Goal: Task Accomplishment & Management: Use online tool/utility

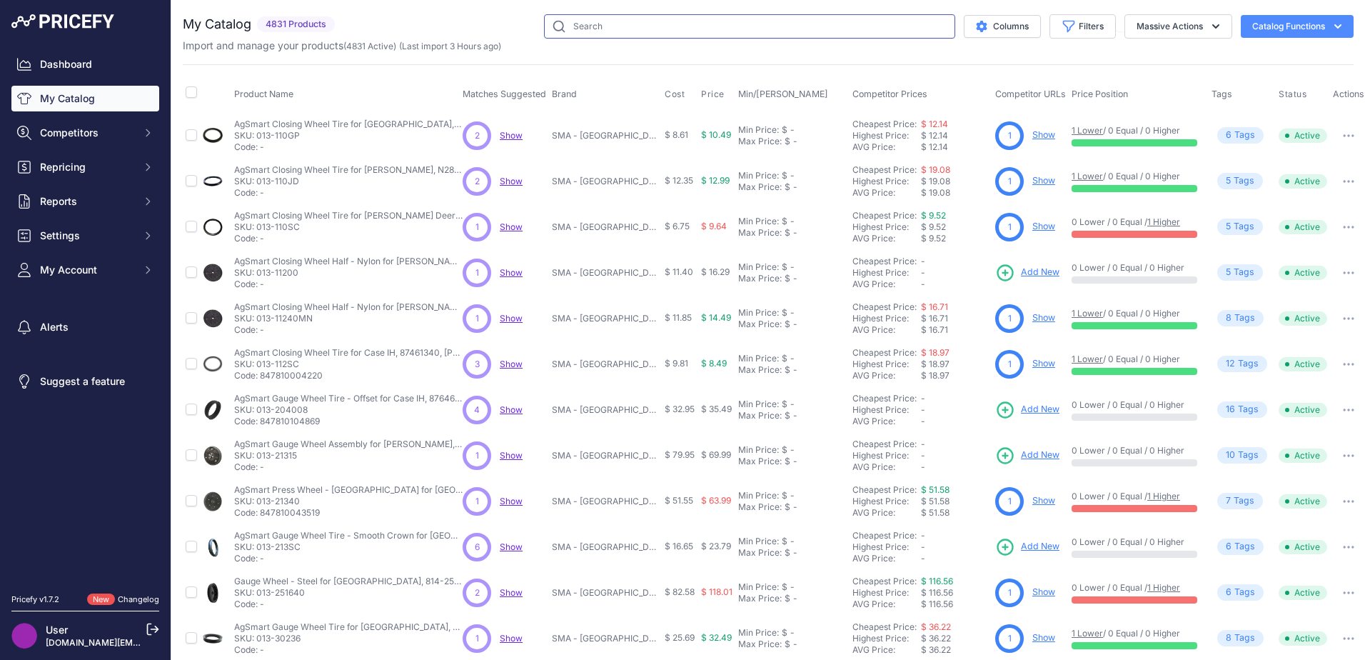
click at [848, 31] on input "text" at bounding box center [749, 26] width 411 height 24
paste input "864-SMA65248"
type input "864-SMA65248"
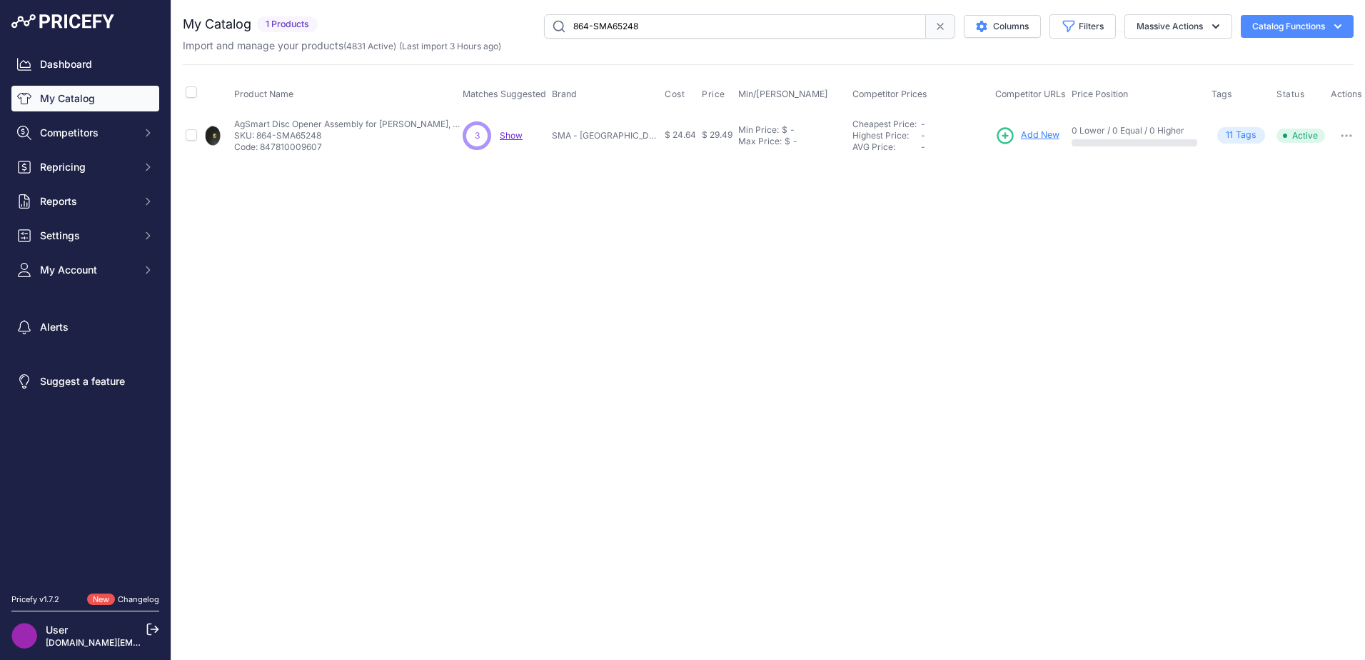
click at [1034, 132] on span "Add New" at bounding box center [1040, 136] width 39 height 14
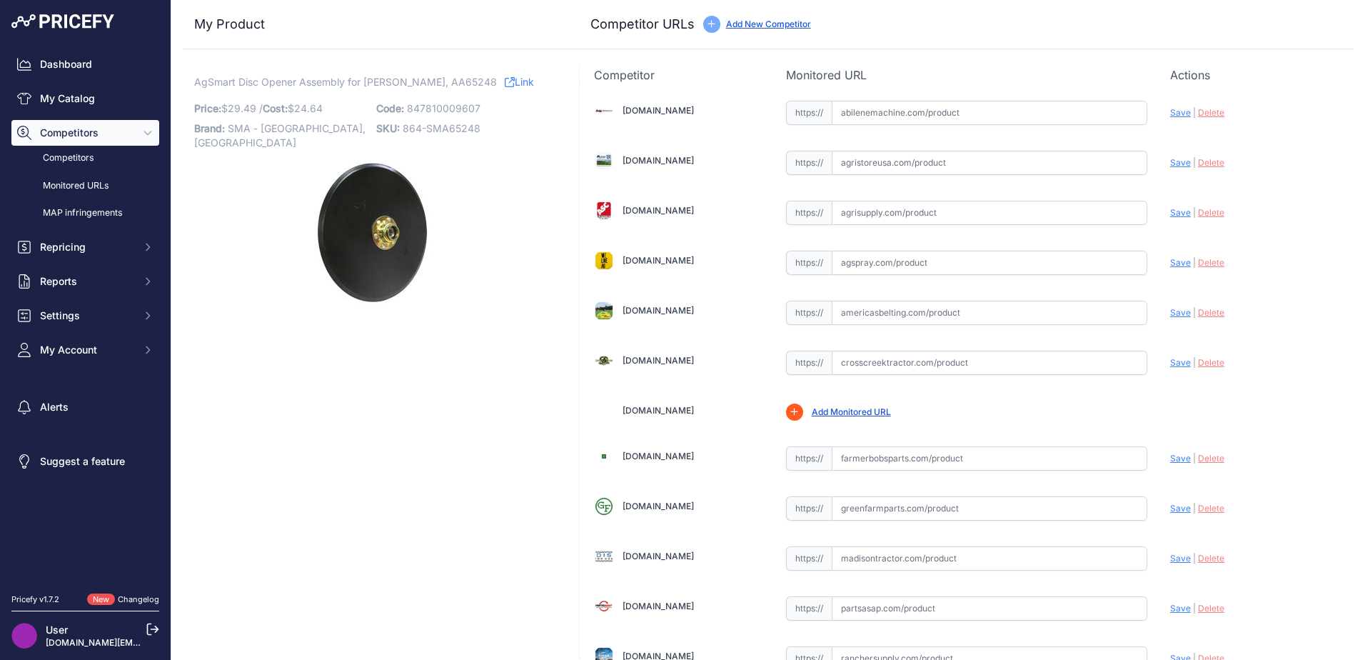
click at [853, 114] on input "text" at bounding box center [990, 113] width 316 height 24
paste input "https://www.abilenemachine.com/seed-disc-opener-assembly-amaa65248"
click at [1170, 116] on span "Save" at bounding box center [1180, 112] width 21 height 11
type input "https://www.abilenemachine.com/seed-disc-opener-assembly-amaa65248?prirule_jdsn…"
click at [881, 164] on input "text" at bounding box center [990, 163] width 316 height 24
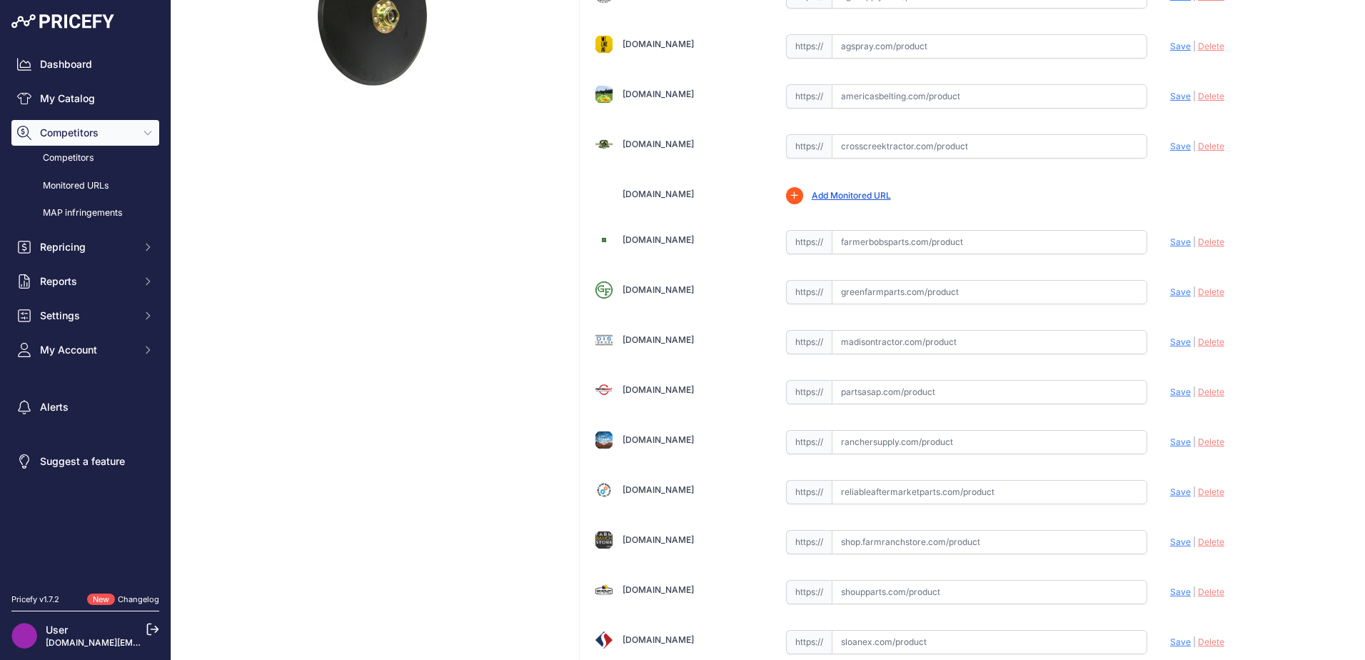
scroll to position [500, 0]
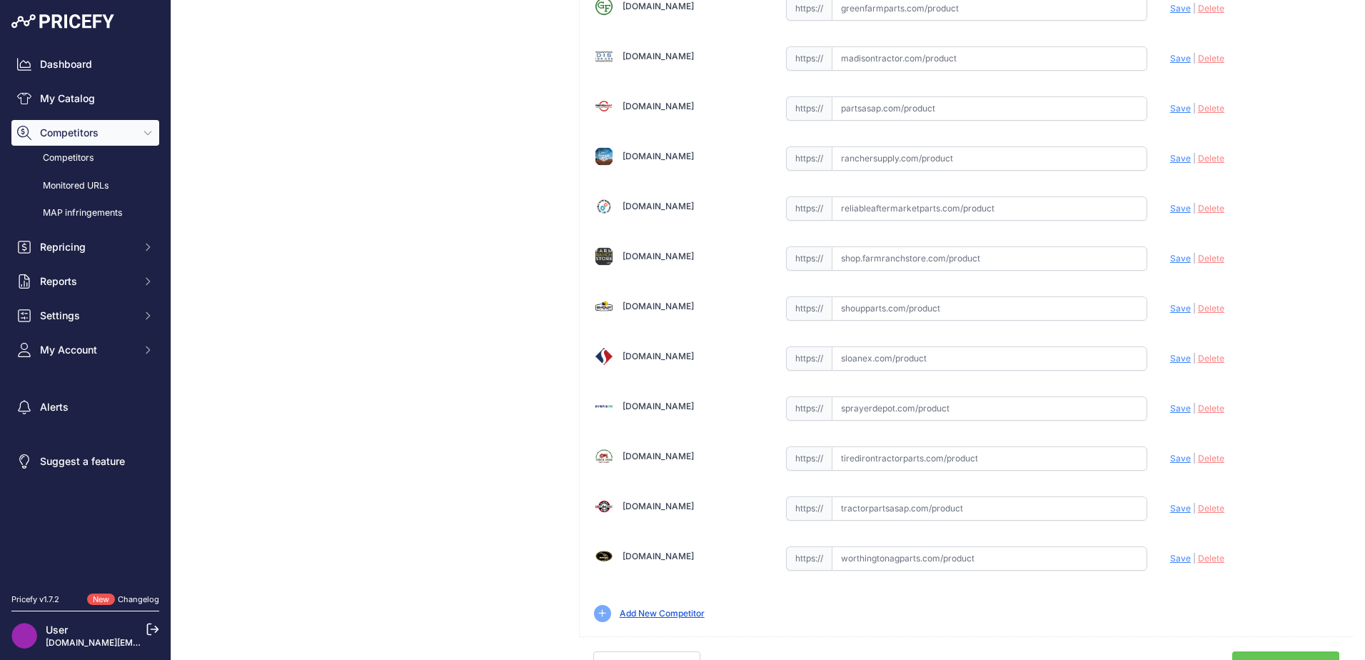
click at [839, 313] on input "text" at bounding box center [990, 308] width 316 height 24
paste input "https://www.shoupparts.com/sh75248-seed-opener/"
click at [1170, 309] on span "Save" at bounding box center [1180, 308] width 21 height 11
type input "https://www.shoupparts.com/sh75248-seed-opener/?prirule_jdsnikfkfjsd=6751"
click at [963, 360] on input "text" at bounding box center [990, 358] width 316 height 24
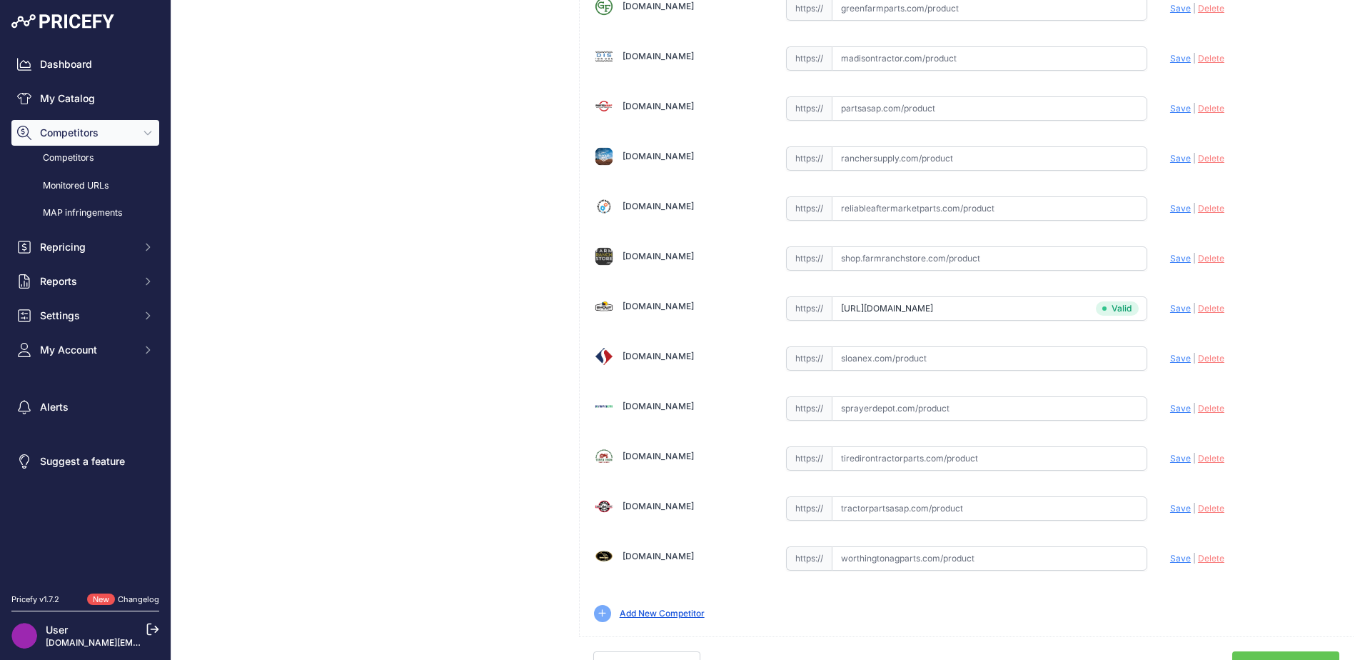
paste input "https://www.sloanex.com/osmundson-heavy-duty-15-planter-seed-disc-opener-blade-…"
click at [1170, 356] on span "Save" at bounding box center [1180, 358] width 21 height 11
type input "https://www.sloanex.com/osmundson-heavy-duty-15-planter-seed-disc-opener-blade-…"
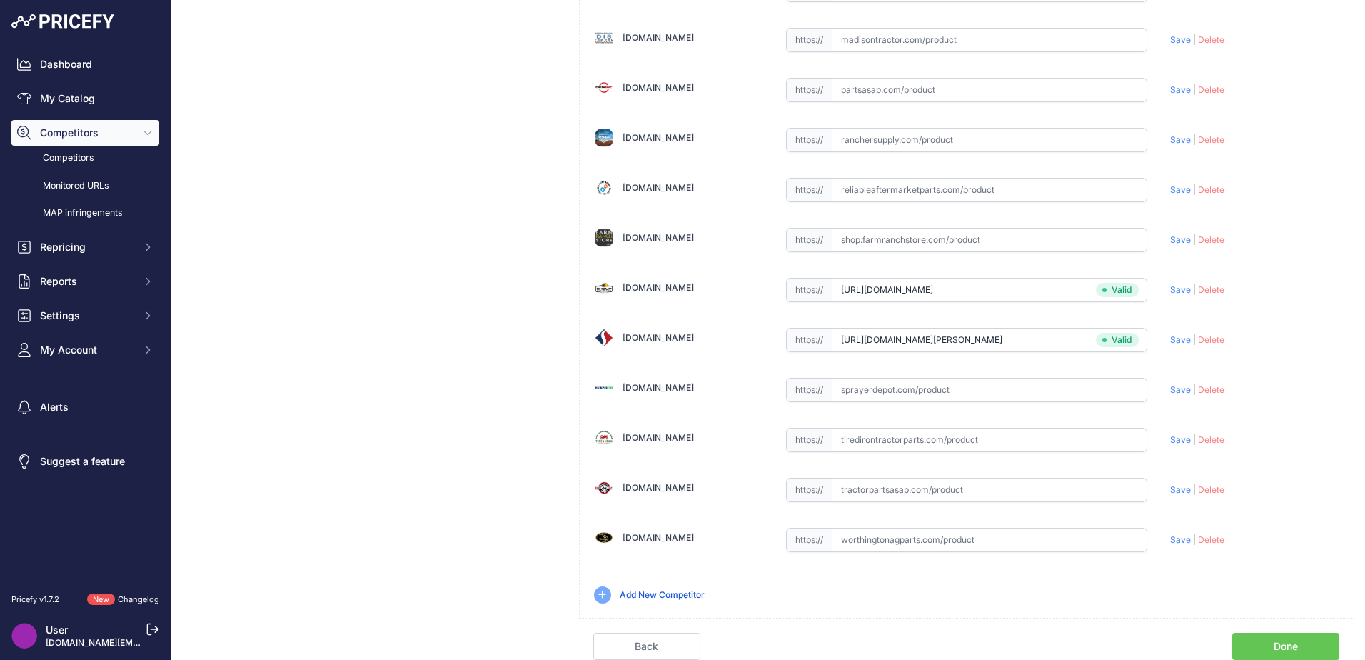
scroll to position [500, 0]
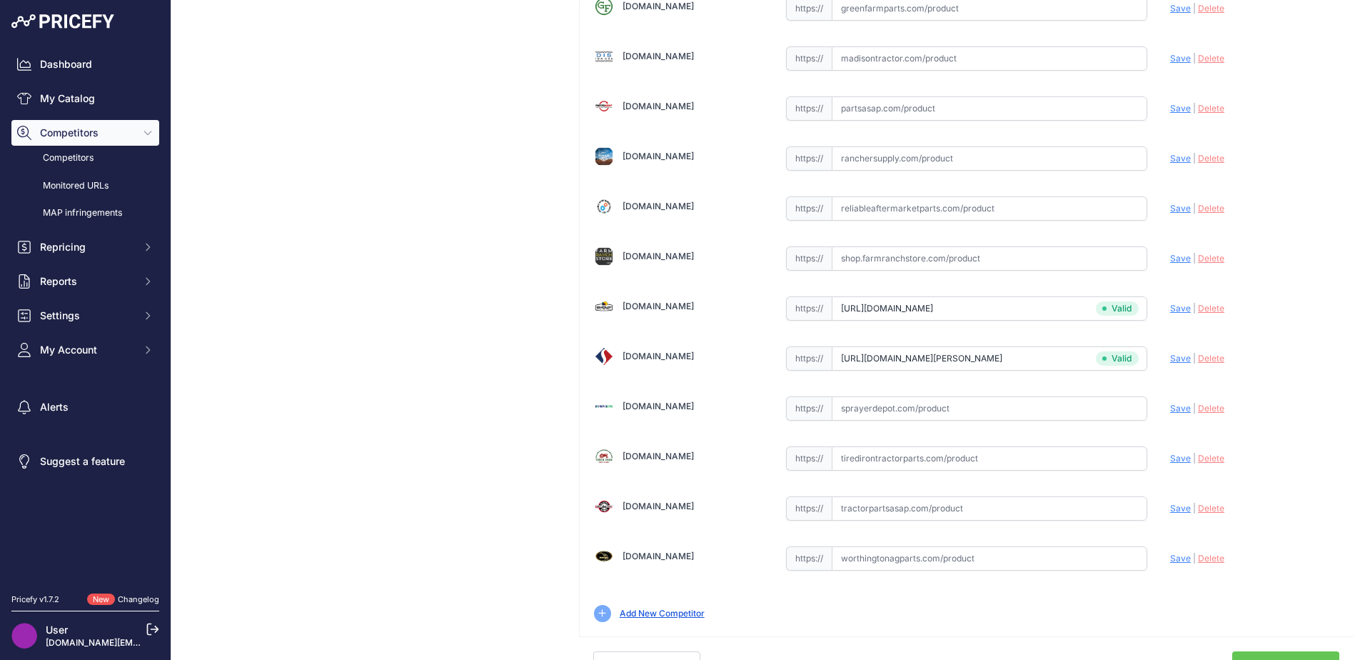
click at [885, 510] on input "text" at bounding box center [990, 508] width 316 height 24
paste input "https://www.tractorpartsasap.com/disc-opener-assembly-new-john-deere-aa65248-10…"
click at [1174, 508] on span "Save" at bounding box center [1180, 508] width 21 height 11
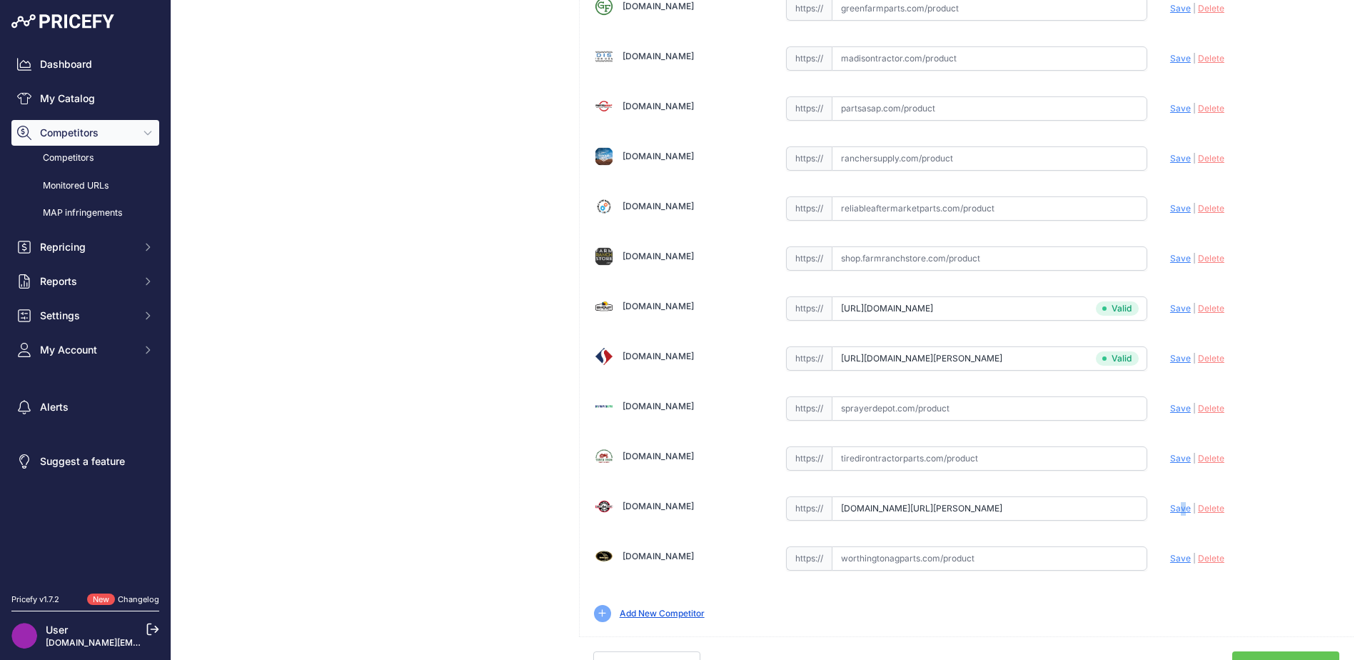
type input "https://www.tractorpartsasap.com/disc-opener-assembly-new-john-deere-aa65248-10…"
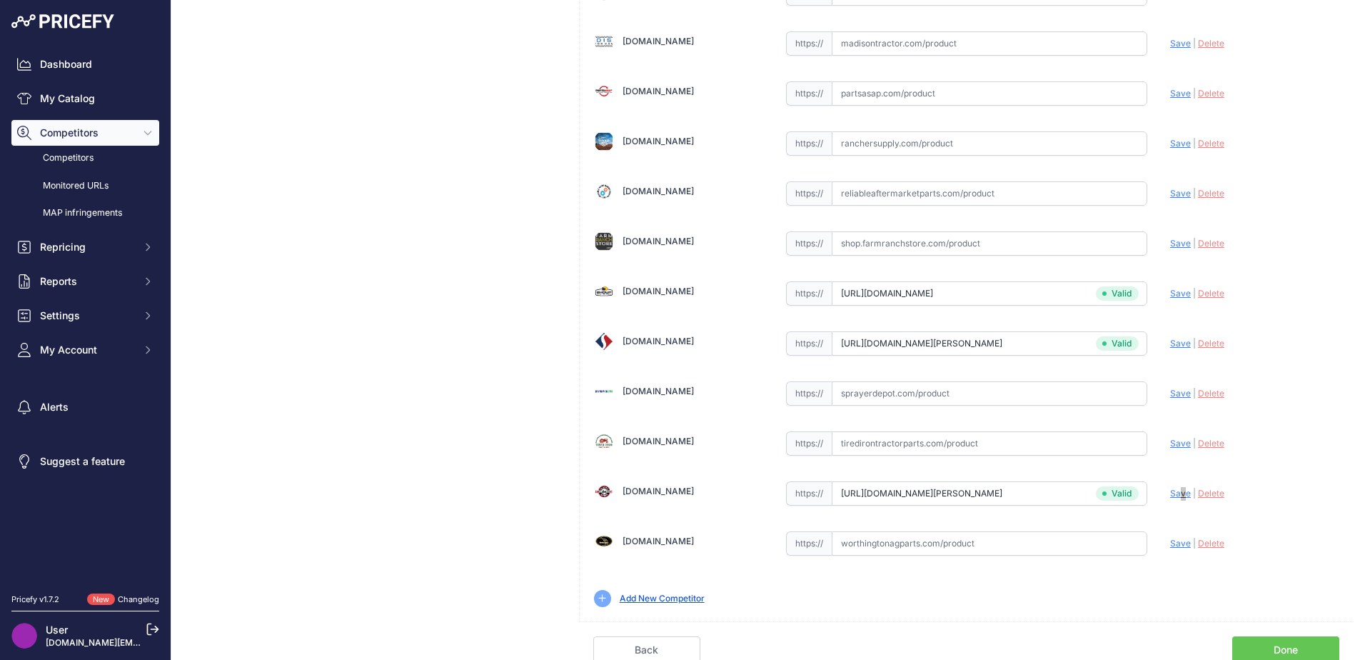
scroll to position [518, 0]
click at [1267, 637] on link "Done" at bounding box center [1285, 646] width 107 height 27
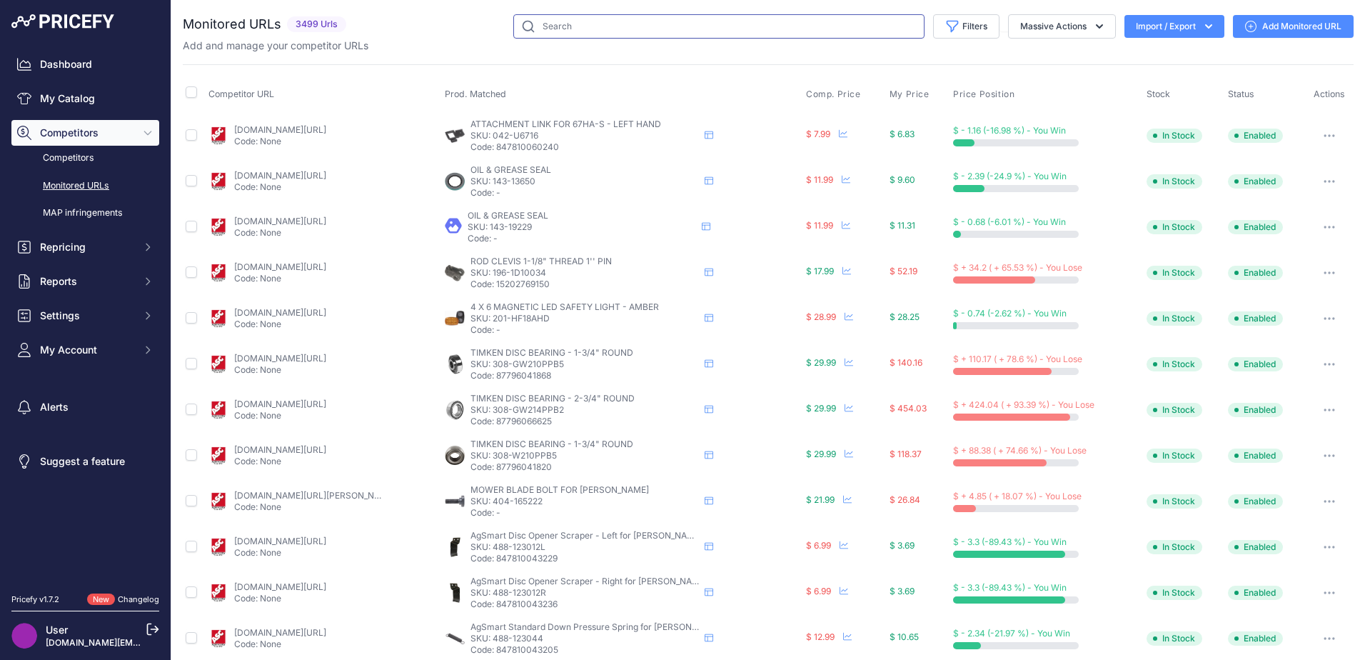
click at [595, 30] on input "text" at bounding box center [718, 26] width 411 height 24
paste input "864-GP133"
type input "864-GP133"
click at [81, 104] on link "My Catalog" at bounding box center [85, 99] width 148 height 26
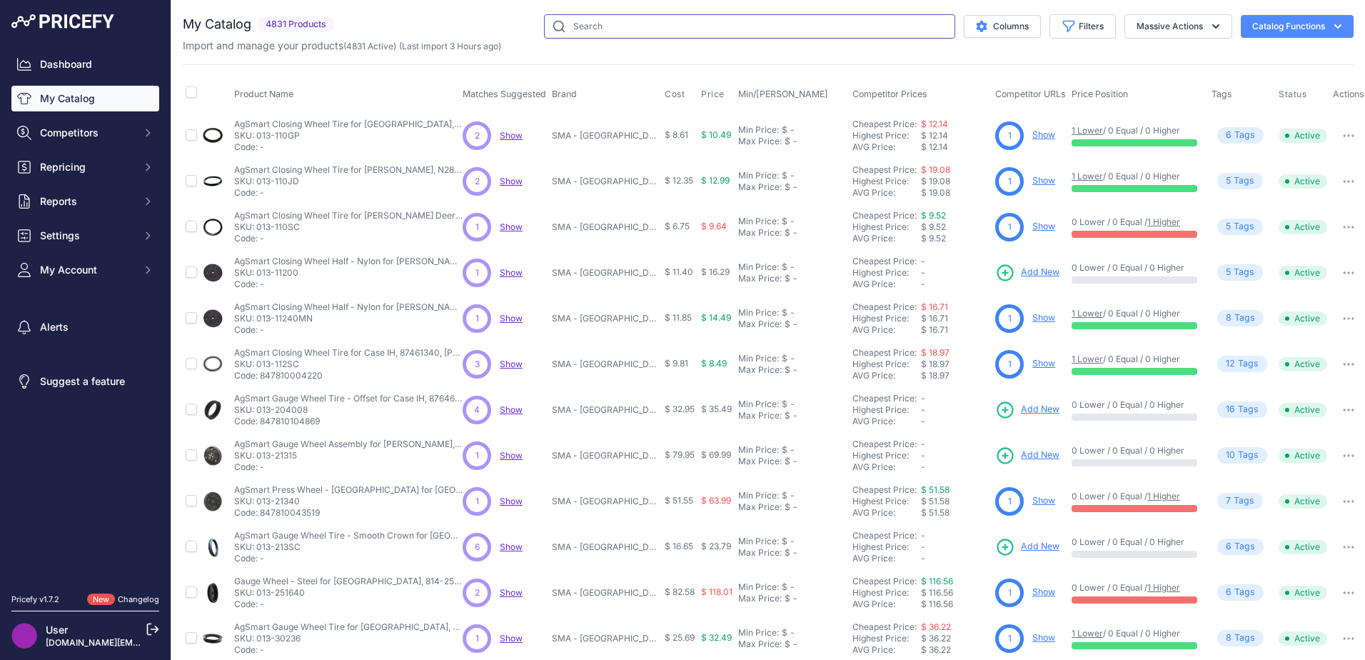
drag, startPoint x: 0, startPoint y: 0, endPoint x: 838, endPoint y: 32, distance: 838.9
click at [838, 32] on input "text" at bounding box center [749, 26] width 411 height 24
paste input "864-GP133"
type input "864-GP133"
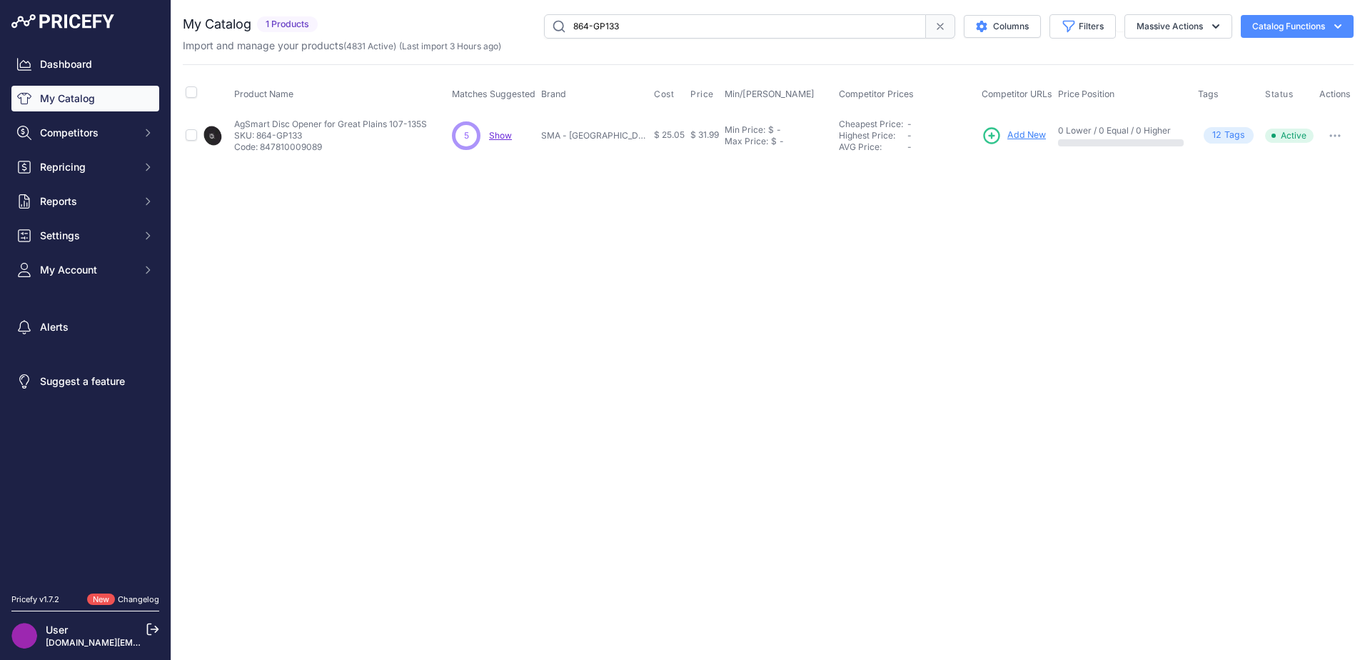
click at [1037, 133] on span "Add New" at bounding box center [1027, 136] width 39 height 14
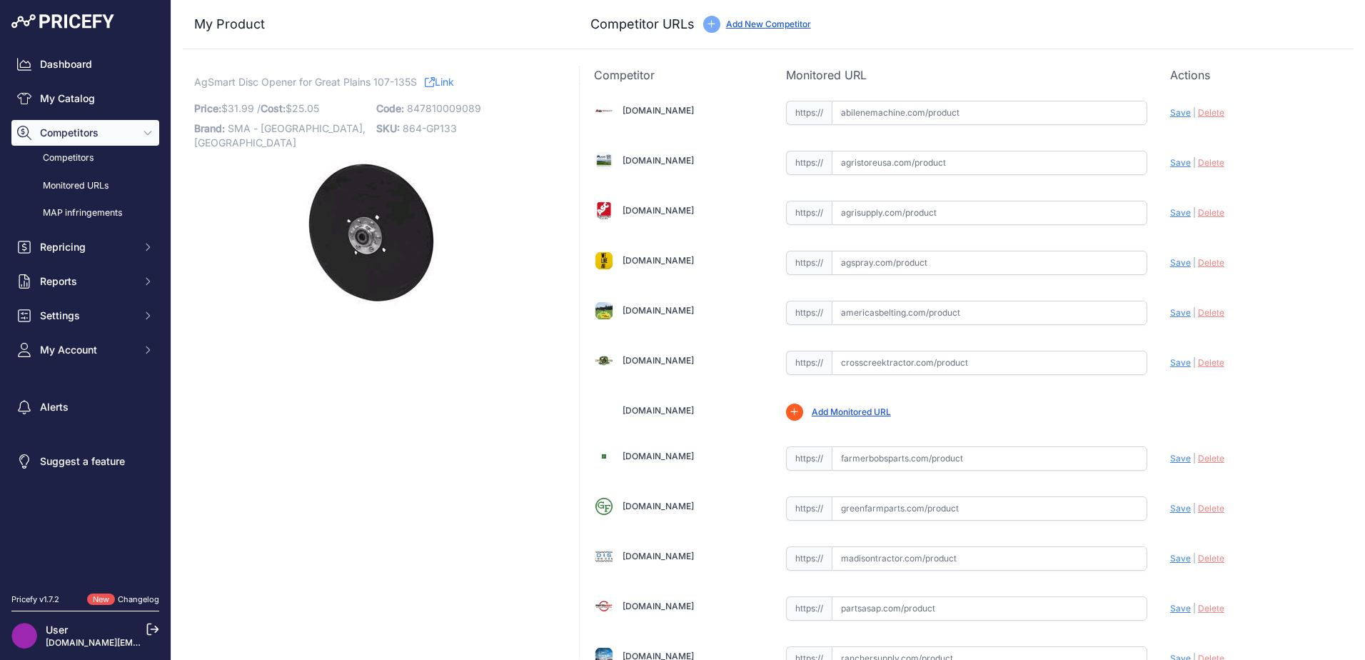
click at [848, 114] on input "text" at bounding box center [990, 113] width 316 height 24
paste input "https://www.abilenemachine.com/drill-disc-assembly-13-50-x-3-mm-am107-135s"
click at [1170, 114] on span "Save" at bounding box center [1180, 112] width 21 height 11
type input "https://www.abilenemachine.com/drill-disc-assembly-13-50-x-3-mm-am107-135s?prir…"
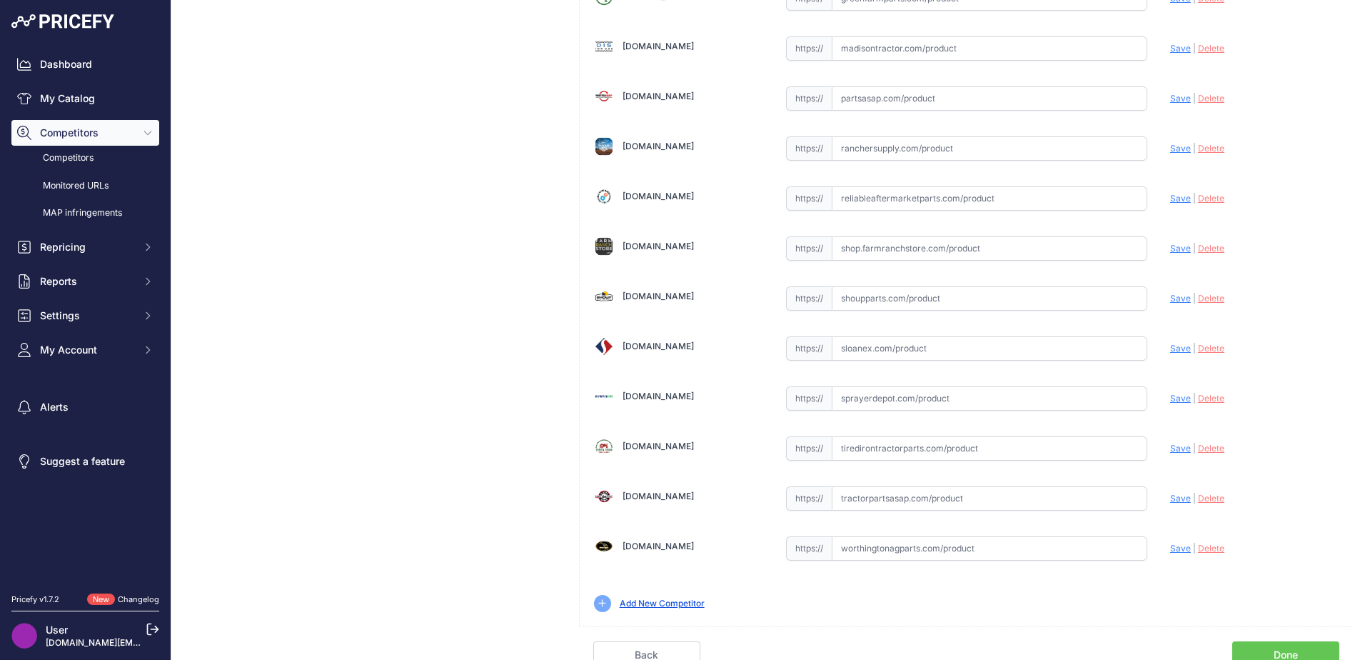
scroll to position [518, 0]
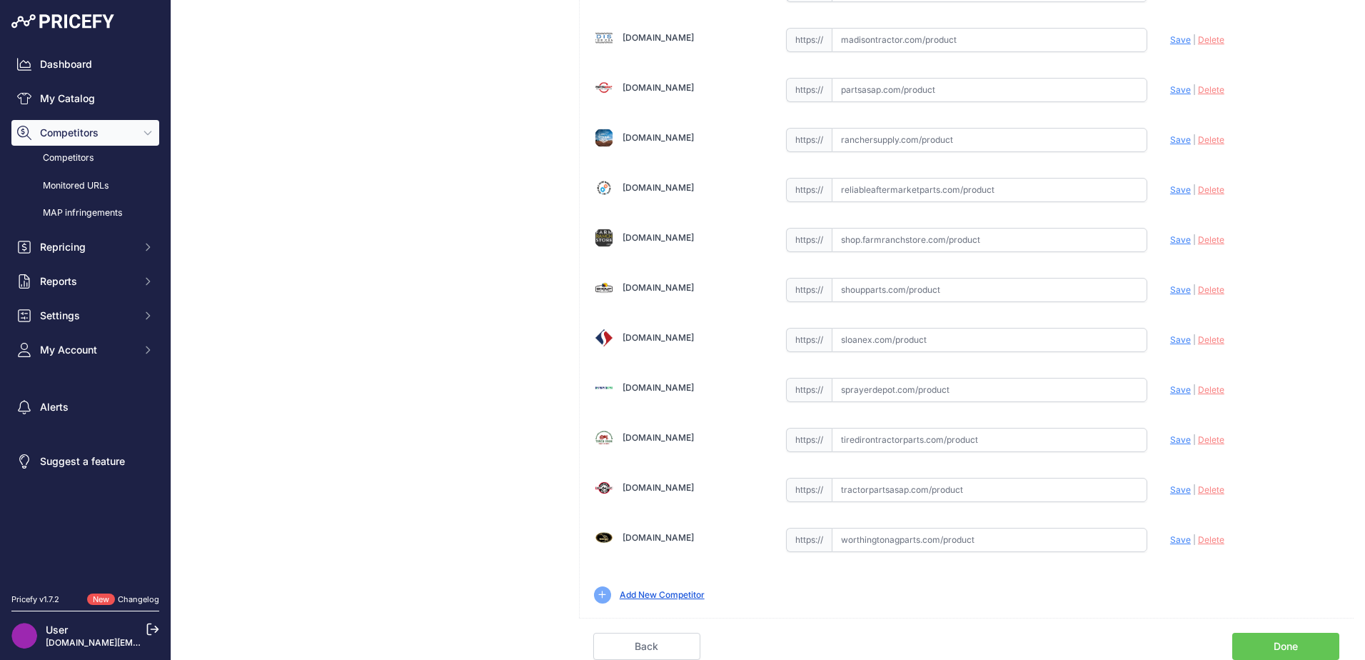
click at [932, 298] on input "text" at bounding box center [990, 290] width 316 height 24
paste input "https://www.shoupparts.com/gd2054-double-disc-opener/"
click at [1172, 287] on span "Save" at bounding box center [1180, 289] width 21 height 11
type input "https://www.shoupparts.com/gd2054-double-disc-opener/?prirule_jdsnikfkfjsd=6751"
click at [677, 288] on link "[DOMAIN_NAME]" at bounding box center [658, 287] width 71 height 11
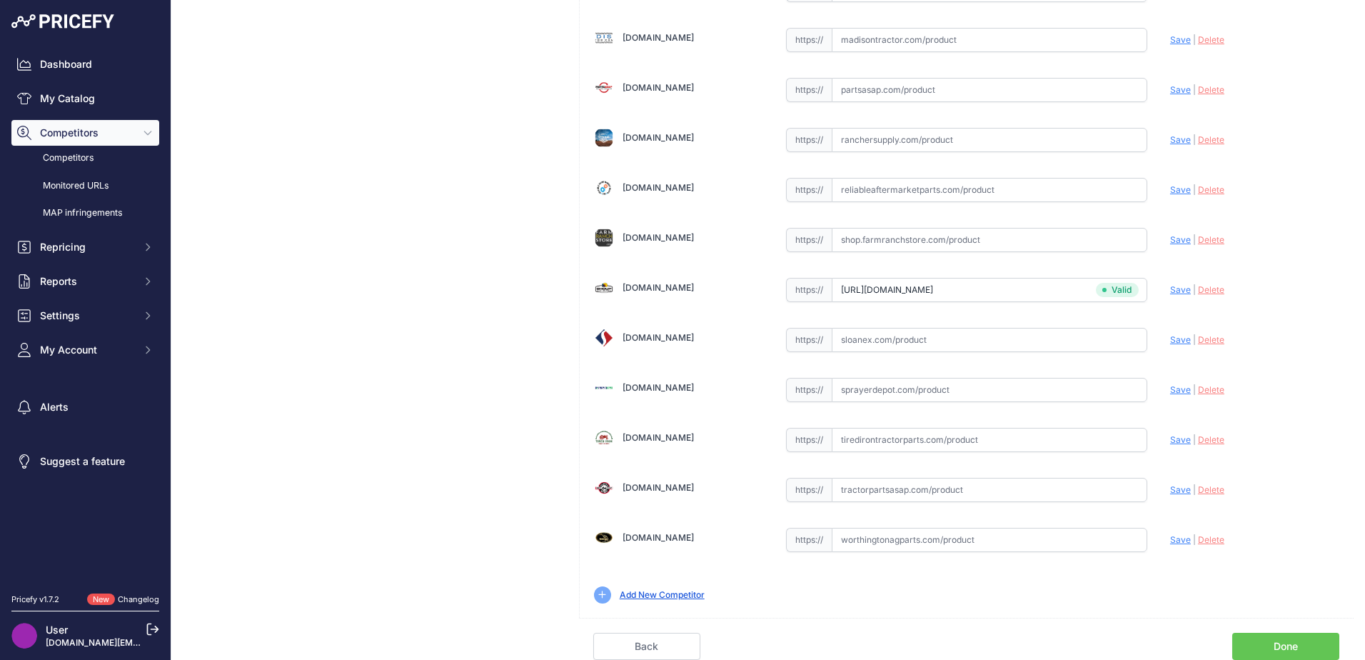
click at [856, 343] on input "text" at bounding box center [990, 340] width 316 height 24
paste input "https://www.sloanex.com/aa57466-planter-fertilizer-disc-opener-blade-13-5.html"
click at [1170, 338] on span "Save" at bounding box center [1180, 339] width 21 height 11
type input "https://www.sloanex.com/aa57466-planter-fertilizer-disc-opener-blade-13-5.html?…"
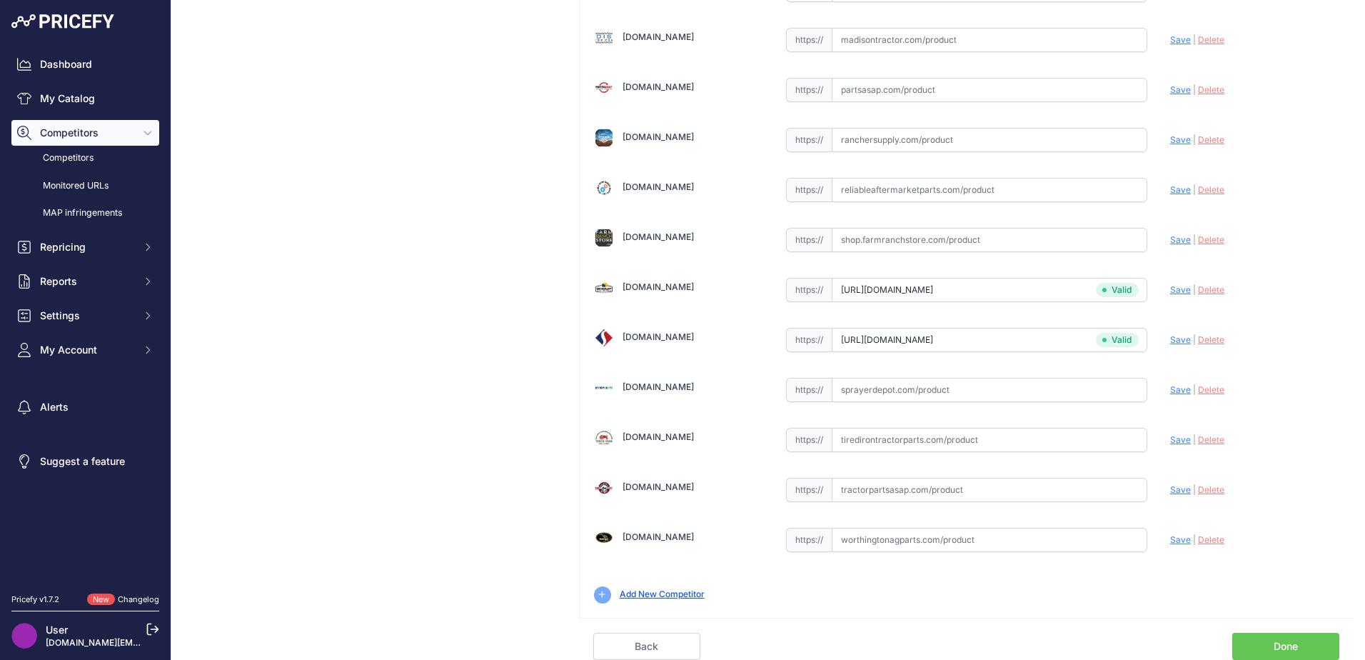
scroll to position [518, 0]
click at [825, 489] on span "https://" at bounding box center [809, 490] width 46 height 24
drag, startPoint x: 825, startPoint y: 489, endPoint x: 863, endPoint y: 492, distance: 38.0
click at [863, 492] on input "text" at bounding box center [990, 490] width 316 height 24
paste input "https://www.tractorpartsasap.com/double-disc-assembly-import-new-107-135s-16225…"
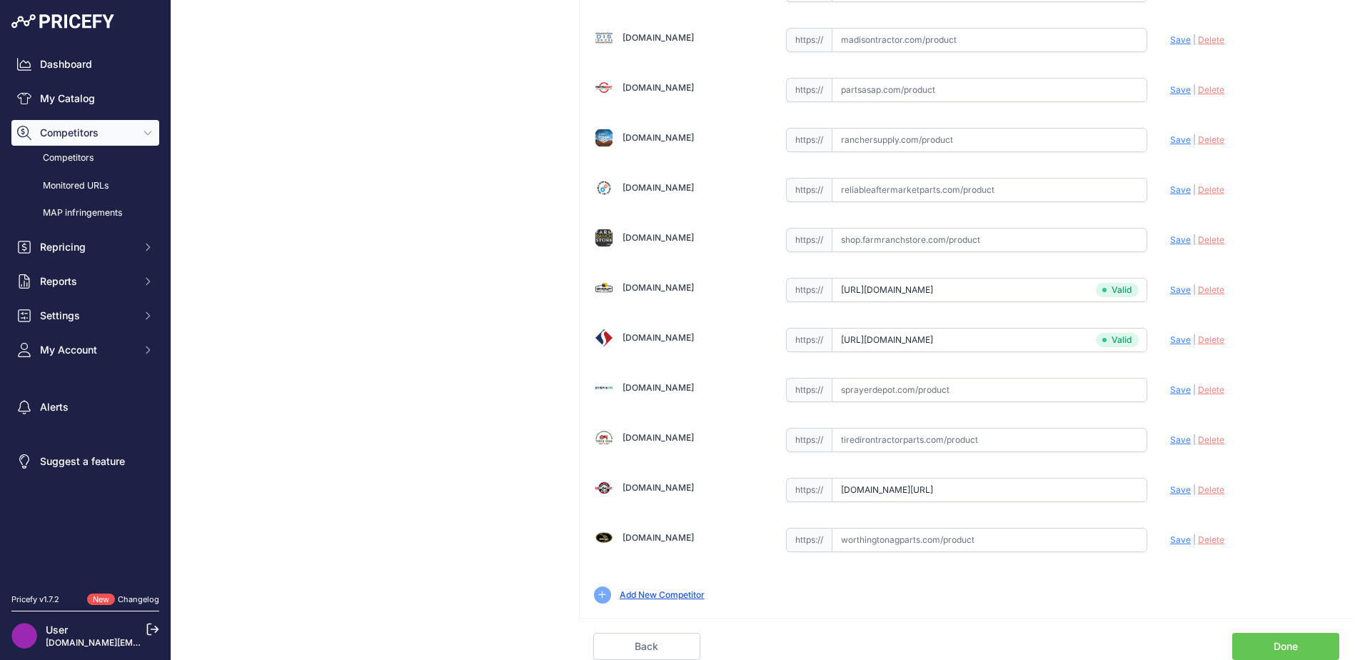
scroll to position [0, 0]
click at [1170, 492] on span "Save" at bounding box center [1180, 489] width 21 height 11
type input "https://www.tractorpartsasap.com/double-disc-assembly-import-new-107-135s-16225…"
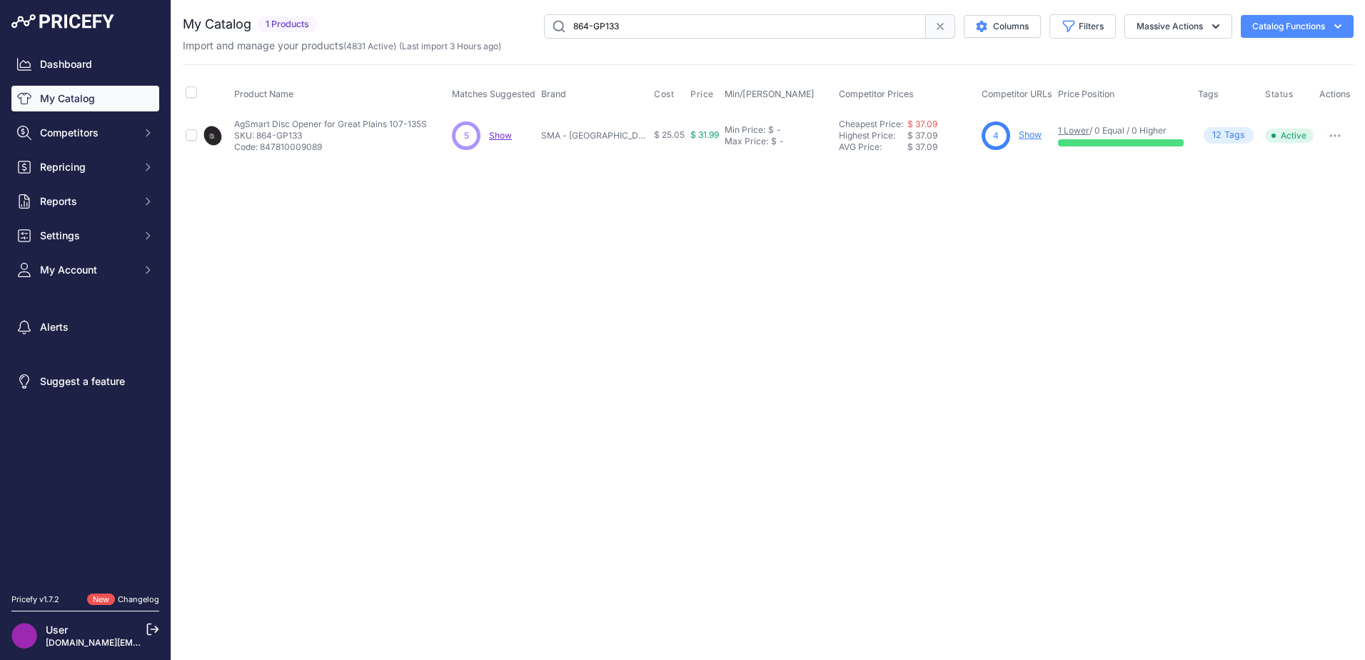
drag, startPoint x: 731, startPoint y: 25, endPoint x: 519, endPoint y: 34, distance: 212.2
click at [519, 33] on div "864-GP133 Columns Filters Status All Status Only Enabled Only Disabled" at bounding box center [838, 26] width 1030 height 24
paste input "SMA142SB"
type input "864-SMA142SB"
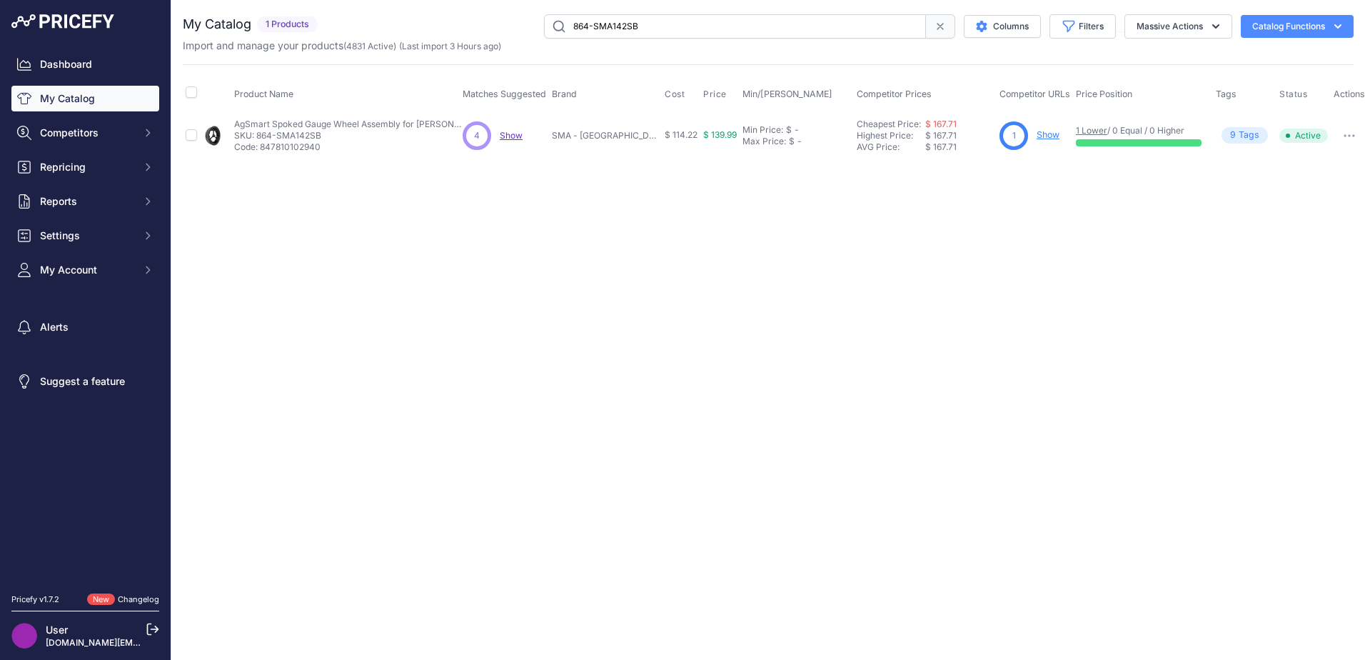
click at [1039, 136] on link "Show" at bounding box center [1048, 134] width 23 height 11
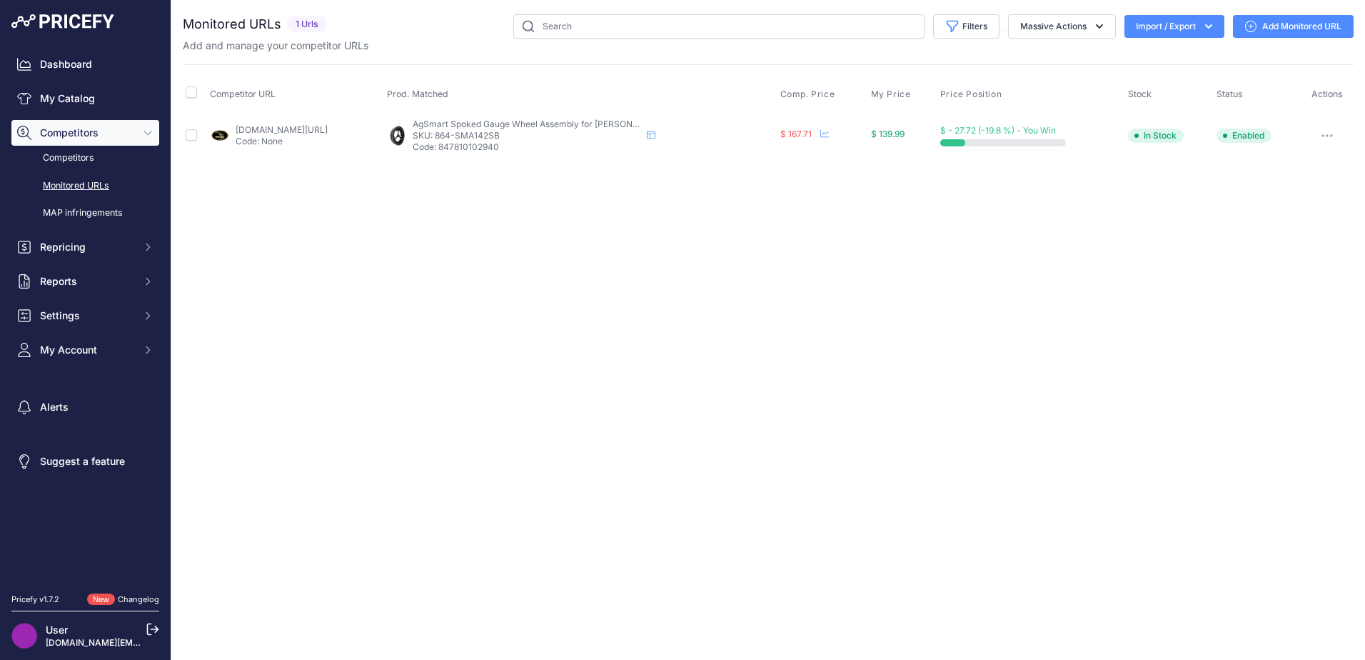
click at [1297, 26] on link "Add Monitored URL" at bounding box center [1293, 26] width 121 height 23
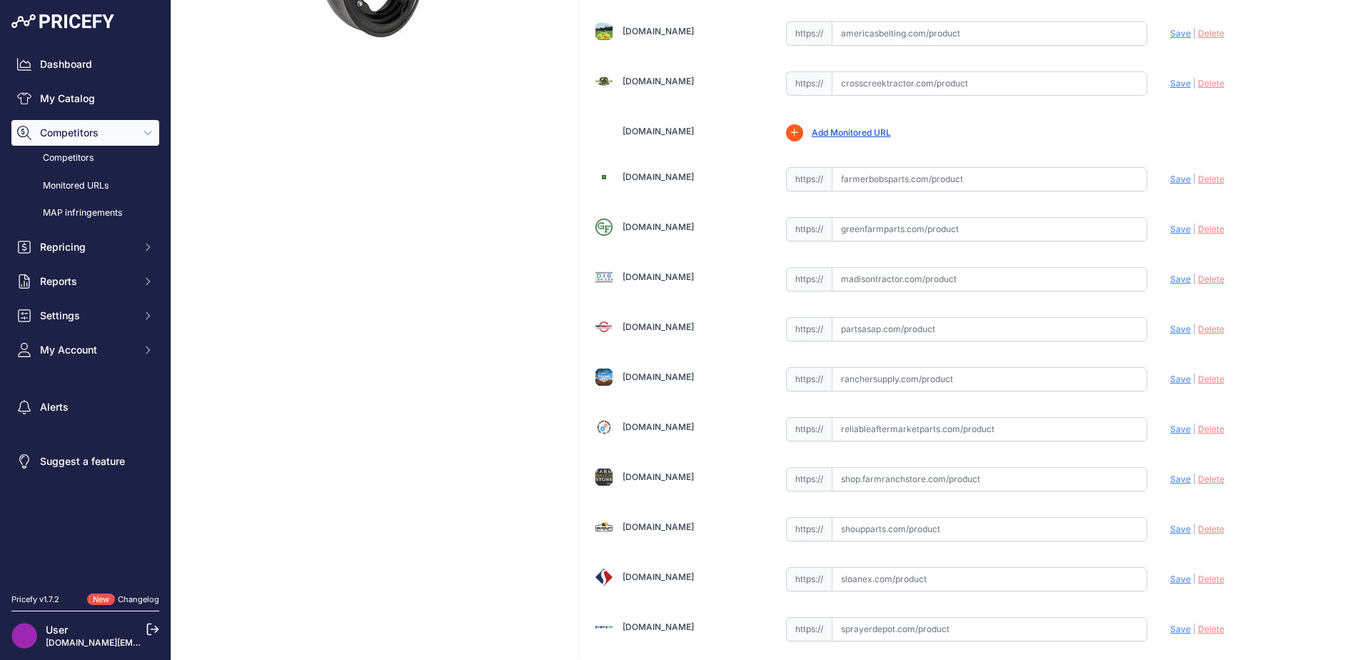
scroll to position [286, 0]
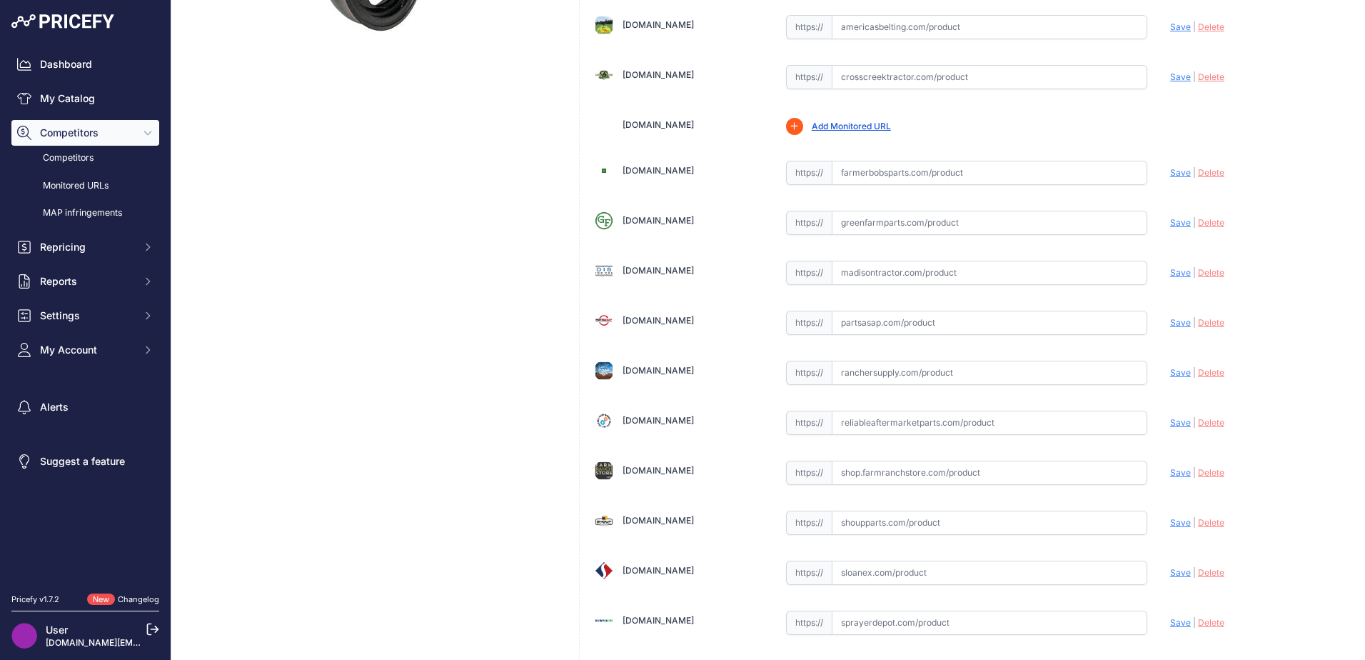
click at [860, 528] on input "text" at bounding box center [990, 523] width 316 height 24
paste input "[URL][DOMAIN_NAME]"
click at [1170, 522] on span "Save" at bounding box center [1180, 522] width 21 height 11
type input "[URL][DOMAIN_NAME]"
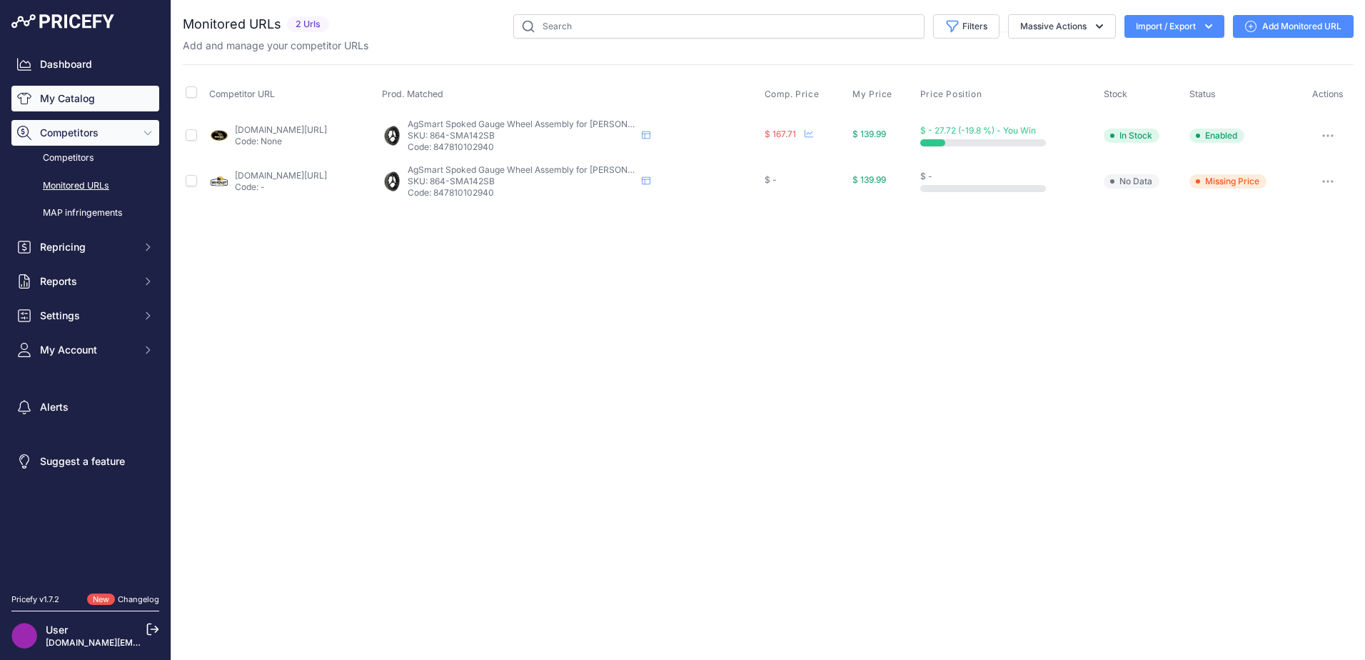
click at [112, 89] on link "My Catalog" at bounding box center [85, 99] width 148 height 26
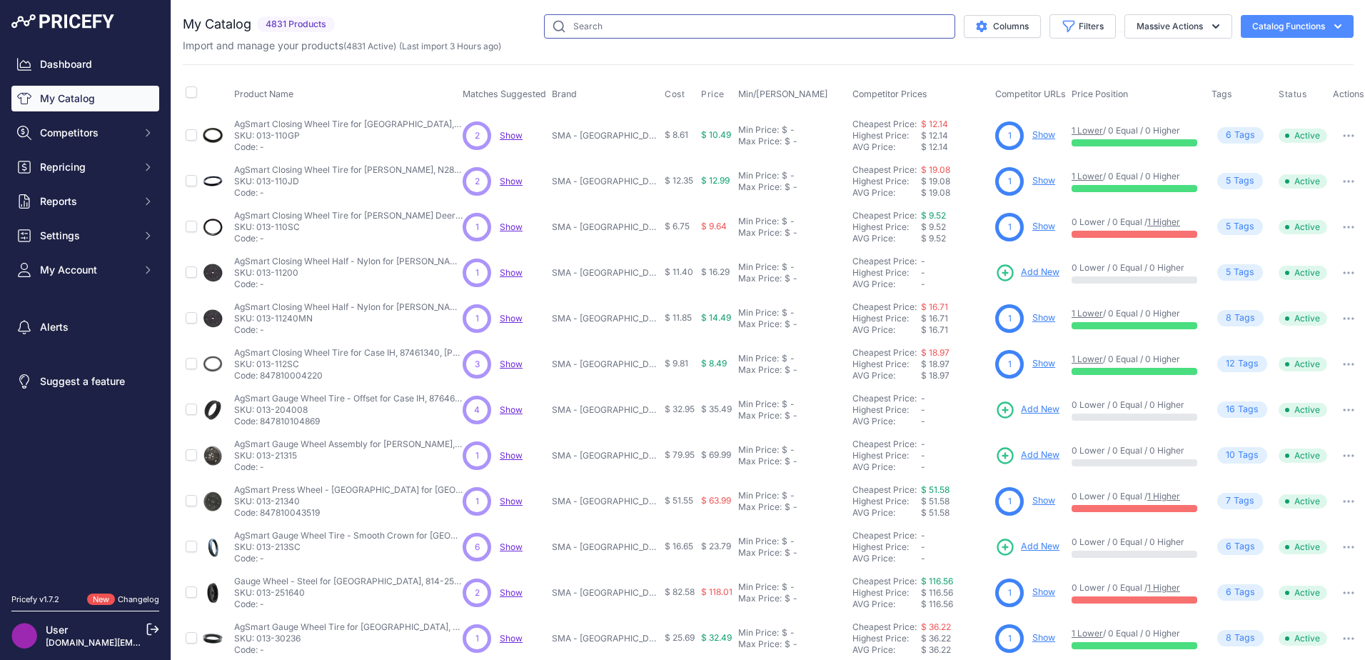
click at [803, 25] on input "text" at bounding box center [749, 26] width 411 height 24
paste input "174-PT30P"
type input "174-PT30P"
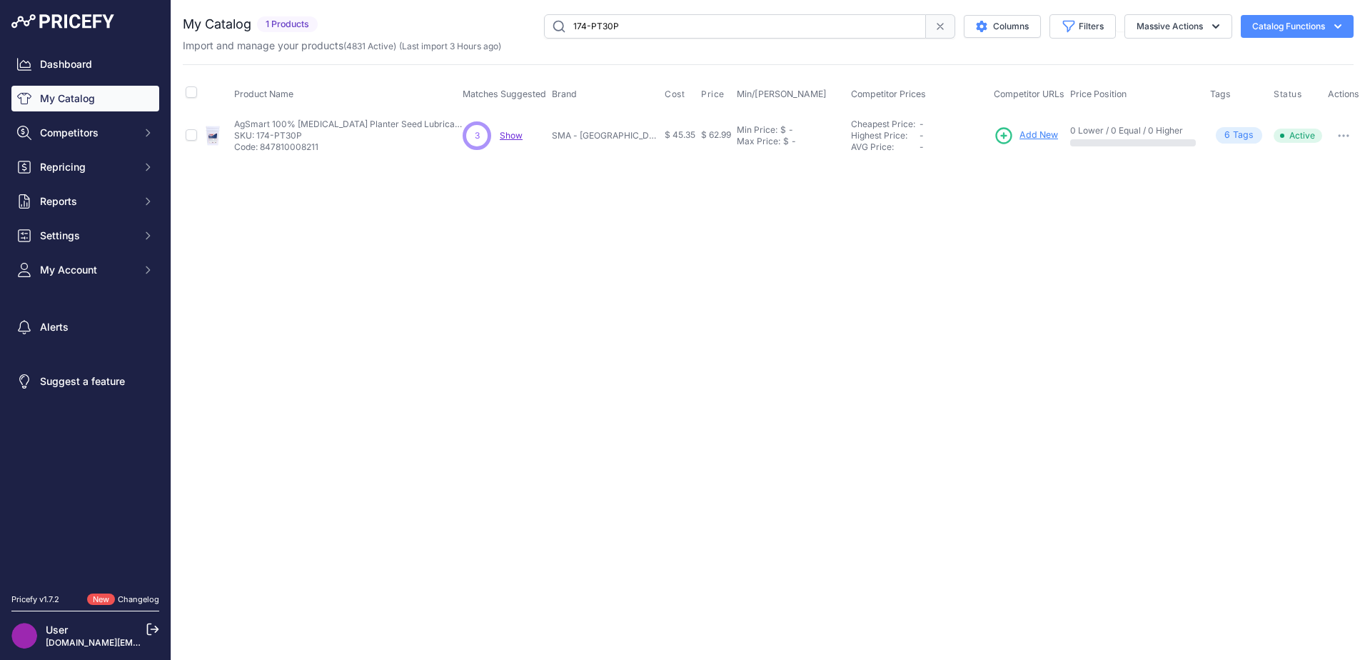
click at [1021, 135] on span "Add New" at bounding box center [1039, 136] width 39 height 14
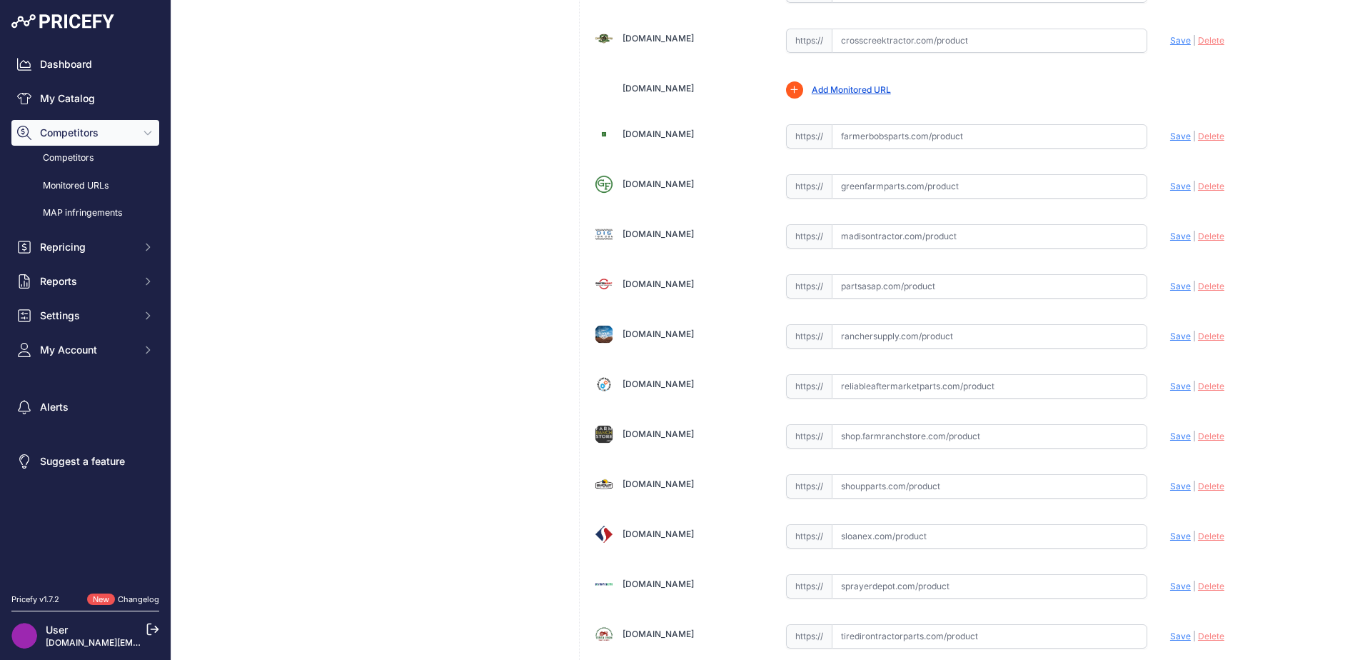
scroll to position [500, 0]
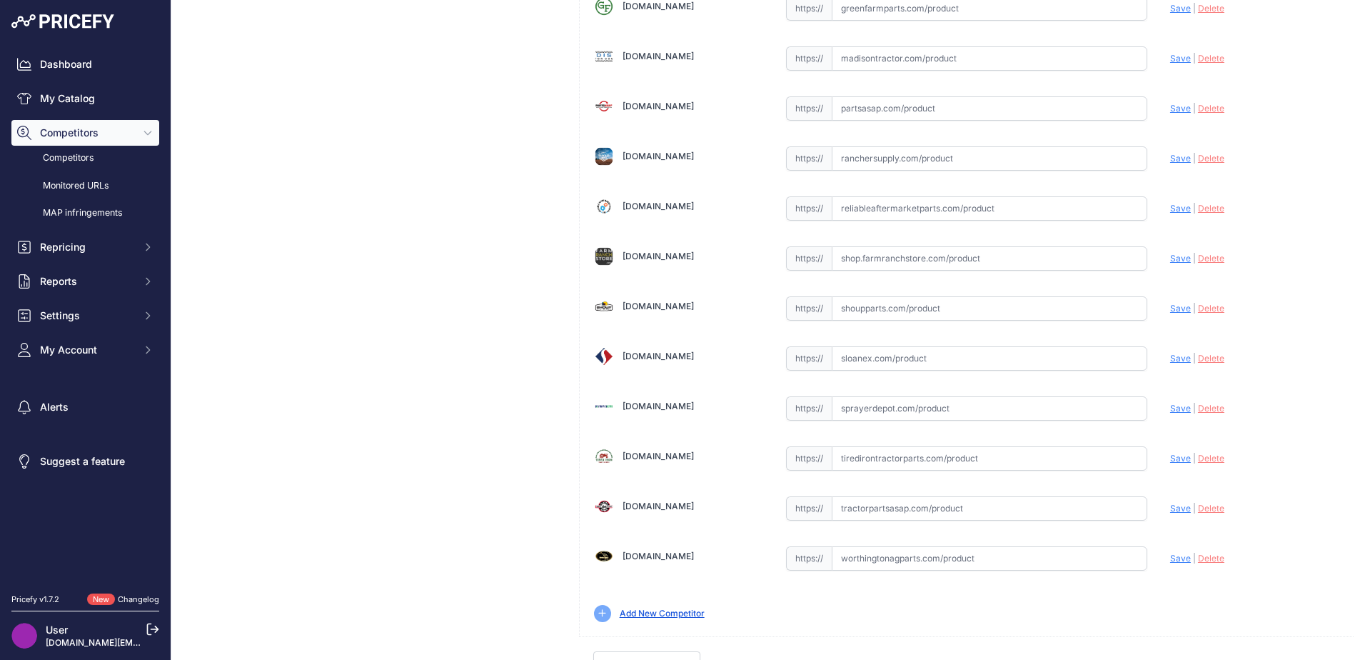
click at [838, 504] on input "text" at bounding box center [990, 508] width 316 height 24
paste input "174-PT30P"
type input "174-PT30P"
drag, startPoint x: 680, startPoint y: 513, endPoint x: 558, endPoint y: 511, distance: 121.4
click at [560, 511] on div "My Product Competitor URLs Price: 62.99" at bounding box center [768, 89] width 1171 height 1178
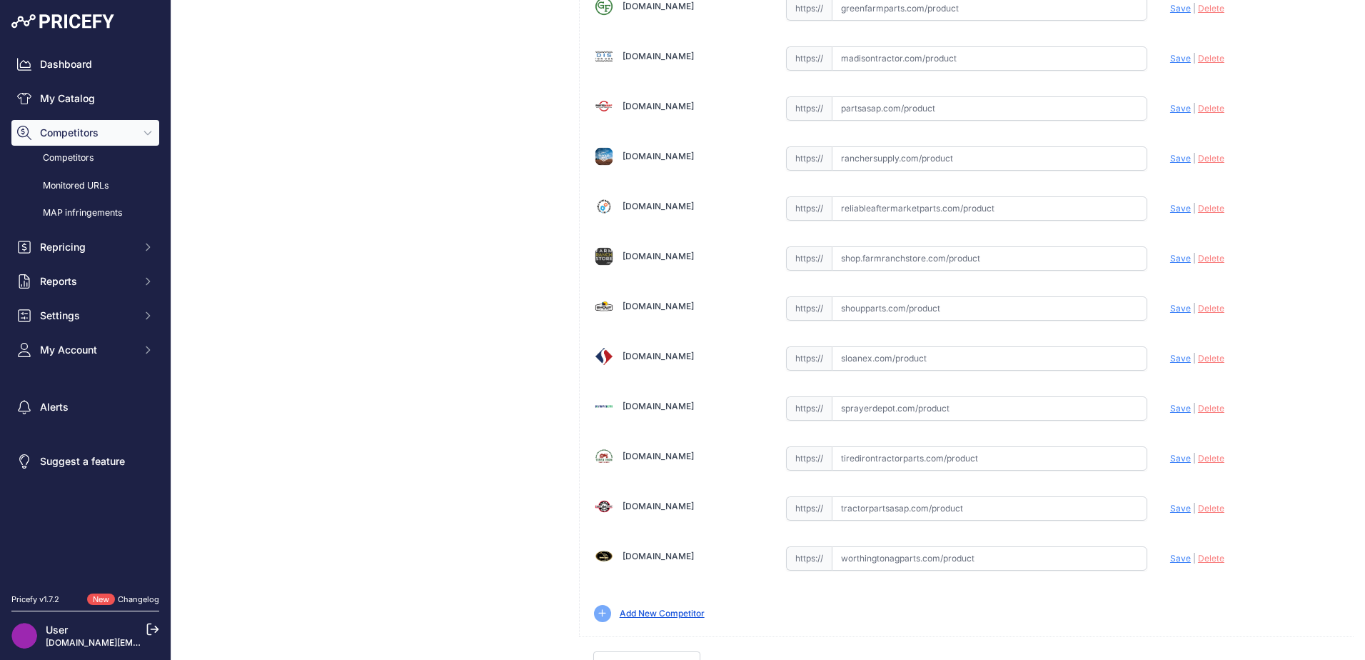
drag, startPoint x: 862, startPoint y: 491, endPoint x: 864, endPoint y: 501, distance: 9.5
click at [862, 491] on div "Abilenemachine.com Valid | |" at bounding box center [967, 110] width 774 height 1052
click at [861, 502] on input "text" at bounding box center [990, 508] width 316 height 24
paste input "https://www.tractorpartsasap.com/ag-smart-seed-powder-lubricant-100-talc-107929…"
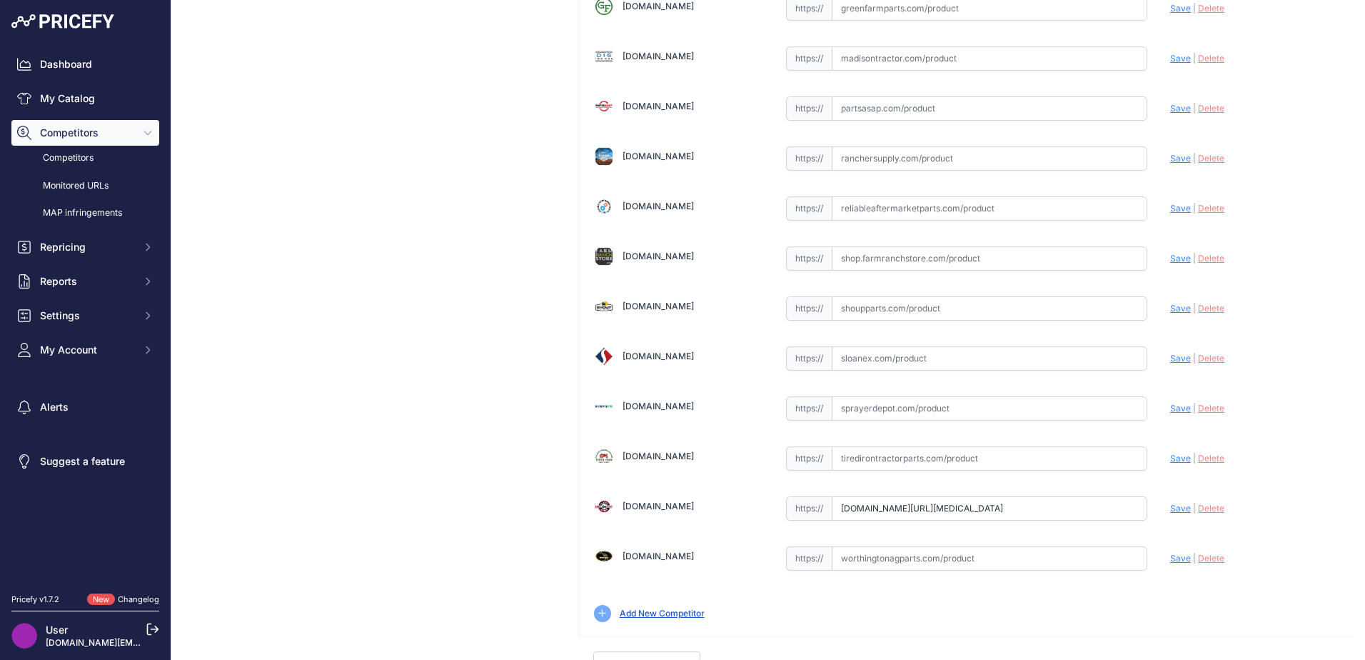
click at [1170, 508] on span "Save" at bounding box center [1180, 508] width 21 height 11
type input "https://www.tractorpartsasap.com/ag-smart-seed-powder-lubricant-100-talc-107929…"
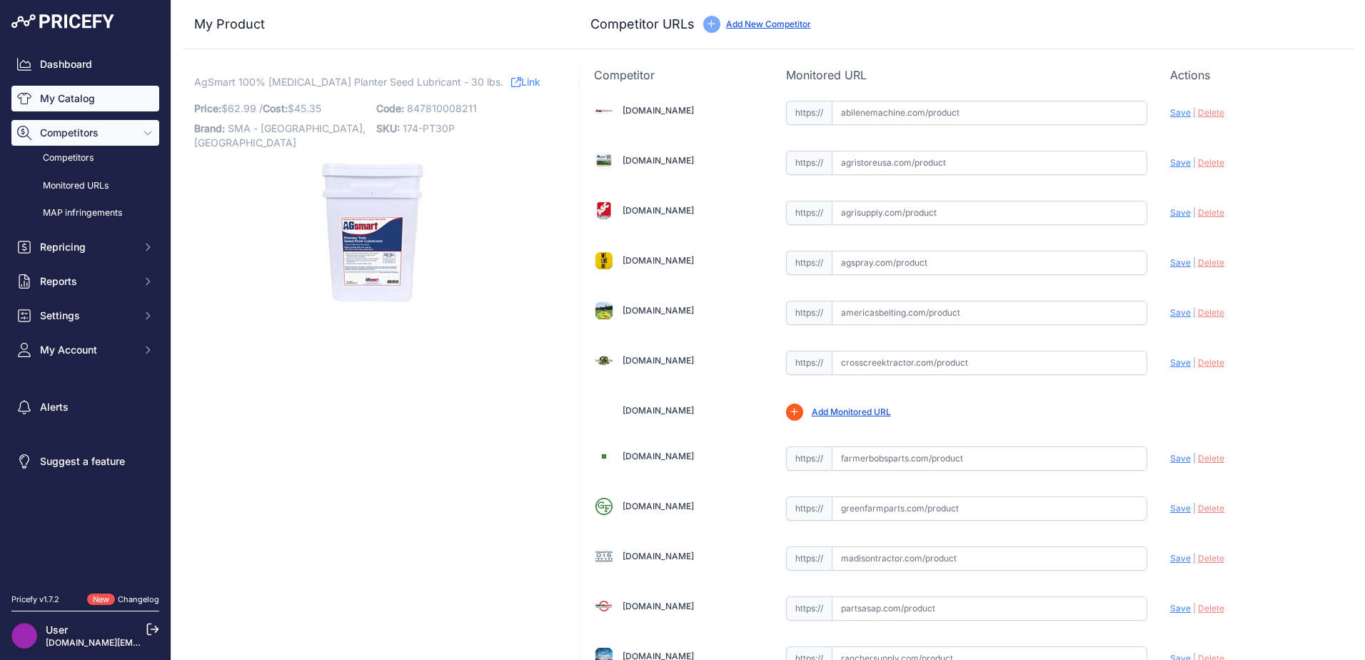
click at [51, 86] on link "My Catalog" at bounding box center [85, 99] width 148 height 26
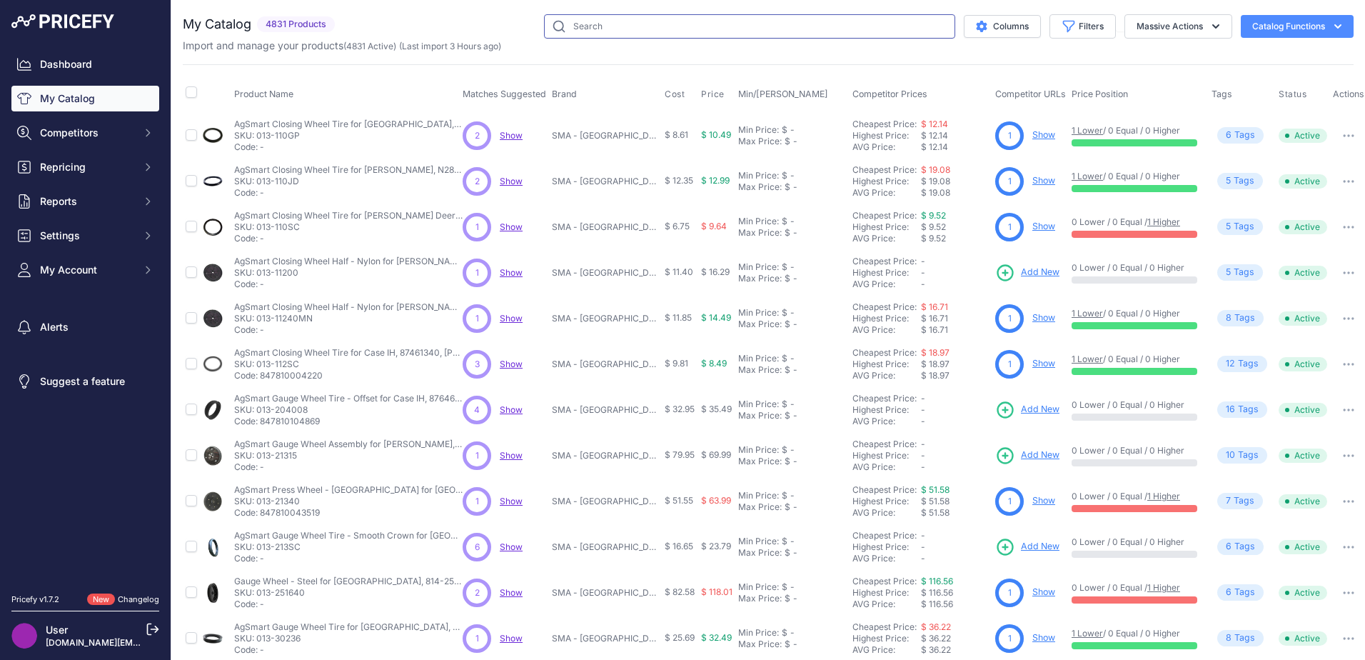
paste input "864-HD65248"
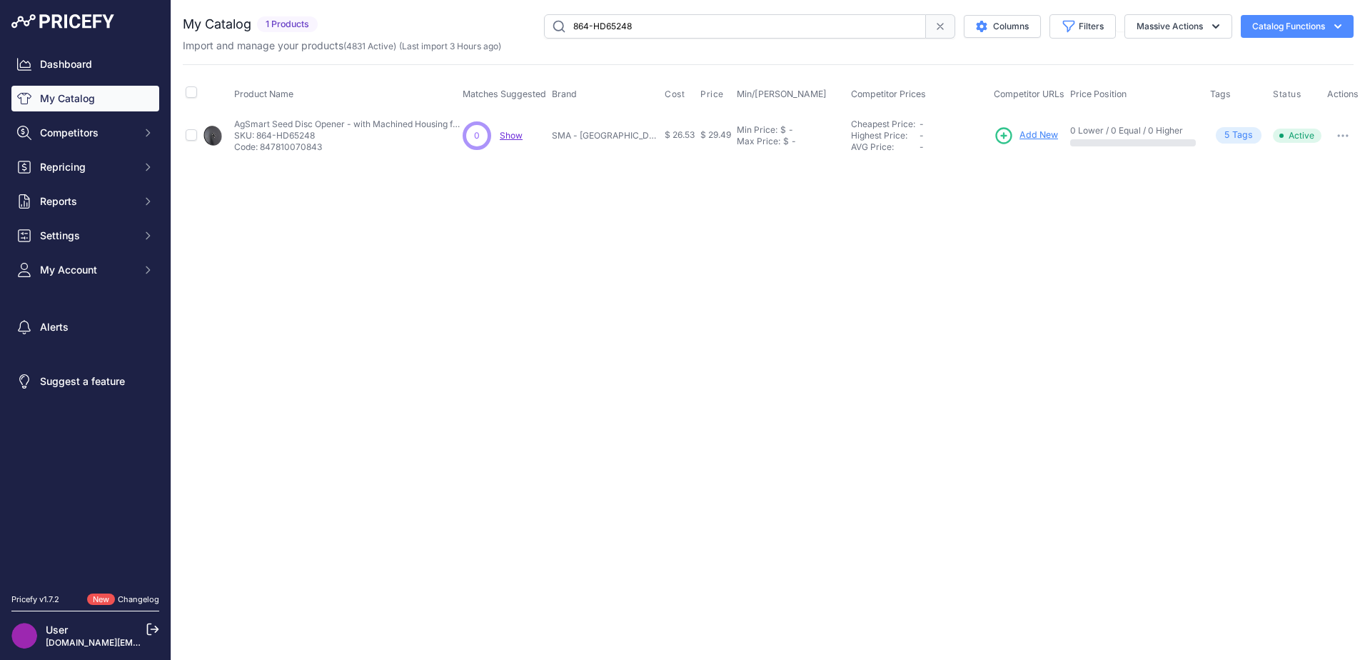
click at [309, 146] on p "Code: 847810070843" at bounding box center [348, 146] width 228 height 11
drag, startPoint x: 648, startPoint y: 24, endPoint x: 0, endPoint y: 70, distance: 650.0
click at [0, 70] on html "Lorem Ipsum Close Dashboard My Catalog Competitors Competitors Monitored URLs M…" at bounding box center [682, 330] width 1365 height 660
paste input "404-121s"
type input "404-121s"
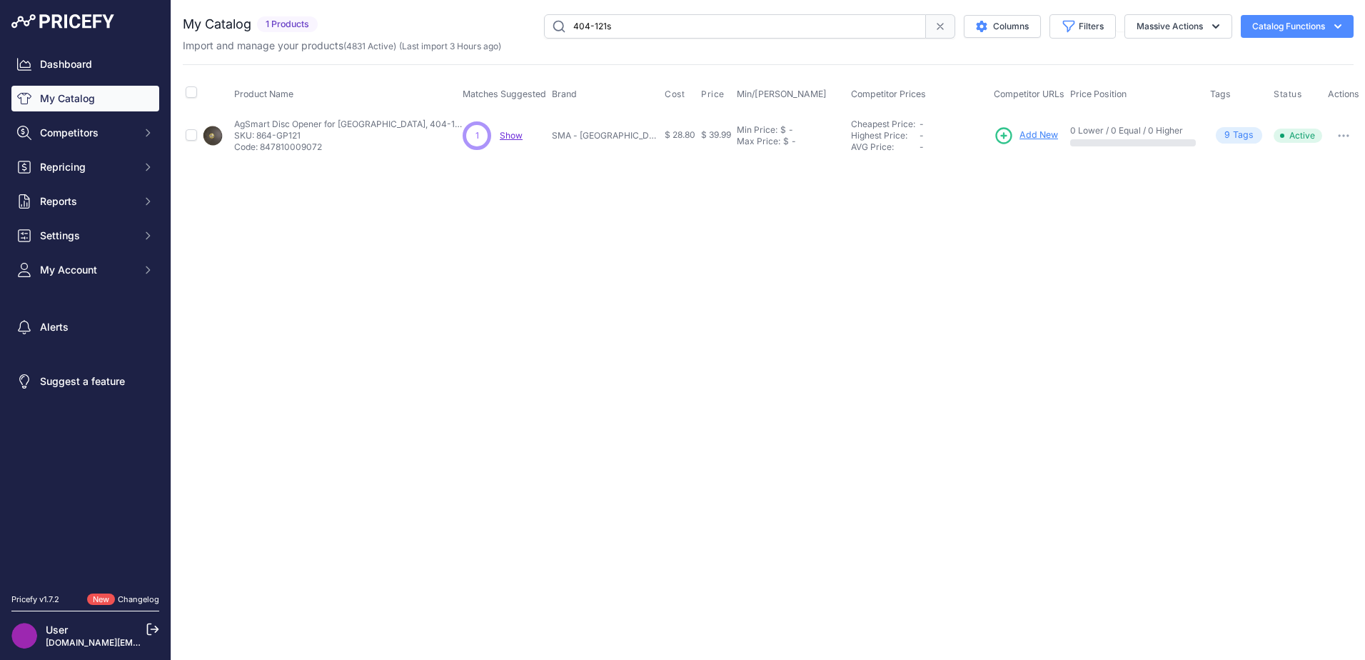
click at [1020, 134] on span "Add New" at bounding box center [1039, 136] width 39 height 14
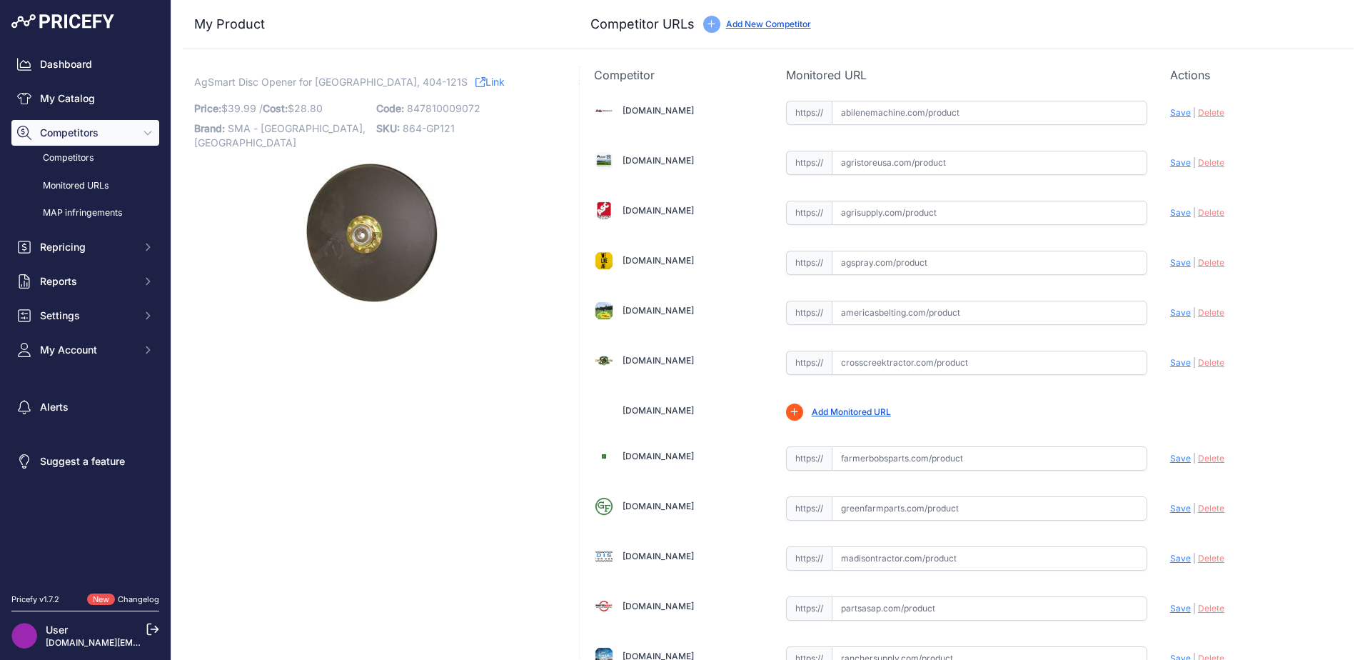
click at [849, 113] on input "text" at bounding box center [990, 113] width 316 height 24
paste input "[URL][DOMAIN_NAME]"
click at [1170, 114] on span "Save" at bounding box center [1180, 112] width 21 height 11
type input "https://www.abilenemachine.com/disc-opener-assembly-15-x-4-mm-am820-287c?prirul…"
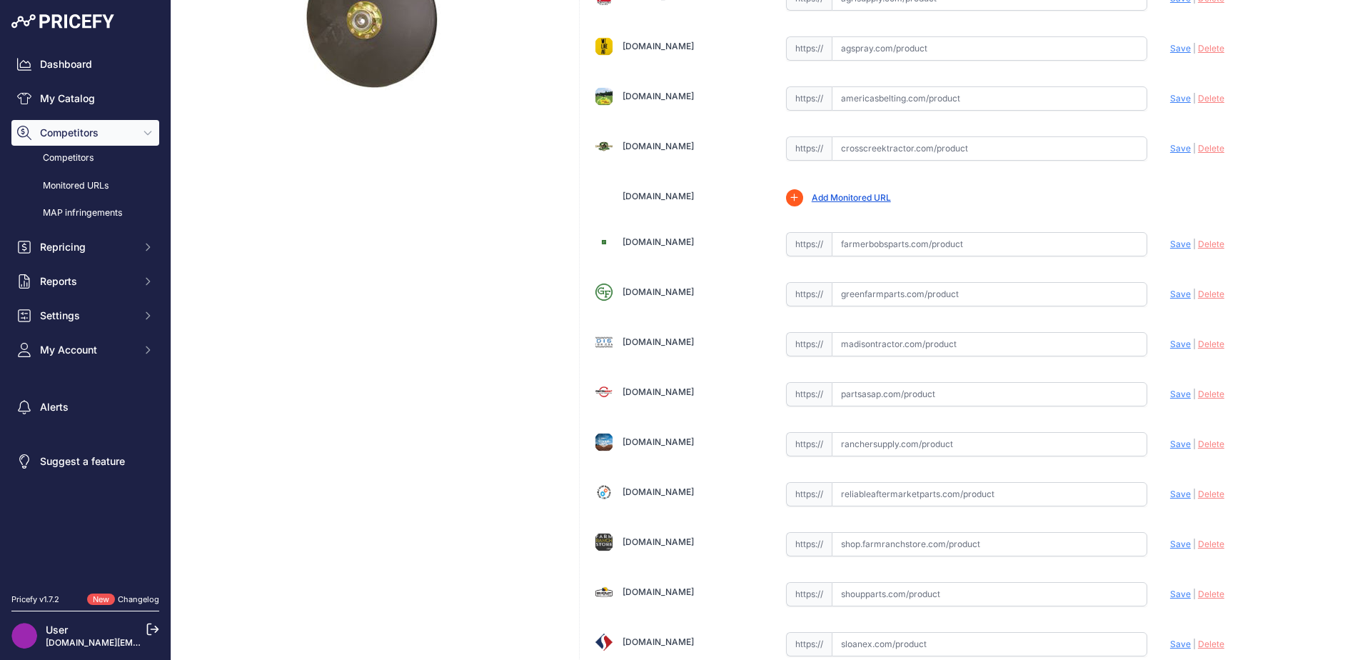
scroll to position [428, 0]
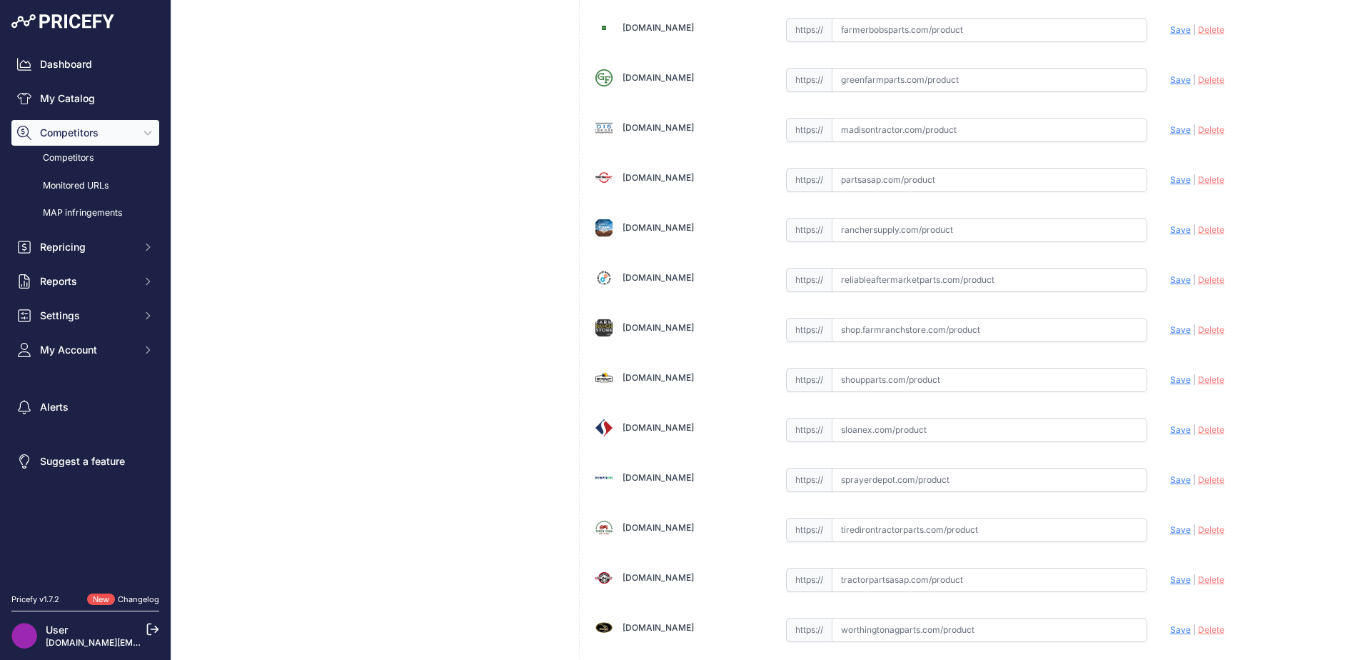
click at [868, 428] on input "text" at bounding box center [990, 430] width 316 height 24
click at [857, 377] on input "text" at bounding box center [990, 380] width 316 height 24
paste input "https://www.shoupparts.com/gd4121-double-disc-opener/"
click at [1175, 380] on span "Save" at bounding box center [1180, 379] width 21 height 11
type input "https://www.shoupparts.com/gd4121-double-disc-opener/?prirule_jdsnikfkfjsd=6751"
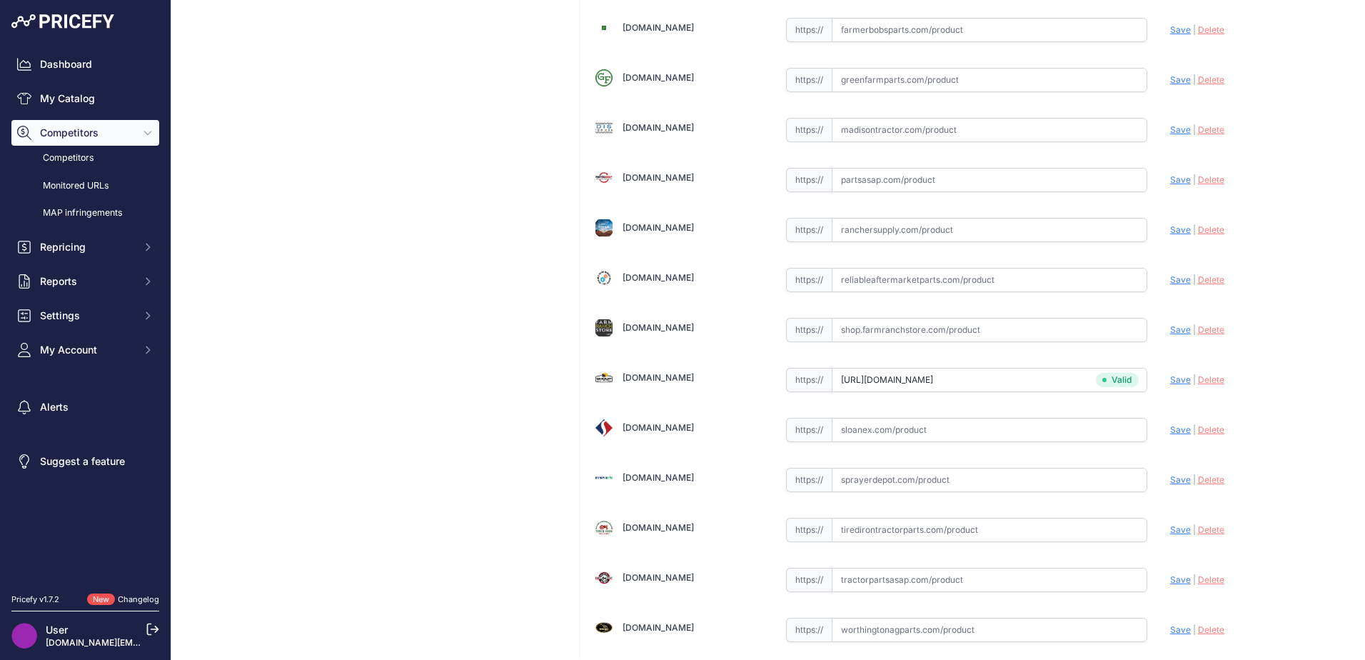
click at [745, 179] on div "[DOMAIN_NAME]" at bounding box center [678, 178] width 169 height 20
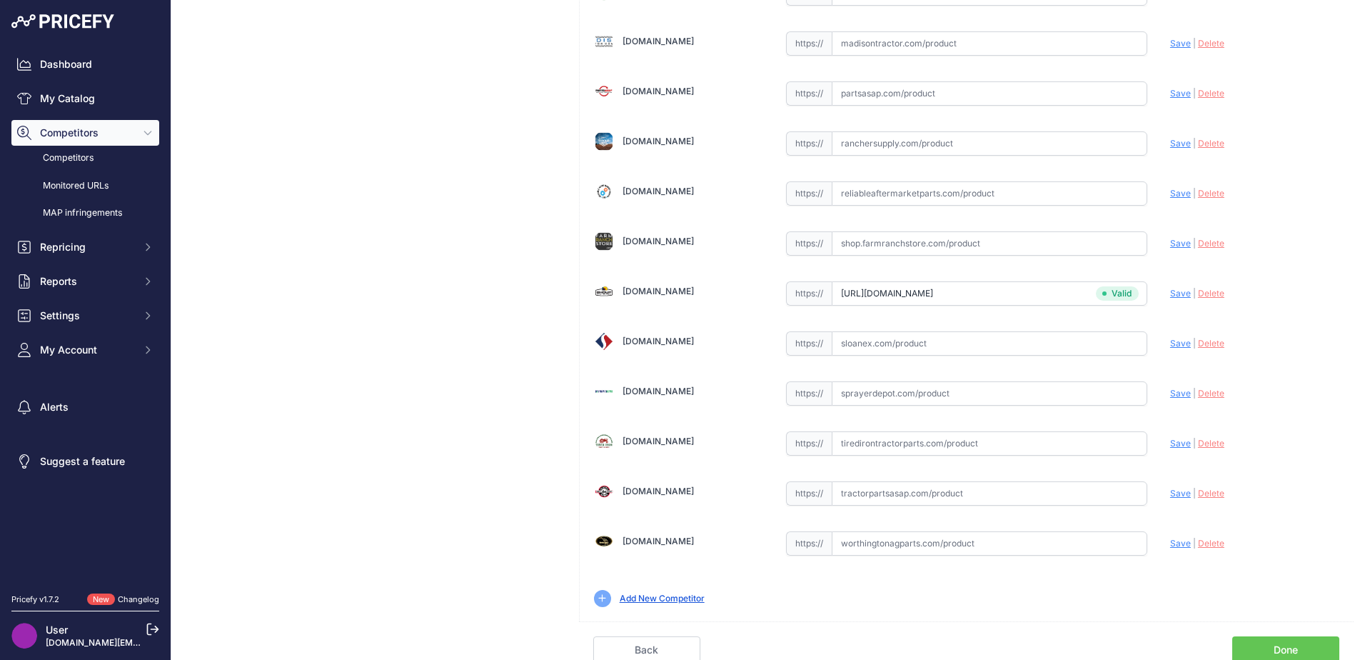
scroll to position [518, 0]
click at [869, 487] on input "text" at bounding box center [990, 490] width 316 height 24
paste input "https://www.tractorpartsasap.com/disc-opener-assembly-15-new-great-plains-16659…"
click at [1170, 488] on span "Save" at bounding box center [1180, 489] width 21 height 11
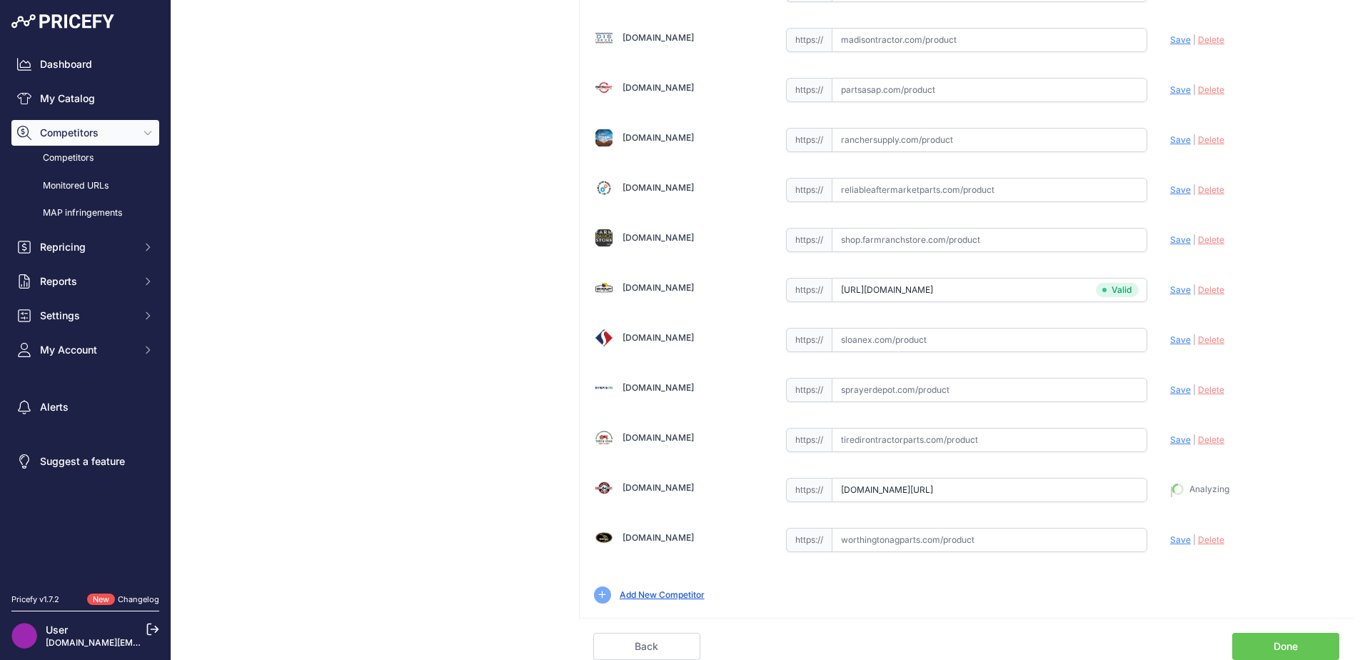
type input "https://www.tractorpartsasap.com/disc-opener-assembly-15-new-great-plains-16659…"
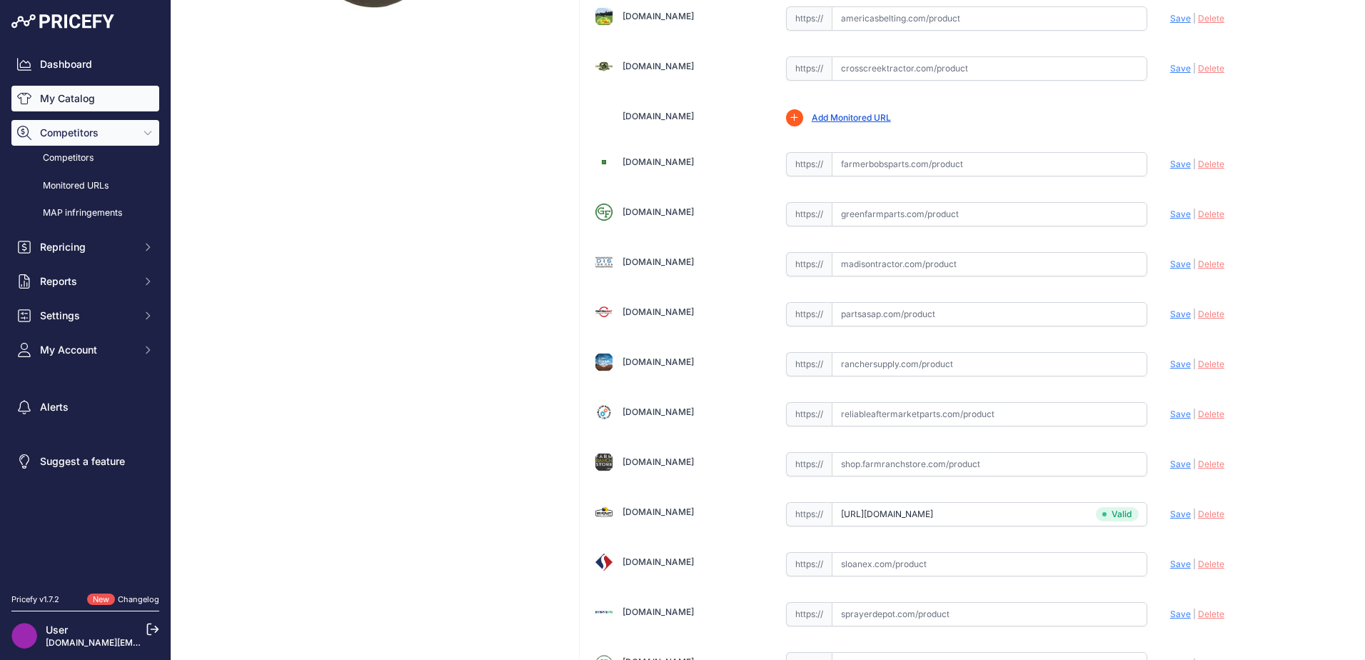
scroll to position [161, 0]
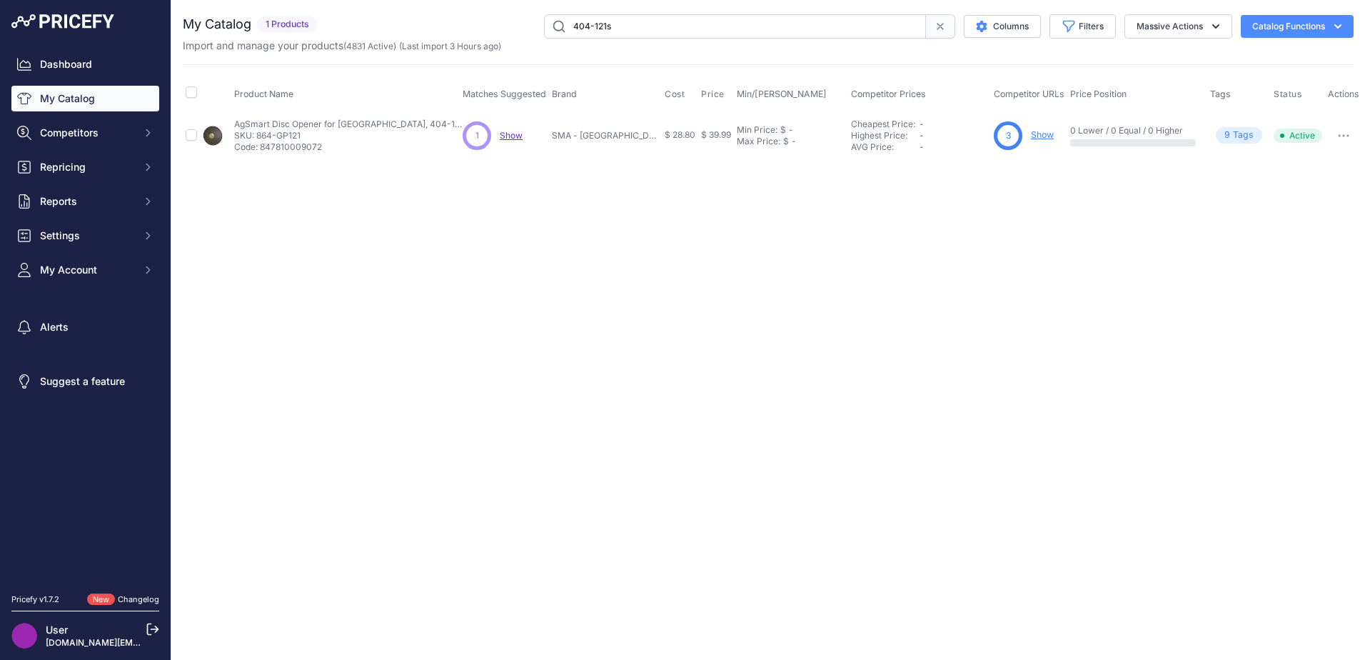
drag, startPoint x: 627, startPoint y: 30, endPoint x: 454, endPoint y: 35, distance: 172.9
click at [454, 35] on div "404-121s Columns Filters Status All Status Only Enabled Only Disabled" at bounding box center [838, 26] width 1030 height 24
paste input "107-138S"
type input "107-138S"
click at [278, 134] on p "SKU: 864-GP138" at bounding box center [348, 135] width 228 height 11
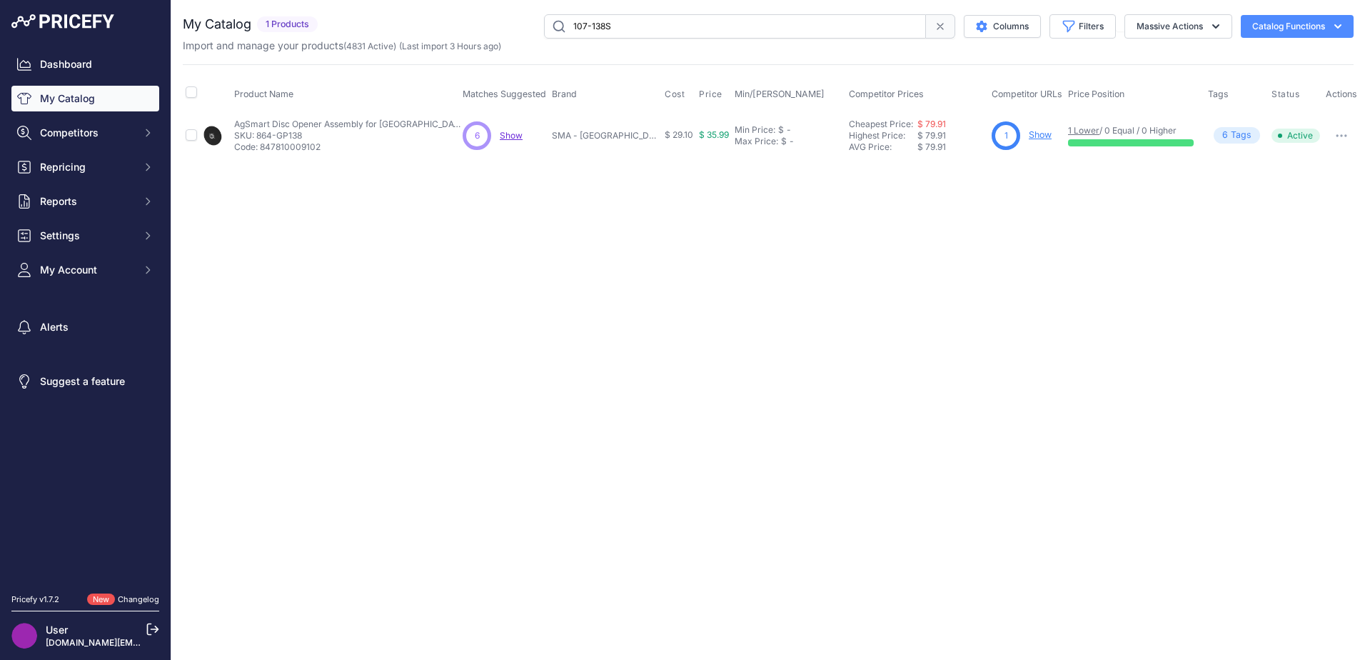
click at [1040, 136] on link "Show" at bounding box center [1040, 134] width 23 height 11
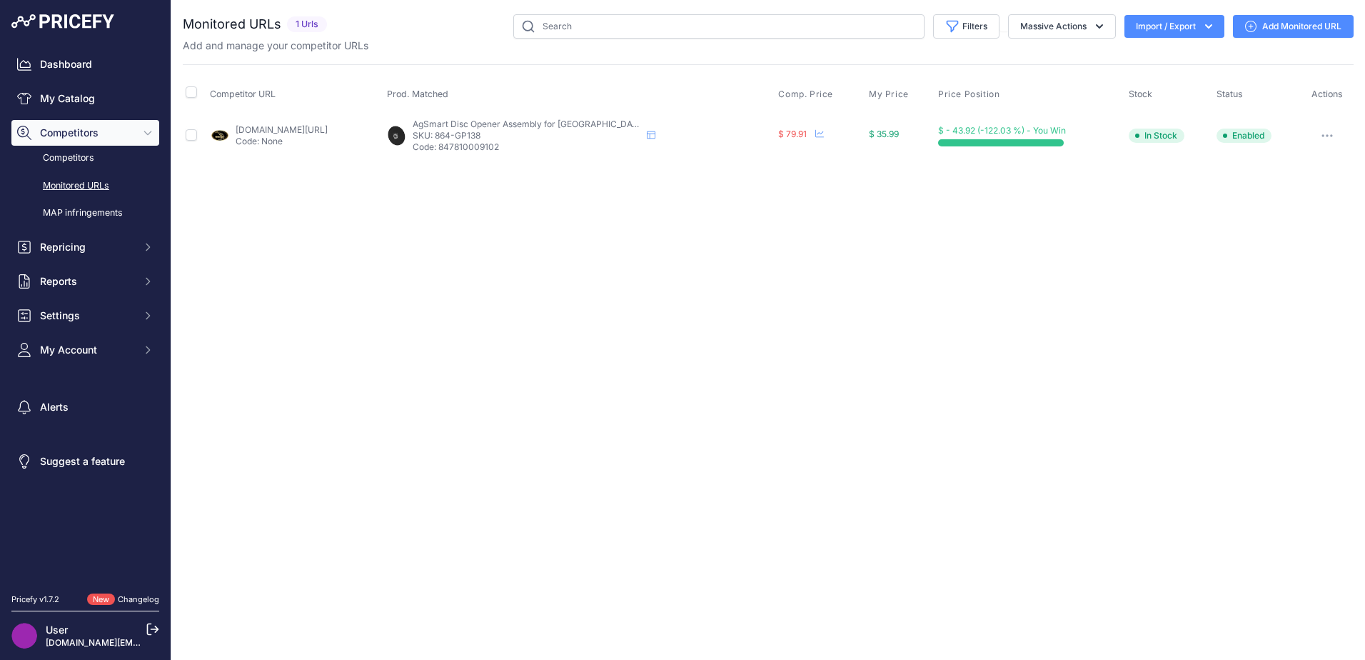
drag, startPoint x: 1275, startPoint y: 26, endPoint x: 1218, endPoint y: 72, distance: 73.2
click at [1275, 26] on link "Add Monitored URL" at bounding box center [1293, 26] width 121 height 23
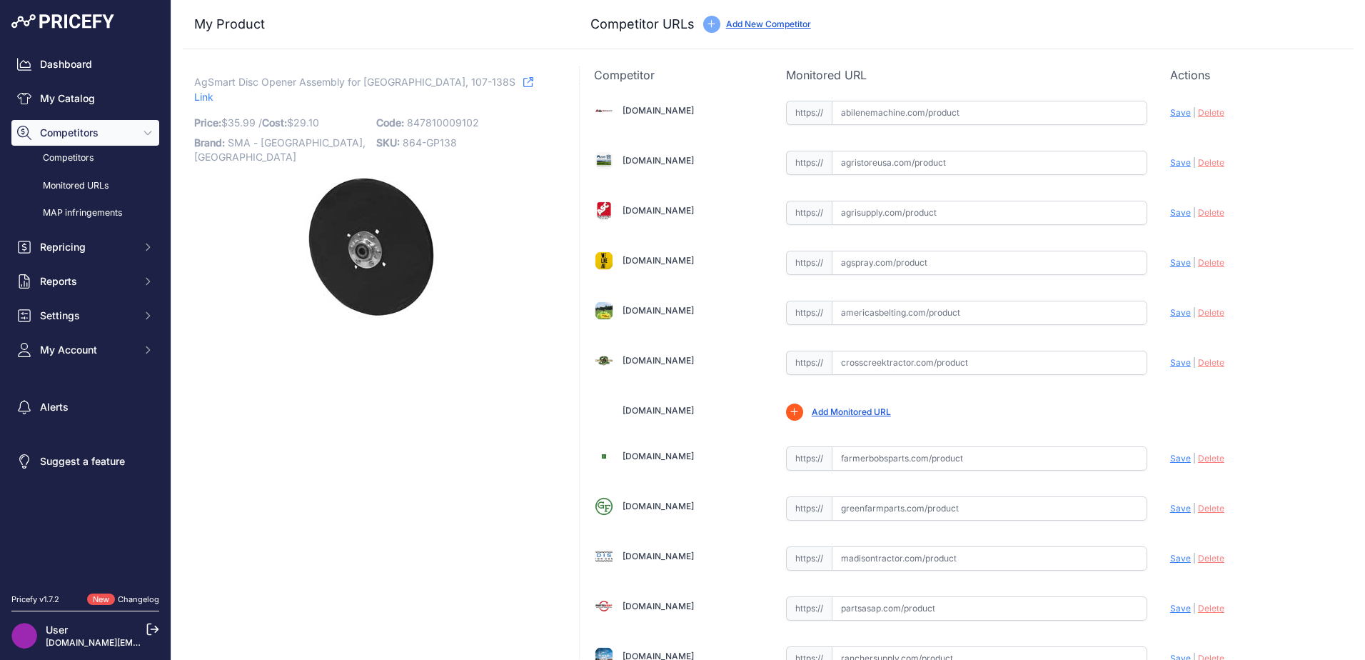
click at [930, 110] on input "text" at bounding box center [990, 113] width 316 height 24
paste input "[URL][DOMAIN_NAME]"
click at [1170, 111] on span "Save" at bounding box center [1180, 112] width 21 height 11
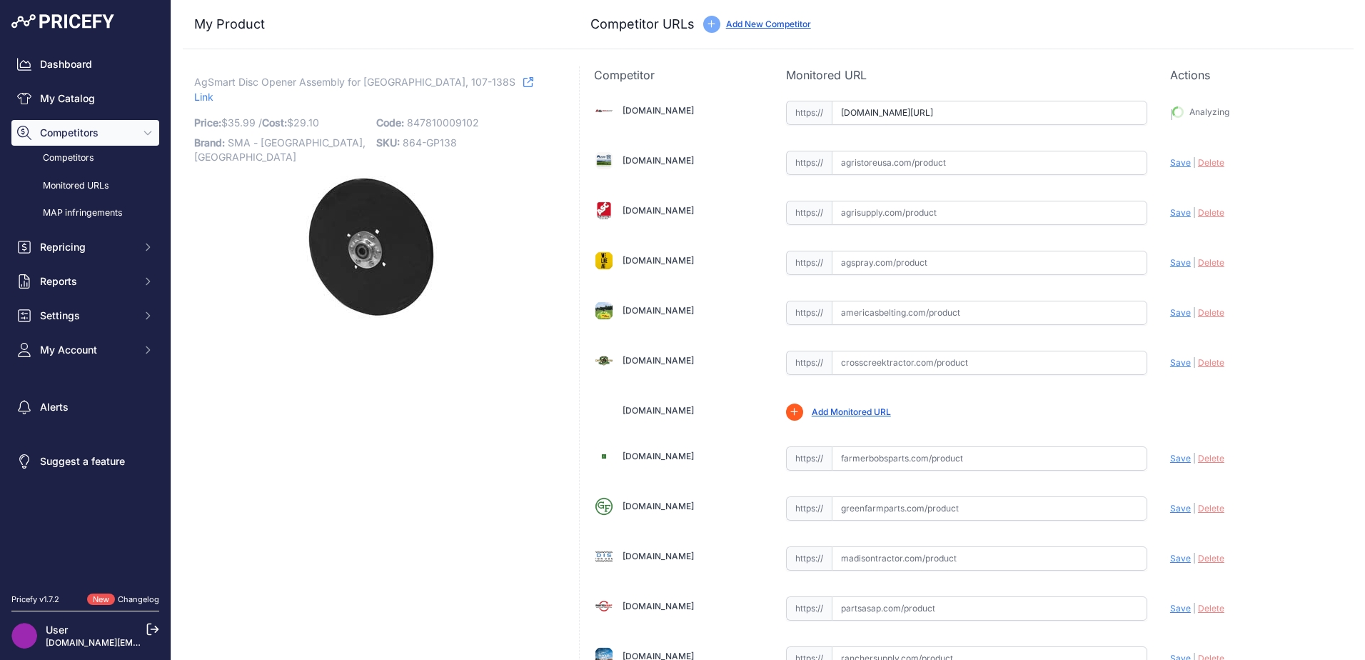
type input "[URL][DOMAIN_NAME]"
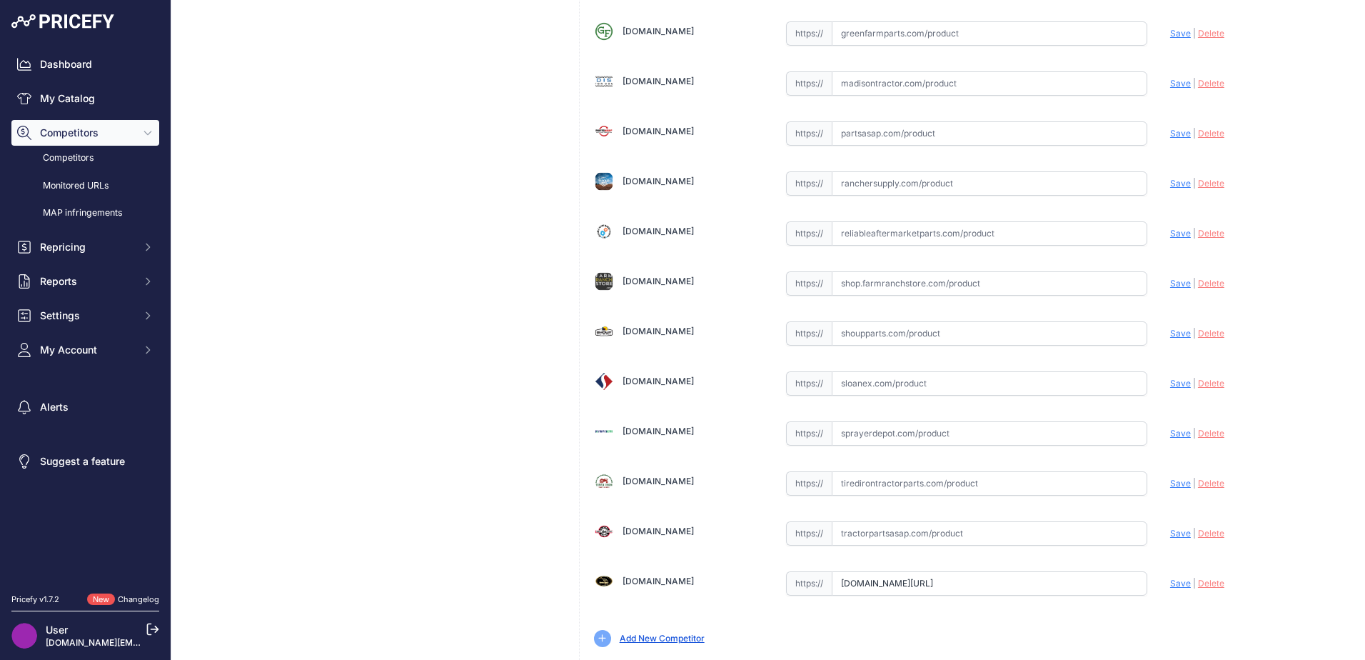
scroll to position [518, 0]
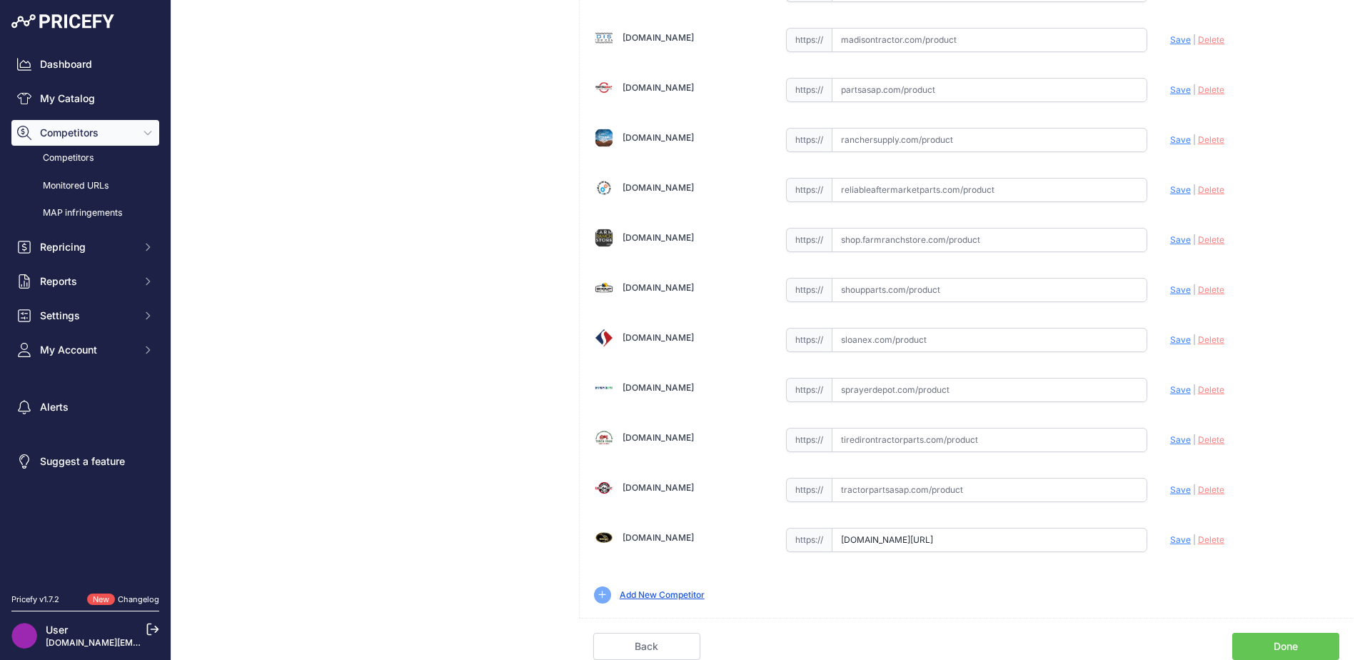
click at [861, 277] on div "https:// Valid" at bounding box center [966, 288] width 361 height 27
click at [861, 293] on input "text" at bounding box center [990, 290] width 316 height 24
paste input "https://www.shoupparts.com/gd7138-double-disc-opener/"
click at [1170, 288] on span "Save" at bounding box center [1180, 289] width 21 height 11
type input "https://www.shoupparts.com/gd7138-double-disc-opener/?prirule_jdsnikfkfjsd=6751"
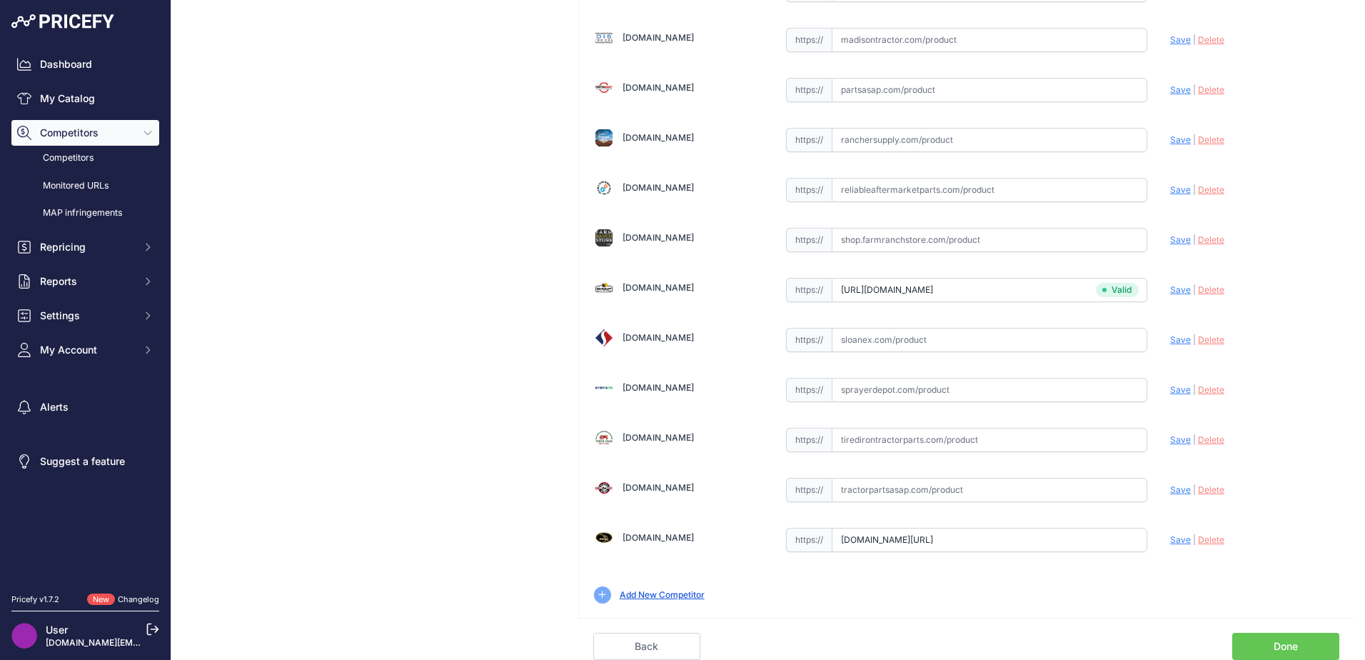
click at [860, 490] on input "text" at bounding box center [990, 490] width 316 height 24
paste input "https://www.tractorpartsasap.com/planter-disc-assembly-new-great-plains-107914.…"
click at [1170, 492] on span "Save" at bounding box center [1180, 489] width 21 height 11
type input "https://www.tractorpartsasap.com/planter-disc-assembly-new-great-plains-107914.…"
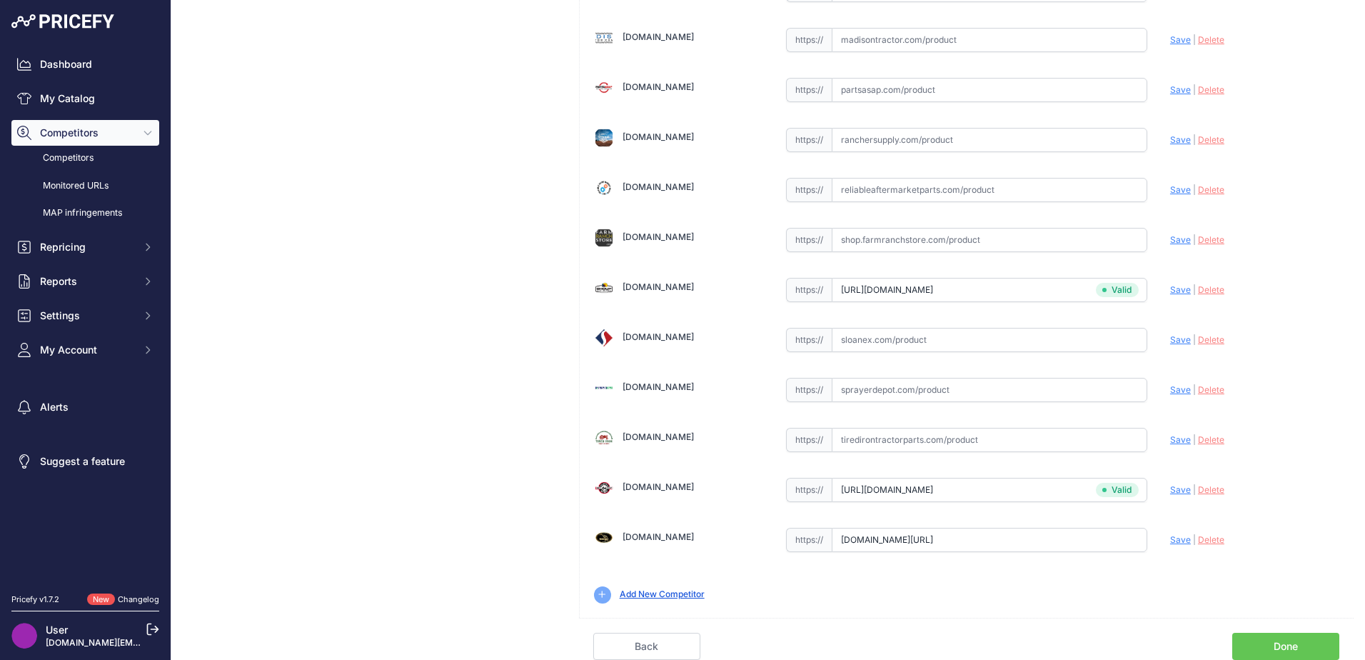
scroll to position [518, 0]
click at [1258, 646] on link "Done" at bounding box center [1285, 646] width 107 height 27
click at [1268, 640] on link "Done" at bounding box center [1285, 646] width 107 height 27
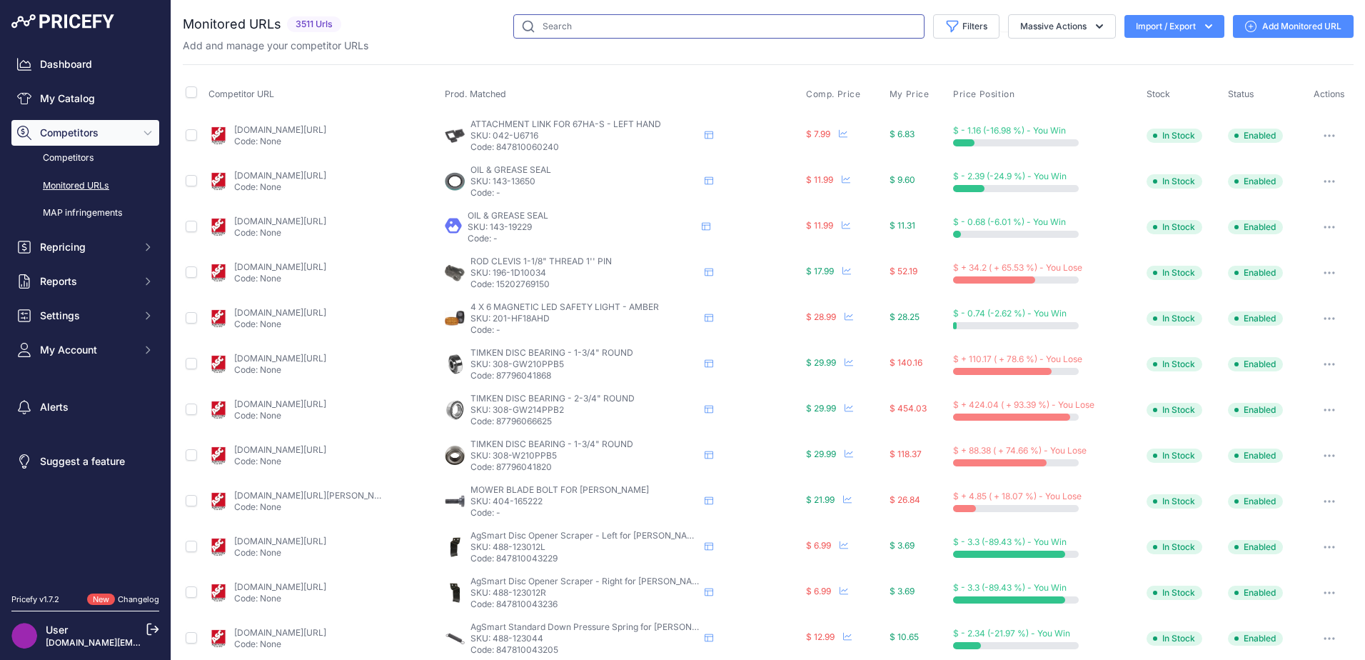
click at [544, 30] on input "text" at bounding box center [718, 26] width 411 height 24
drag, startPoint x: 596, startPoint y: 27, endPoint x: 283, endPoint y: 25, distance: 313.5
click at [281, 24] on div "Monitored URLs 3511 Urls" at bounding box center [768, 26] width 1171 height 24
click at [598, 23] on input "aa85465" at bounding box center [718, 26] width 411 height 24
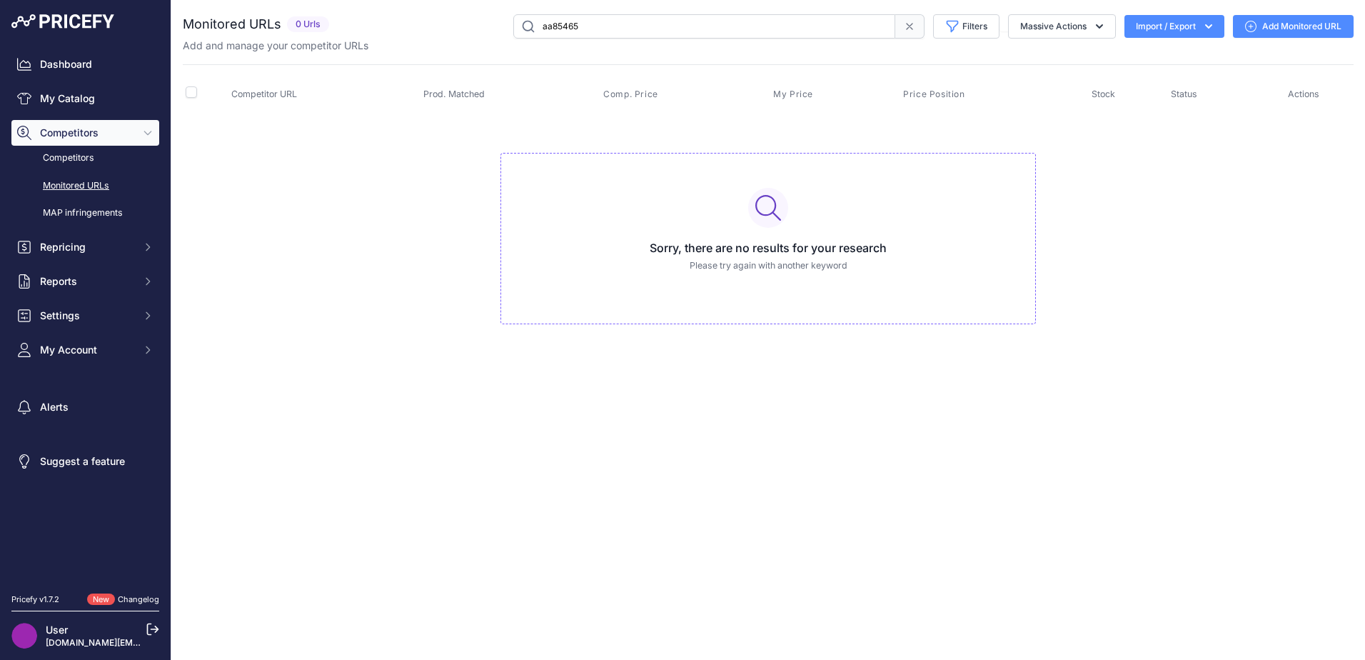
drag, startPoint x: 575, startPoint y: 29, endPoint x: 505, endPoint y: 26, distance: 70.0
click at [488, 29] on div "aa85465 Filters Saved Filters Set None Competitors Cheaper Than Me Competitors …" at bounding box center [844, 26] width 1019 height 24
paste input "013-7077"
type input "013-70775"
click at [80, 94] on link "My Catalog" at bounding box center [85, 99] width 148 height 26
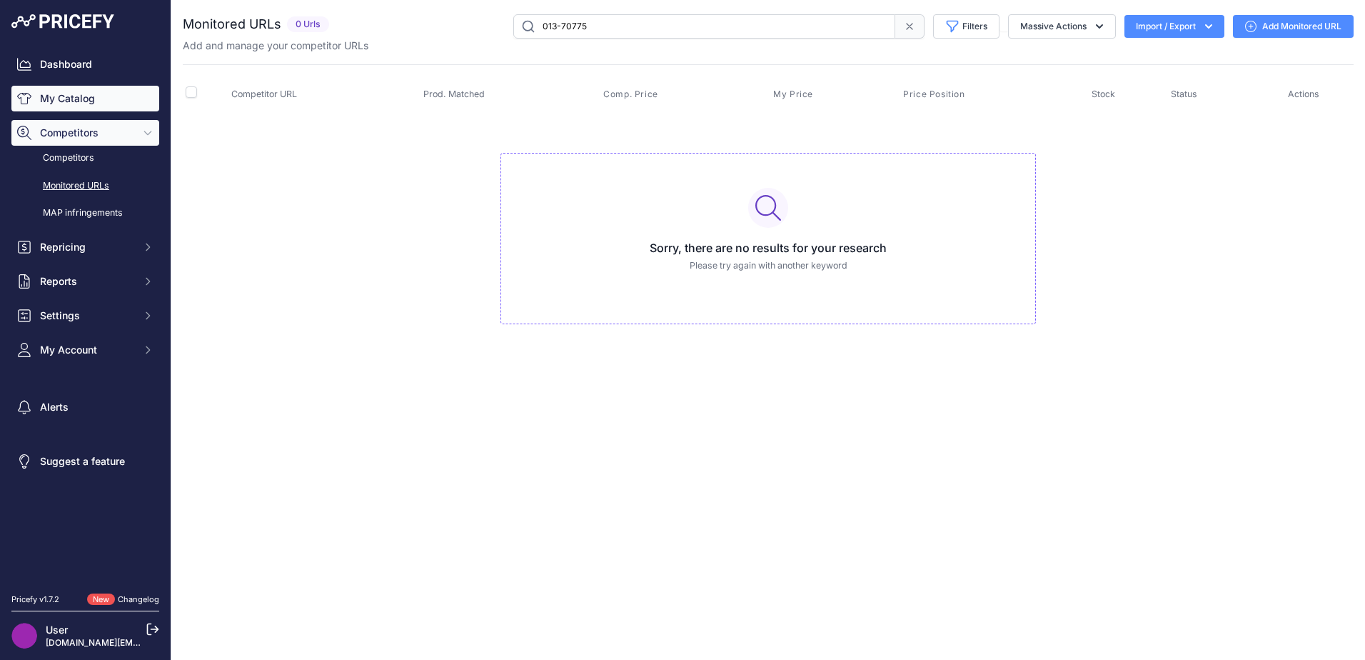
click at [78, 96] on link "My Catalog" at bounding box center [85, 99] width 148 height 26
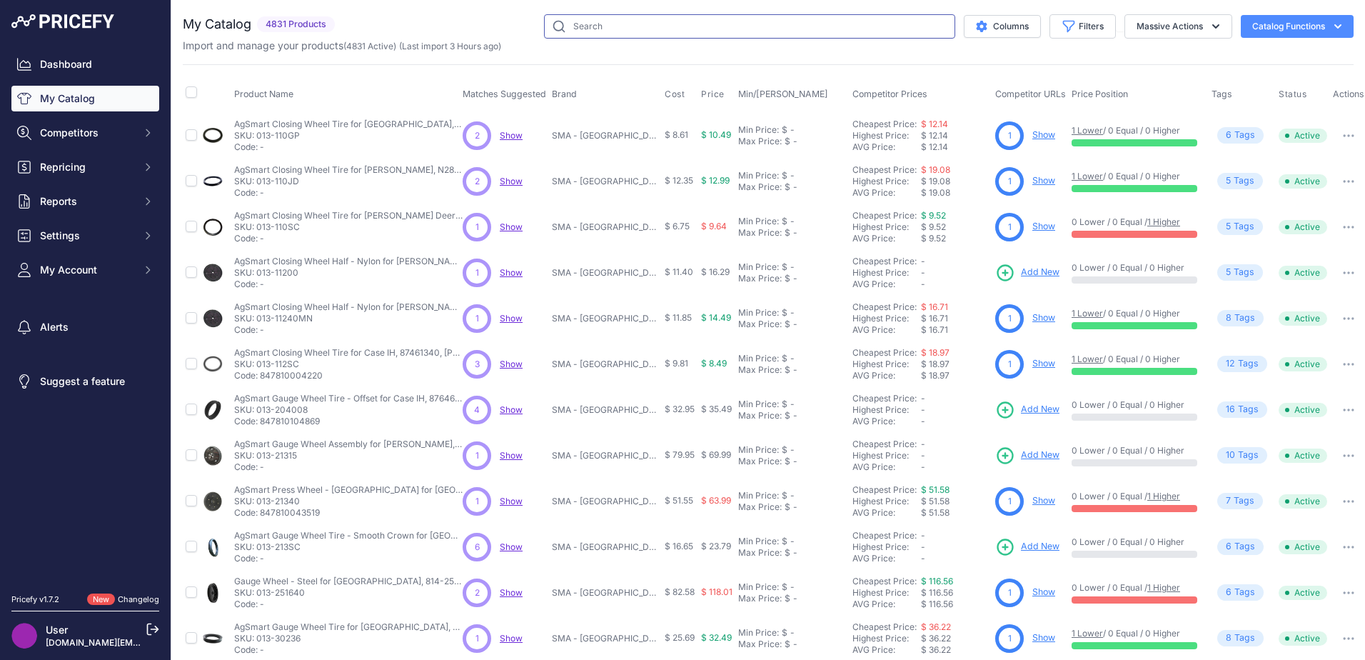
click at [567, 29] on input "text" at bounding box center [749, 26] width 411 height 24
paste input "013-70775"
type input "013-70775"
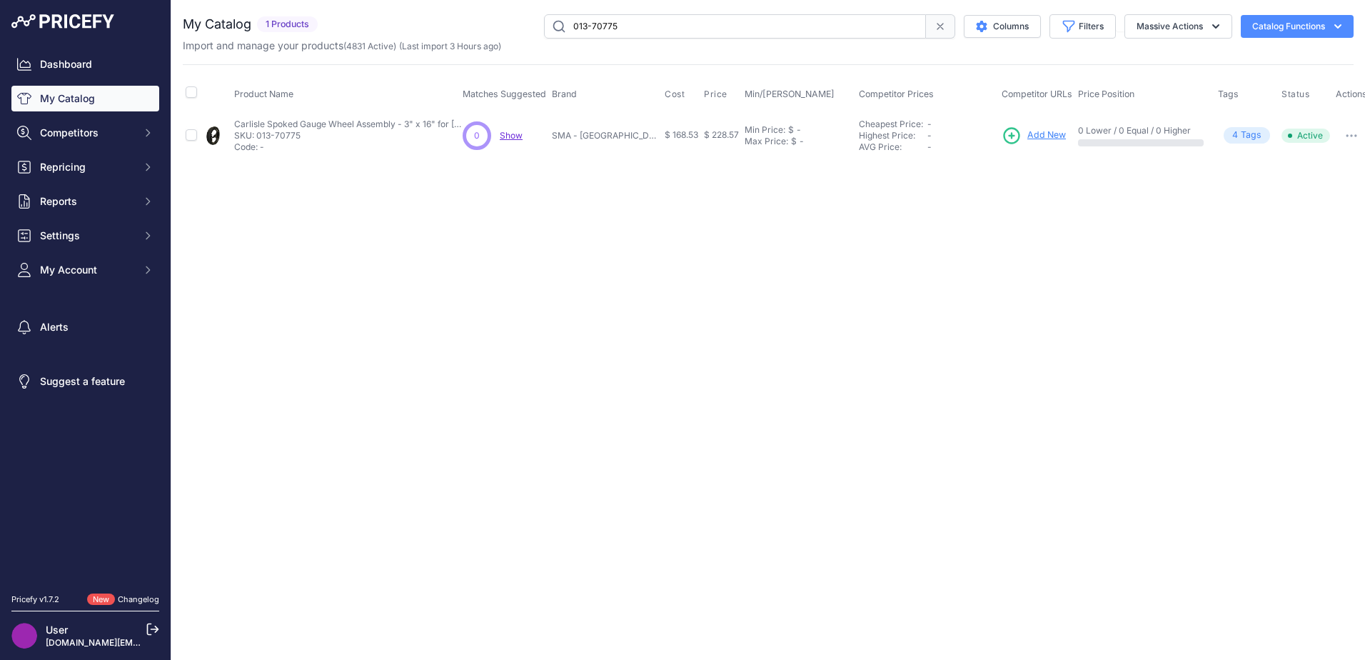
click at [305, 130] on p "SKU: 013-70775" at bounding box center [348, 135] width 228 height 11
click at [1030, 136] on span "Add New" at bounding box center [1047, 136] width 39 height 14
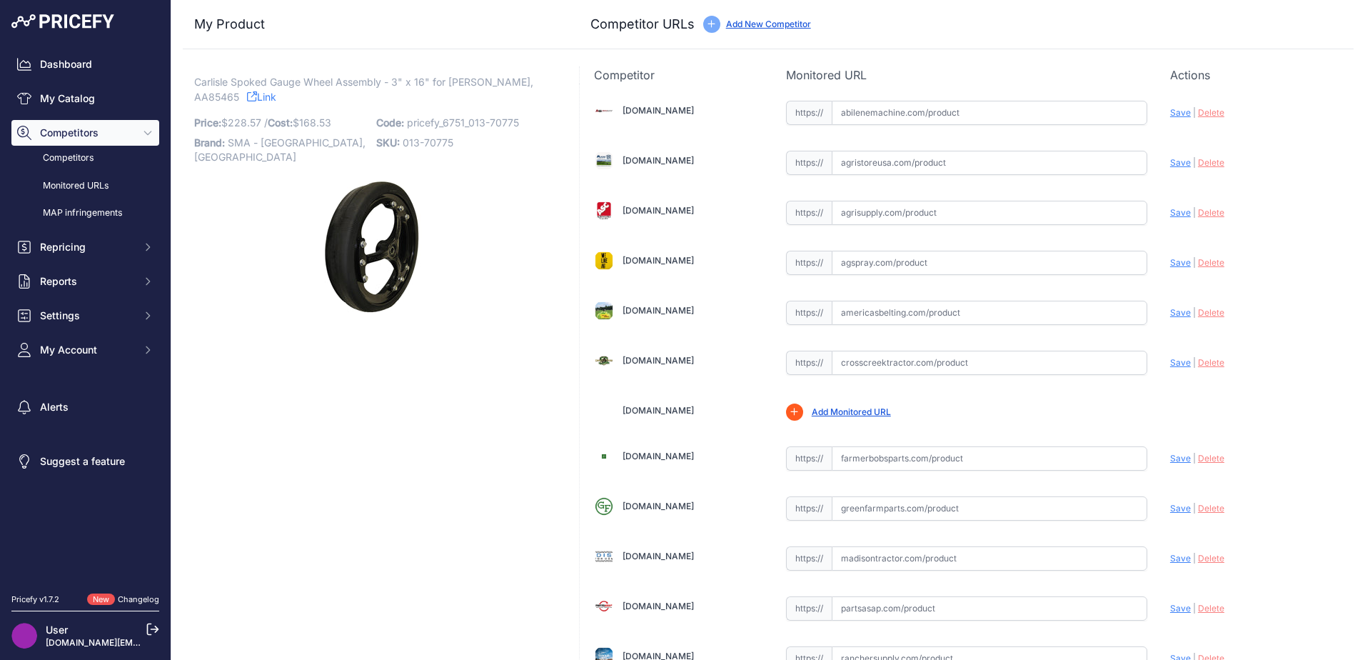
click at [835, 111] on input "text" at bounding box center [990, 113] width 316 height 24
paste input "[URL][DOMAIN_NAME]"
click at [1175, 111] on span "Save" at bounding box center [1180, 112] width 21 height 11
type input "[URL][DOMAIN_NAME]"
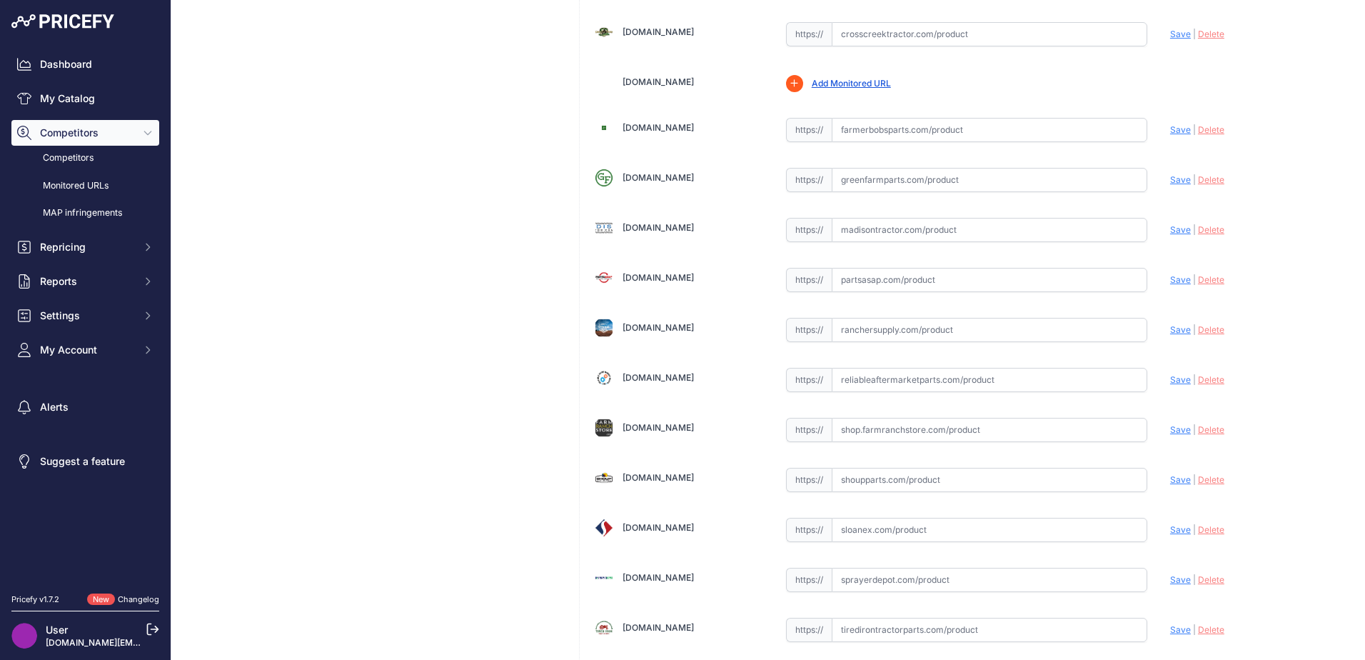
scroll to position [500, 0]
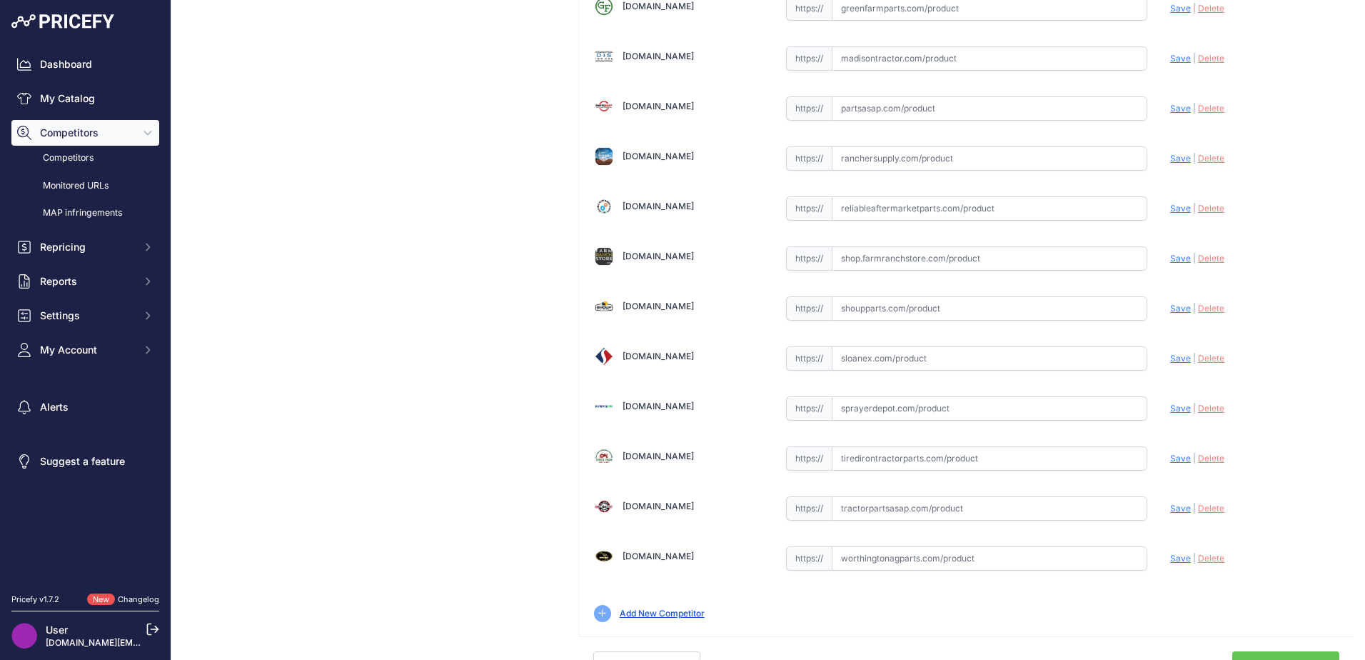
click at [855, 305] on input "text" at bounding box center [990, 308] width 316 height 24
paste input "[URL][DOMAIN_NAME]"
click at [1171, 310] on span "Save" at bounding box center [1180, 308] width 21 height 11
type input "[URL][DOMAIN_NAME]"
click at [296, 308] on div "Carlisle Spoked Gauge Wheel Assembly - 3" x 16" for [PERSON_NAME], AA85465 Link…" at bounding box center [372, 123] width 379 height 1112
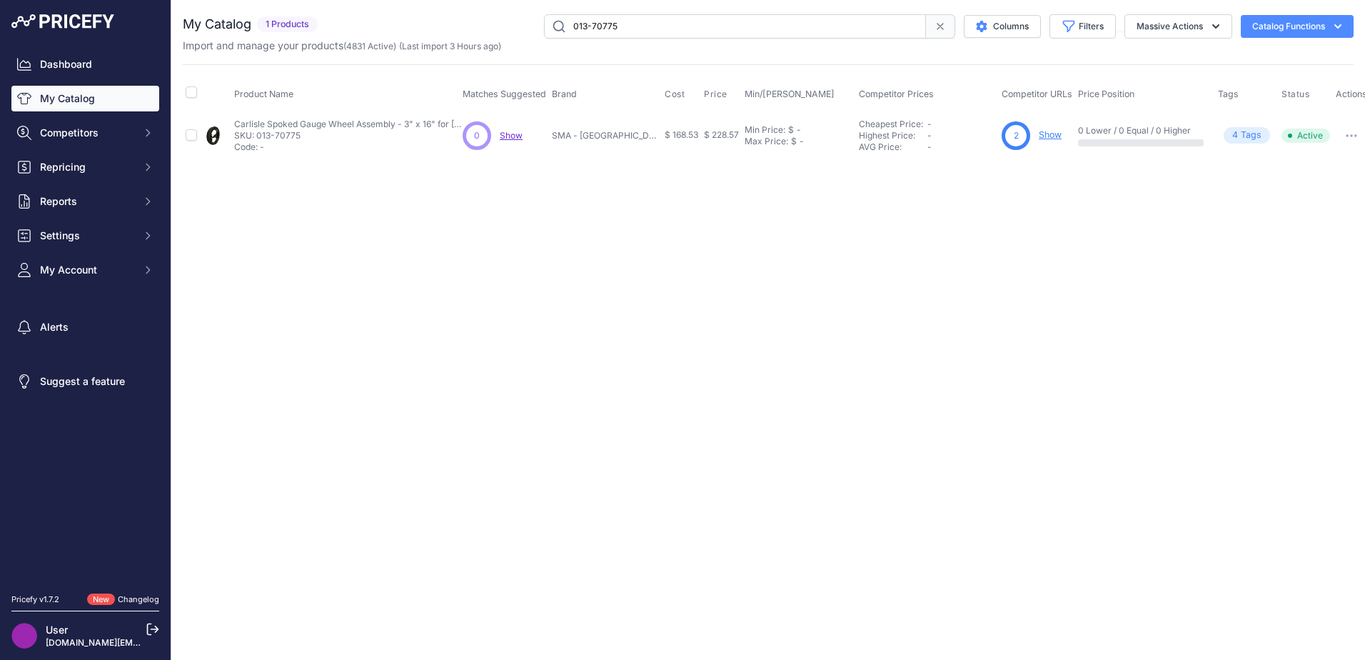
click at [82, 104] on link "My Catalog" at bounding box center [85, 99] width 148 height 26
click at [761, 29] on input "013-70775" at bounding box center [735, 26] width 382 height 24
drag, startPoint x: 771, startPoint y: 31, endPoint x: 568, endPoint y: 40, distance: 203.0
click at [568, 39] on div "My Catalog 1 Products" at bounding box center [768, 33] width 1171 height 39
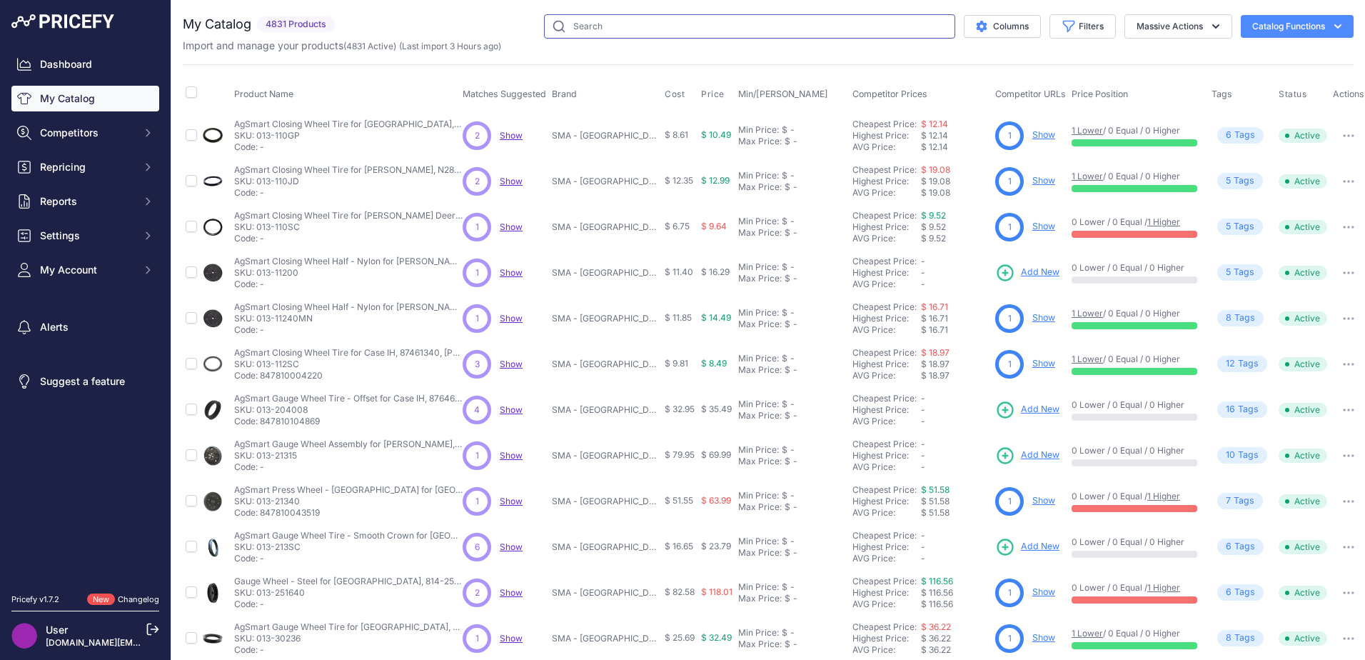
click at [596, 22] on input "text" at bounding box center [749, 26] width 411 height 24
paste input "864-SMA316SB"
type input "864-SMA316SB"
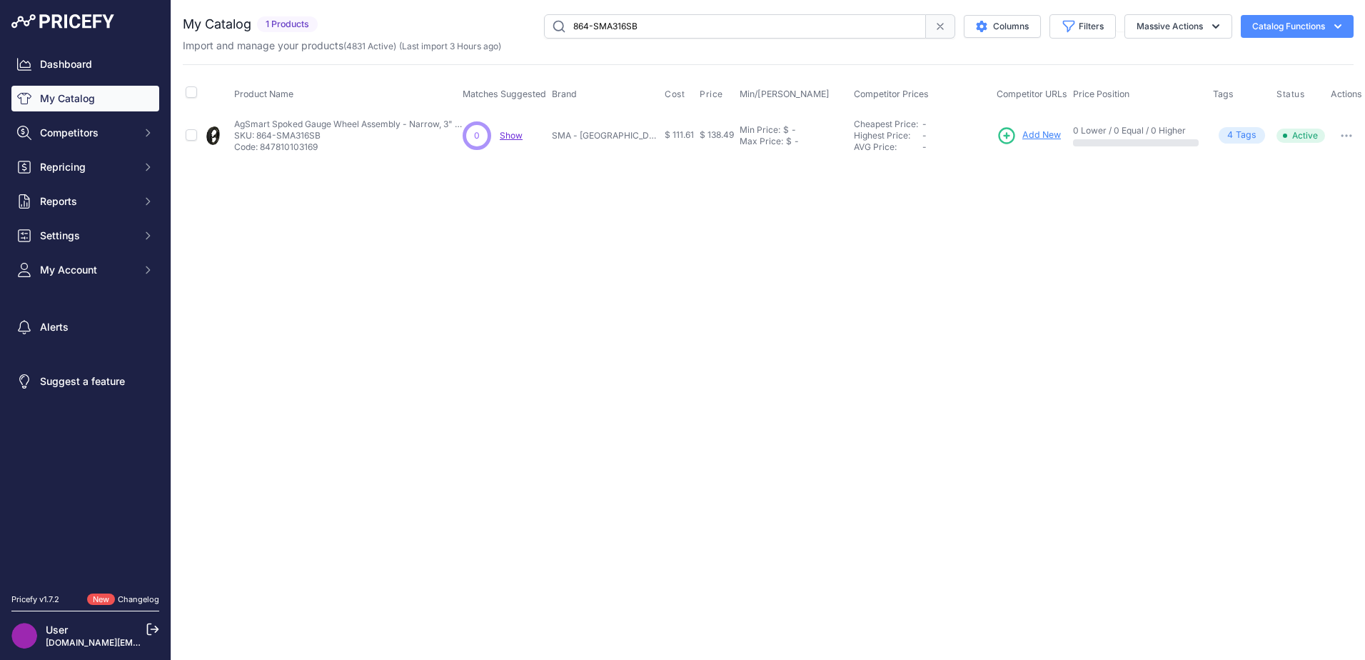
click at [1037, 135] on span "Add New" at bounding box center [1042, 136] width 39 height 14
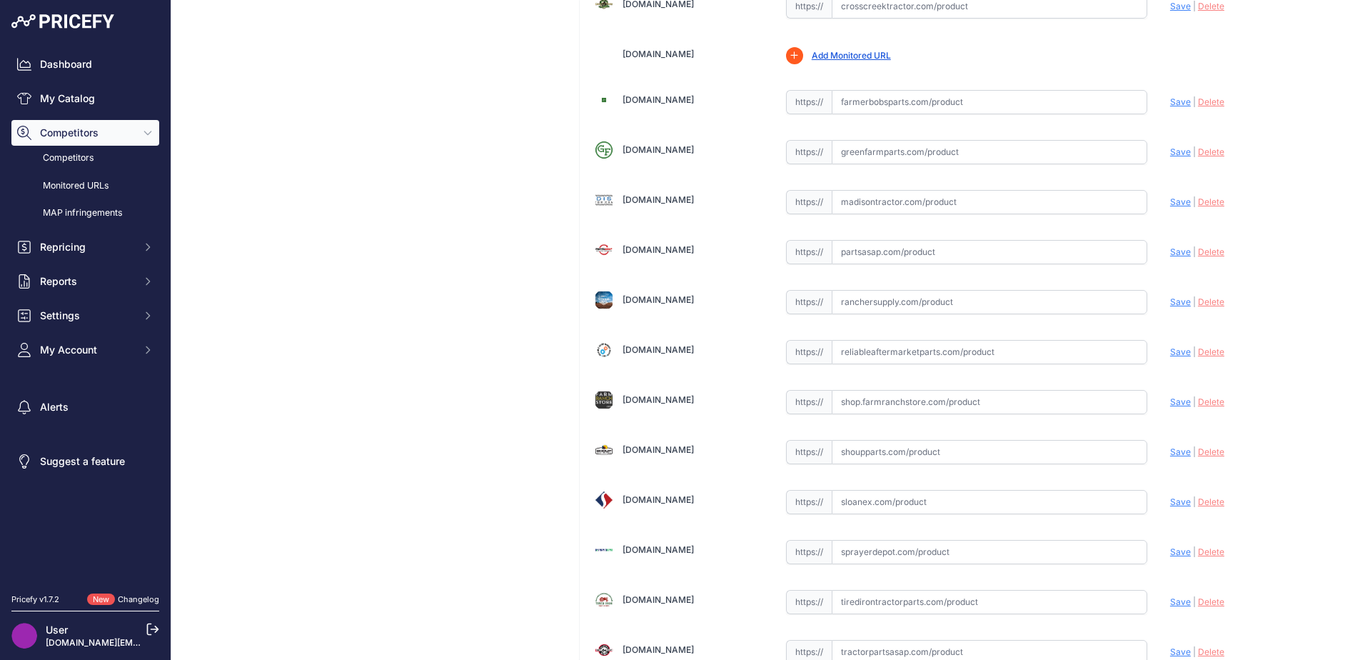
scroll to position [357, 0]
click at [868, 490] on input "text" at bounding box center [990, 501] width 316 height 24
paste input "[URL][DOMAIN_NAME][PERSON_NAME]"
click at [1170, 499] on span "Save" at bounding box center [1180, 501] width 21 height 11
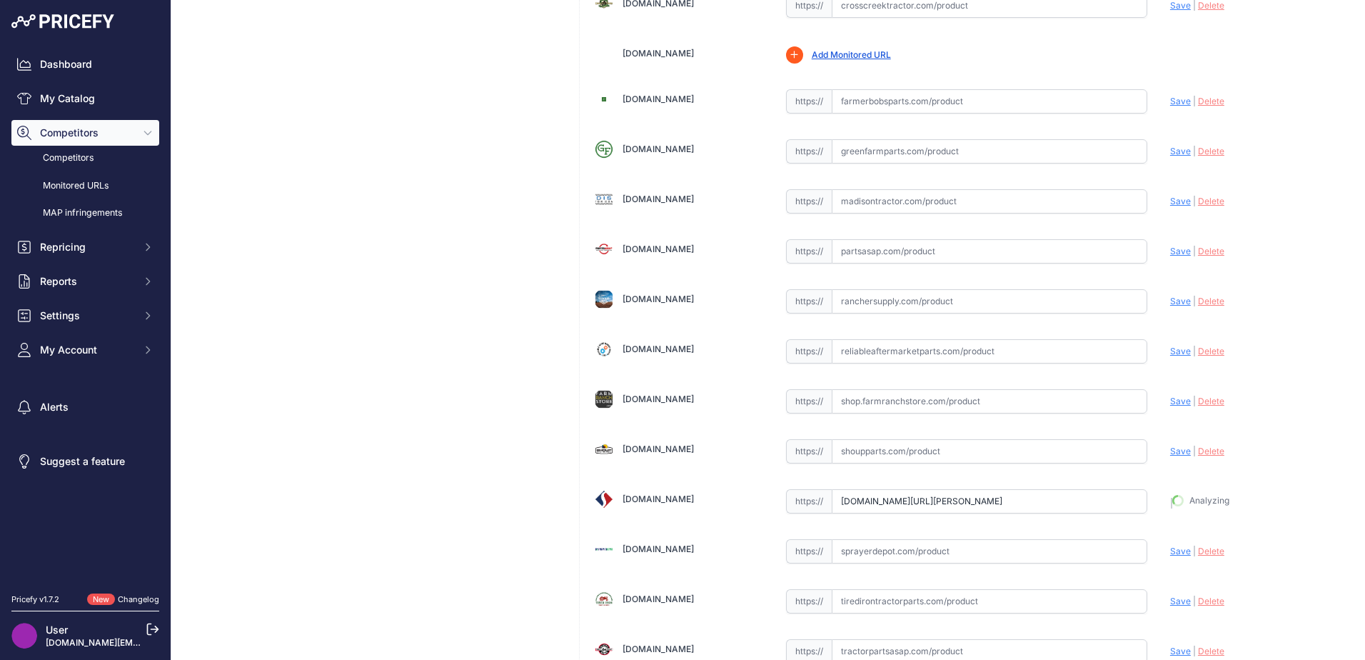
type input "[URL][DOMAIN_NAME][PERSON_NAME]"
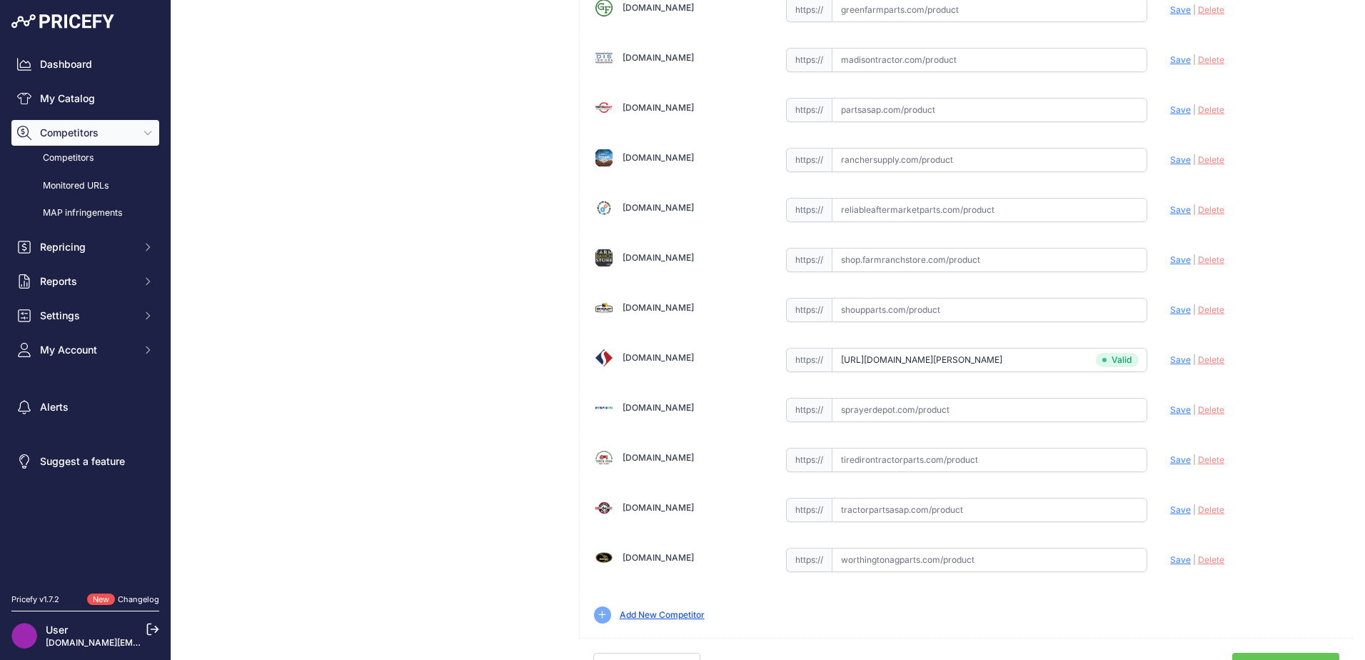
scroll to position [500, 0]
click at [853, 463] on input "text" at bounding box center [990, 458] width 316 height 24
click at [850, 511] on input "text" at bounding box center [990, 508] width 316 height 24
paste input "[URL][DOMAIN_NAME]"
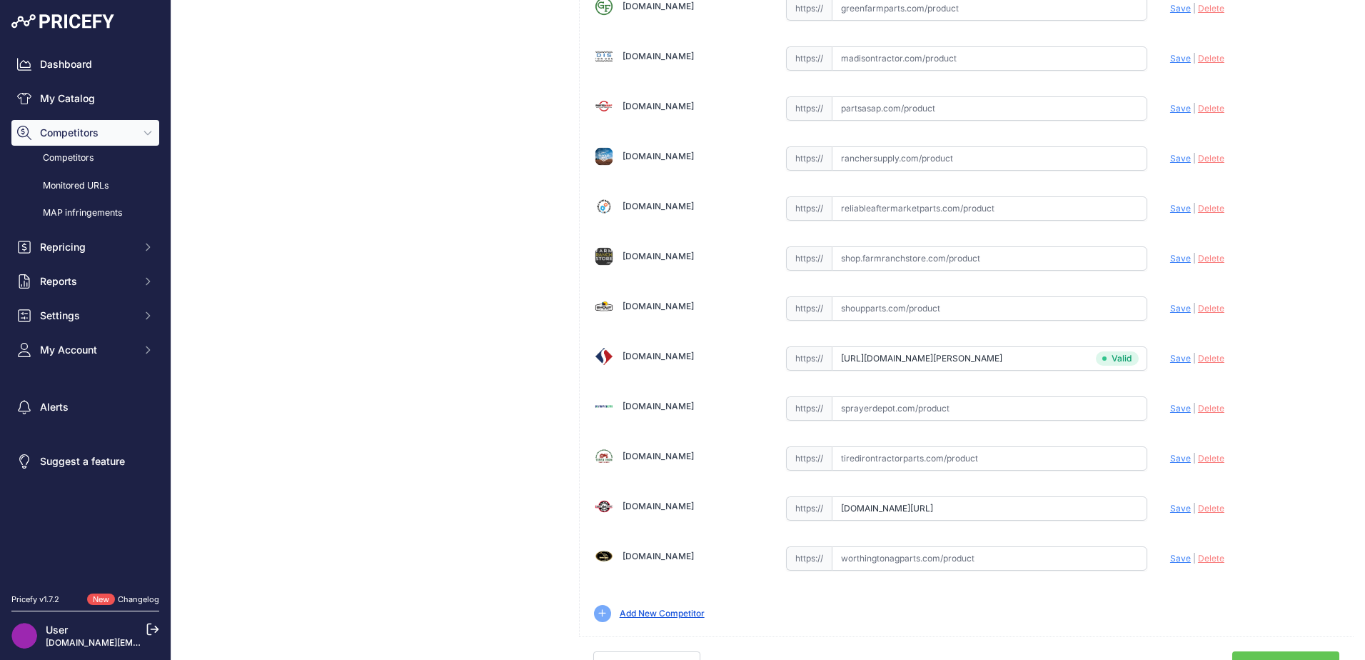
click at [1170, 507] on span "Save" at bounding box center [1180, 508] width 21 height 11
type input "[URL][DOMAIN_NAME]"
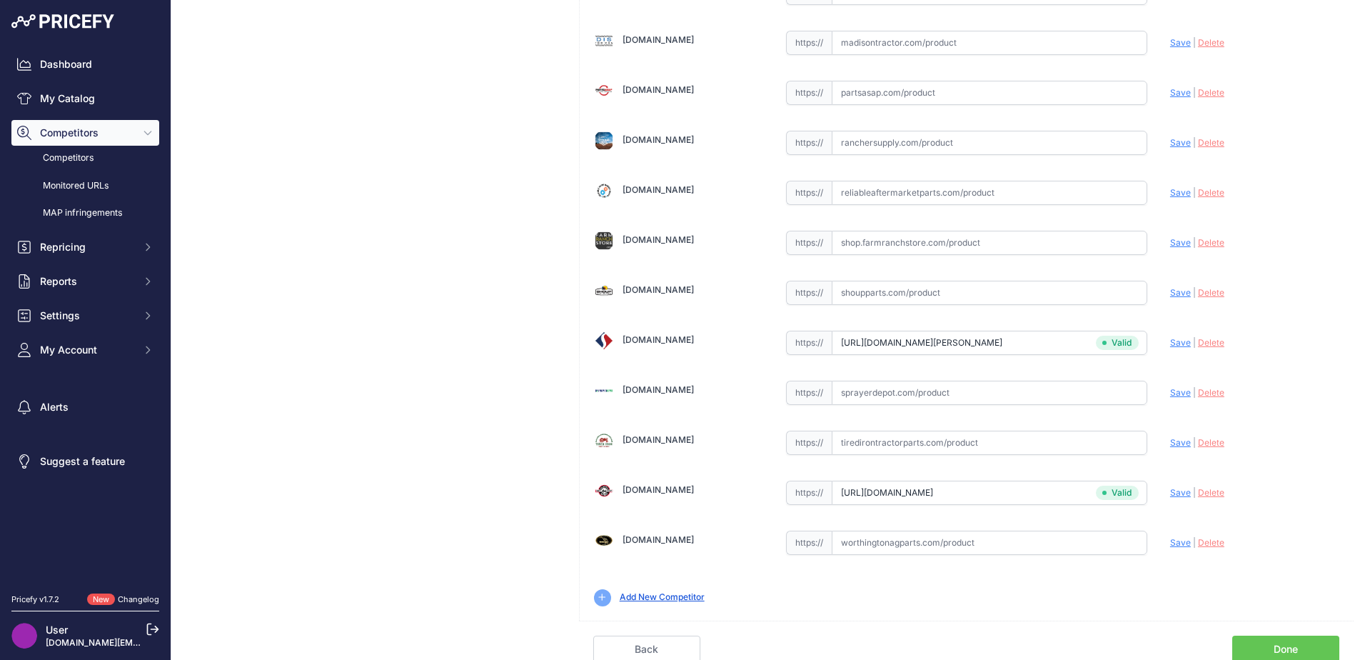
scroll to position [551, 0]
click at [1283, 643] on link "Done" at bounding box center [1285, 646] width 107 height 27
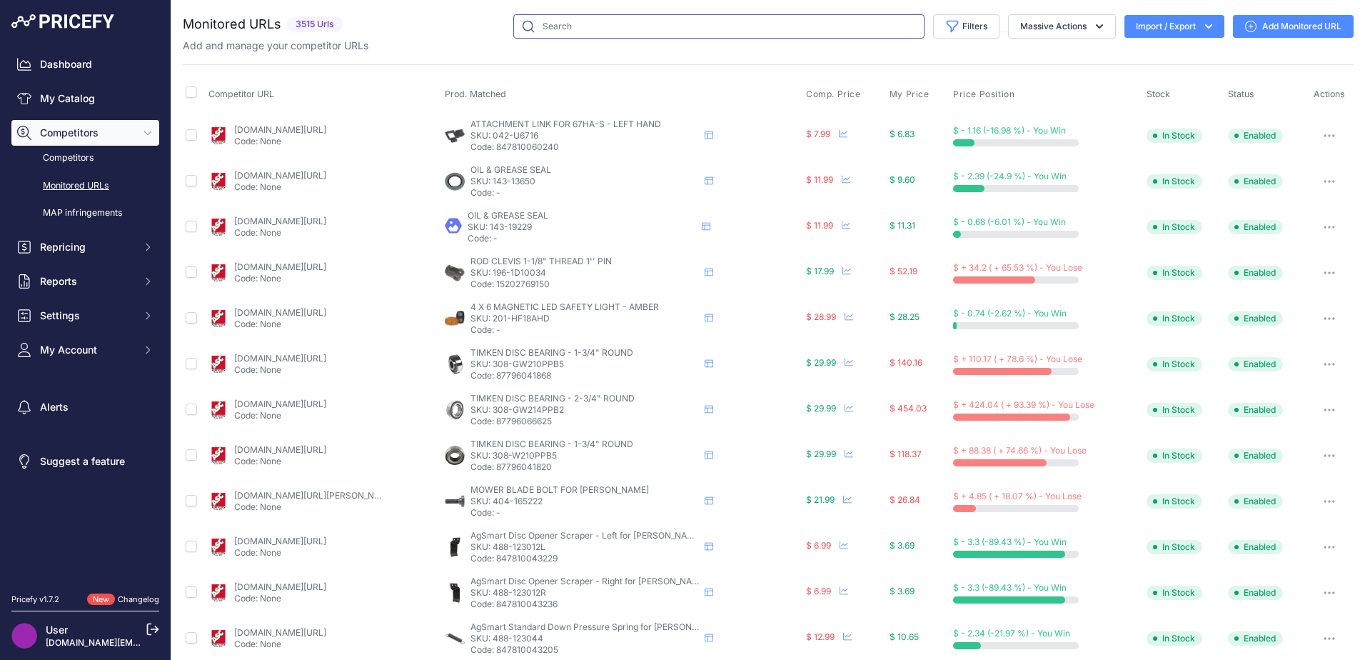
click at [710, 19] on input "text" at bounding box center [718, 26] width 411 height 24
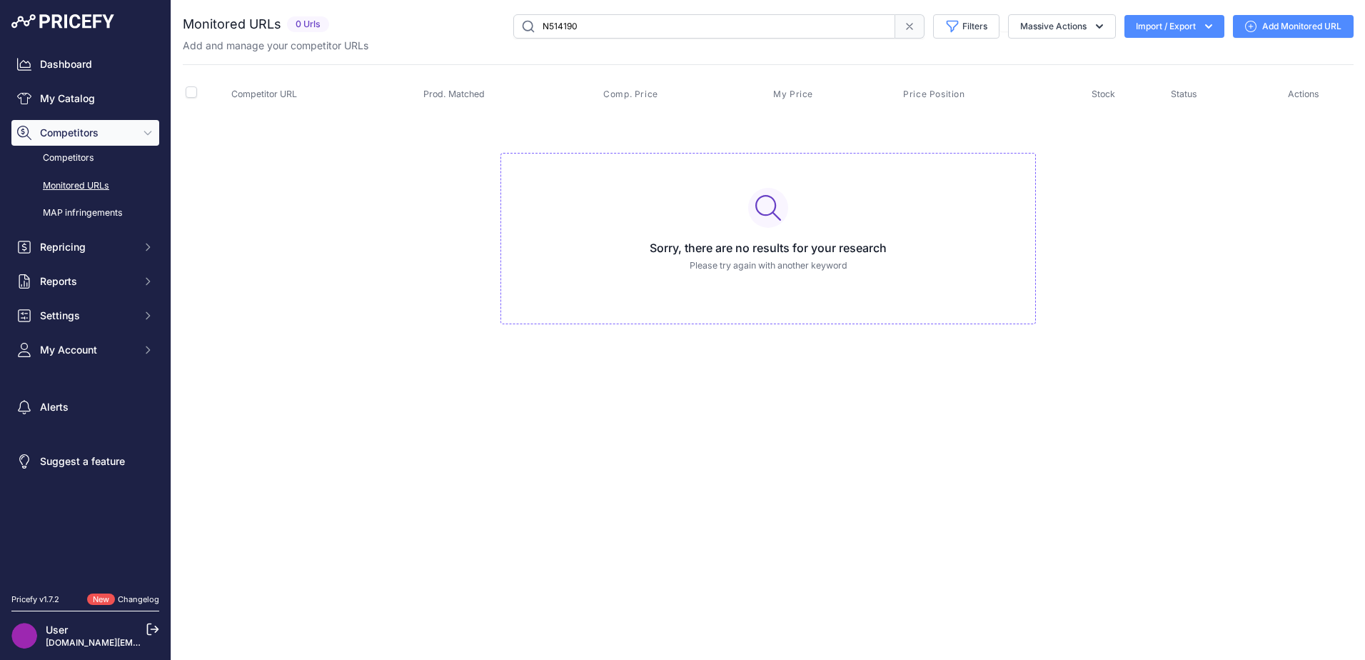
click at [549, 26] on input "N514190" at bounding box center [704, 26] width 382 height 24
type input "N214190"
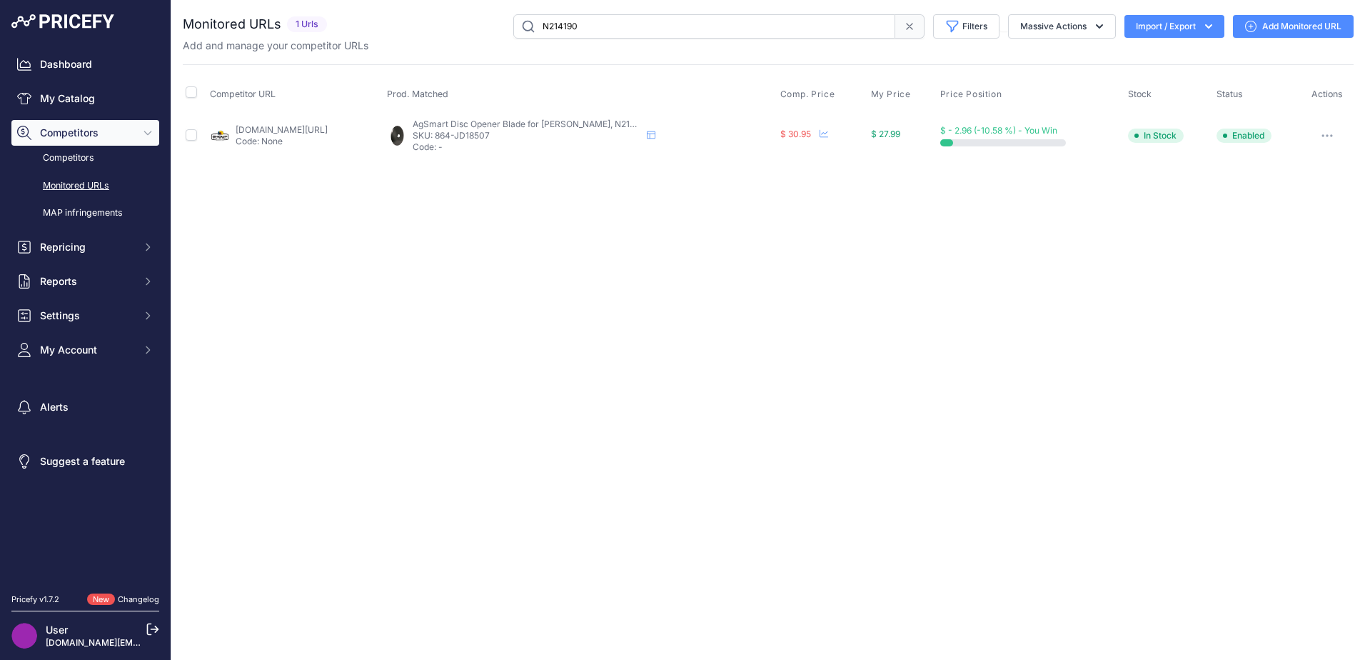
click at [1278, 29] on link "Add Monitored URL" at bounding box center [1293, 26] width 121 height 23
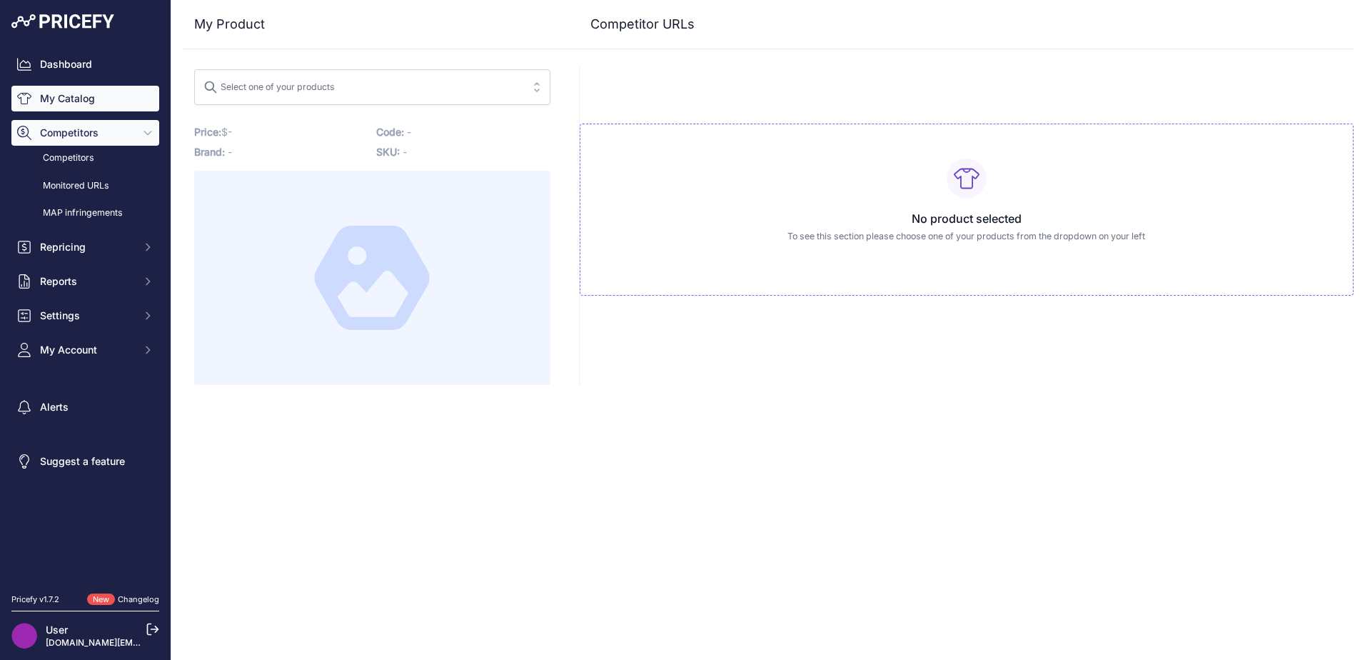
click at [44, 96] on link "My Catalog" at bounding box center [85, 99] width 148 height 26
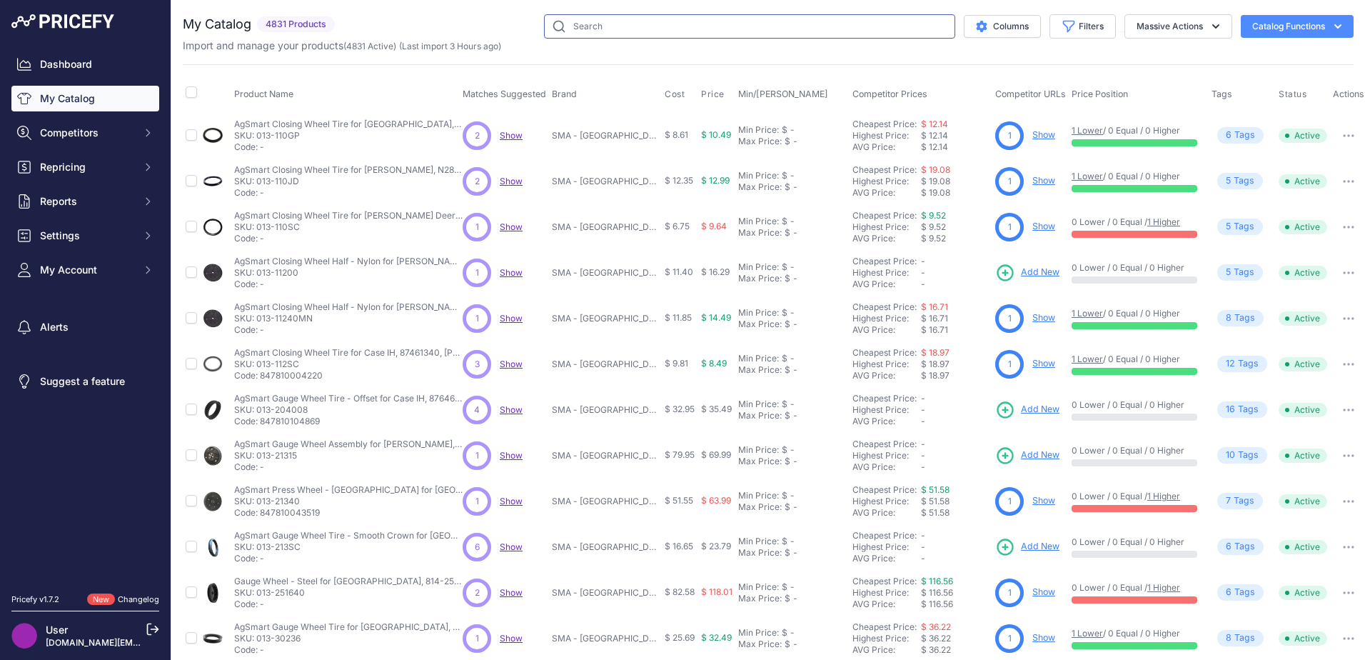
click at [643, 27] on input "text" at bounding box center [749, 26] width 411 height 24
paste input "N214190"
type input "N214190"
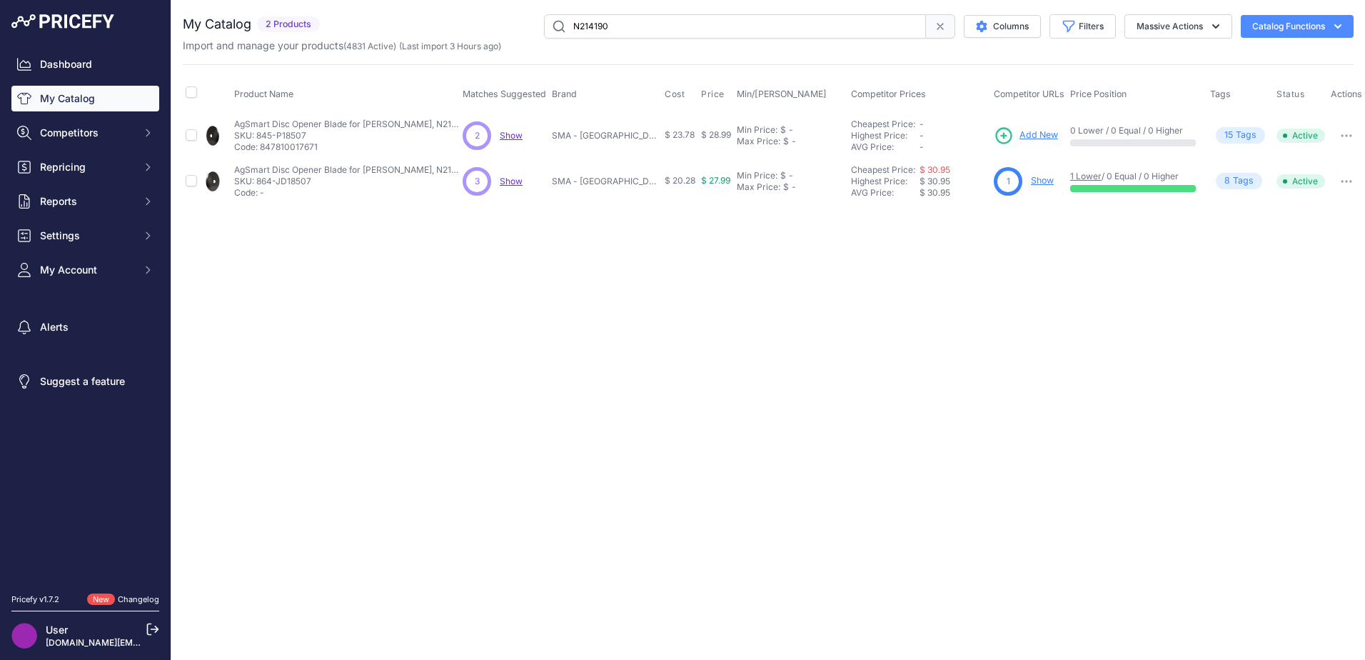
click at [1025, 135] on span "Add New" at bounding box center [1039, 136] width 39 height 14
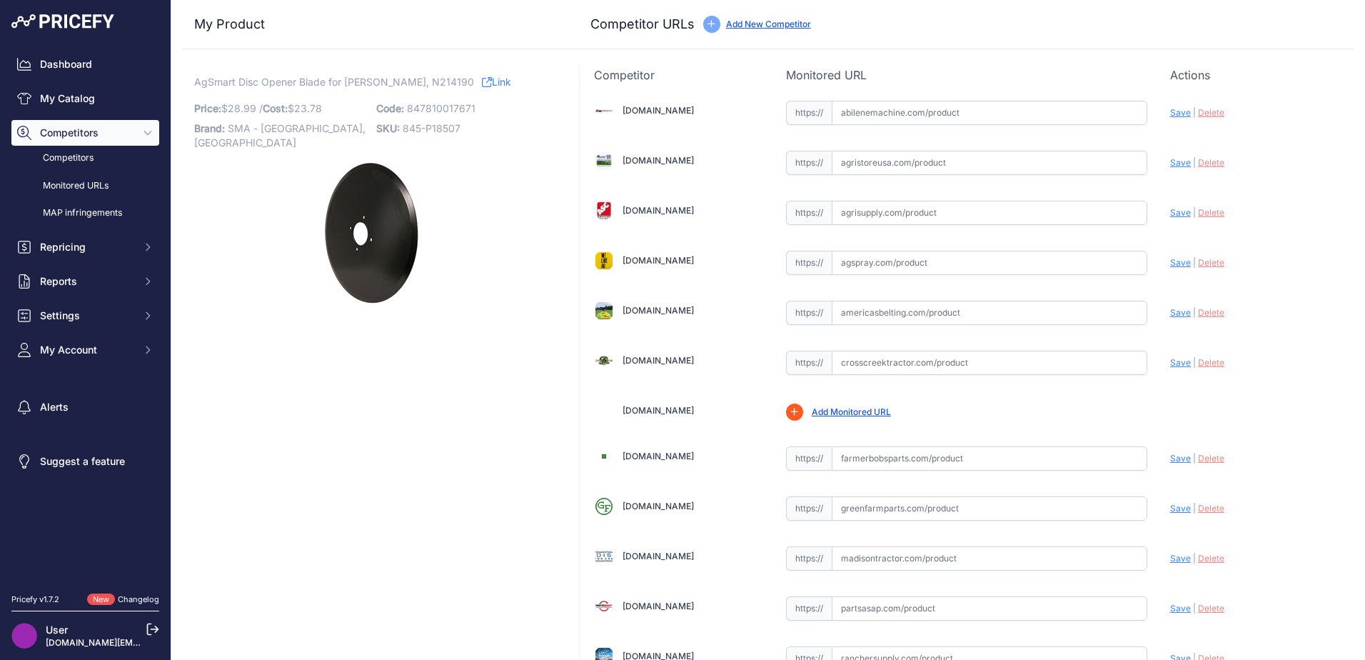
click at [910, 112] on input "text" at bounding box center [990, 113] width 316 height 24
paste input "https://www.abilenemachine.com/18-flat-seeder-blade"
click at [1175, 111] on span "Save" at bounding box center [1180, 112] width 21 height 11
type input "https://www.abilenemachine.com/18-flat-seeder-blade?prirule_jdsnikfkfjsd=6751"
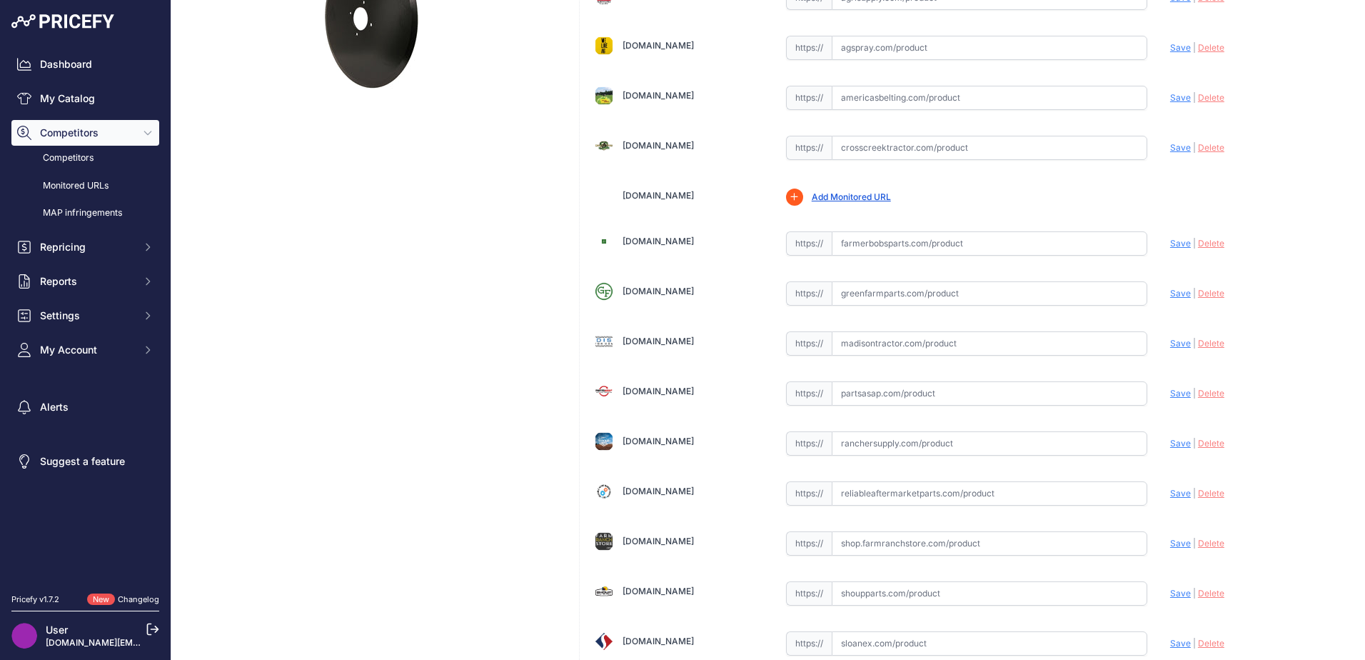
scroll to position [428, 0]
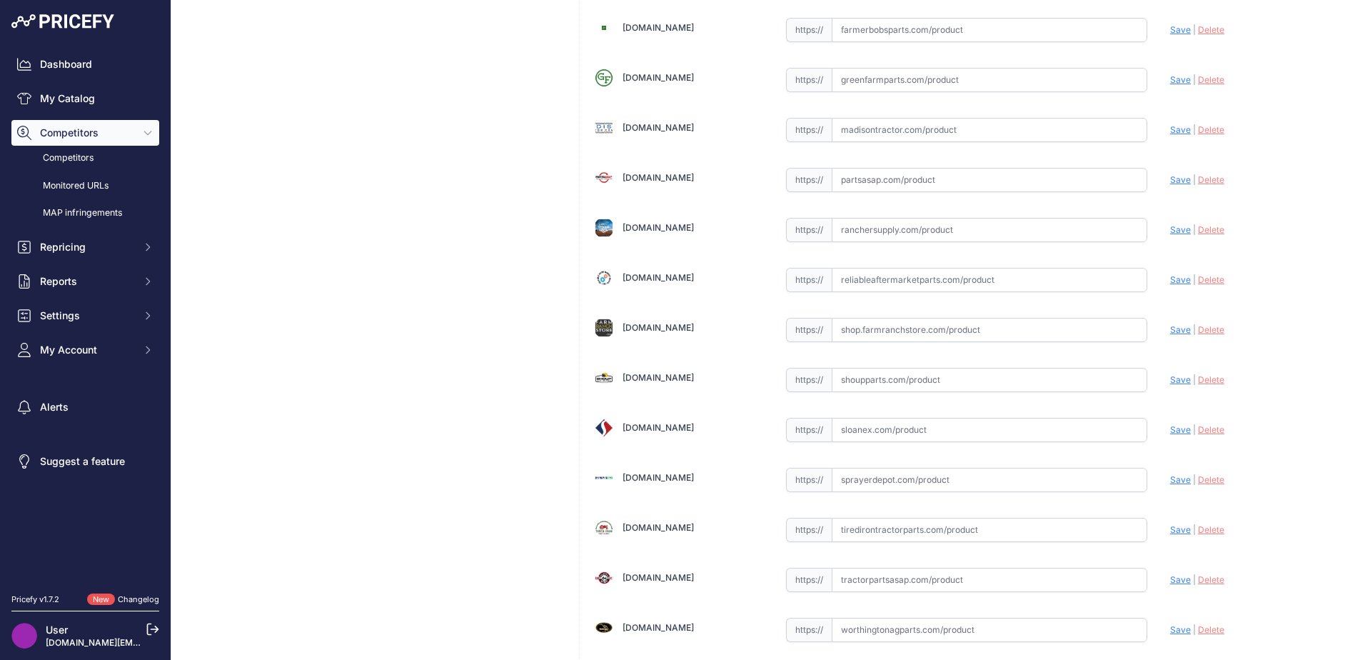
click at [853, 378] on input "text" at bounding box center [990, 380] width 316 height 24
paste input "https://www.shoupparts.com/sh314190-single-disc-opener-blade/"
click at [1179, 383] on span "Save" at bounding box center [1180, 379] width 21 height 11
type input "https://www.shoupparts.com/sh314190-single-disc-opener-blade/?prirule_jdsnikfkf…"
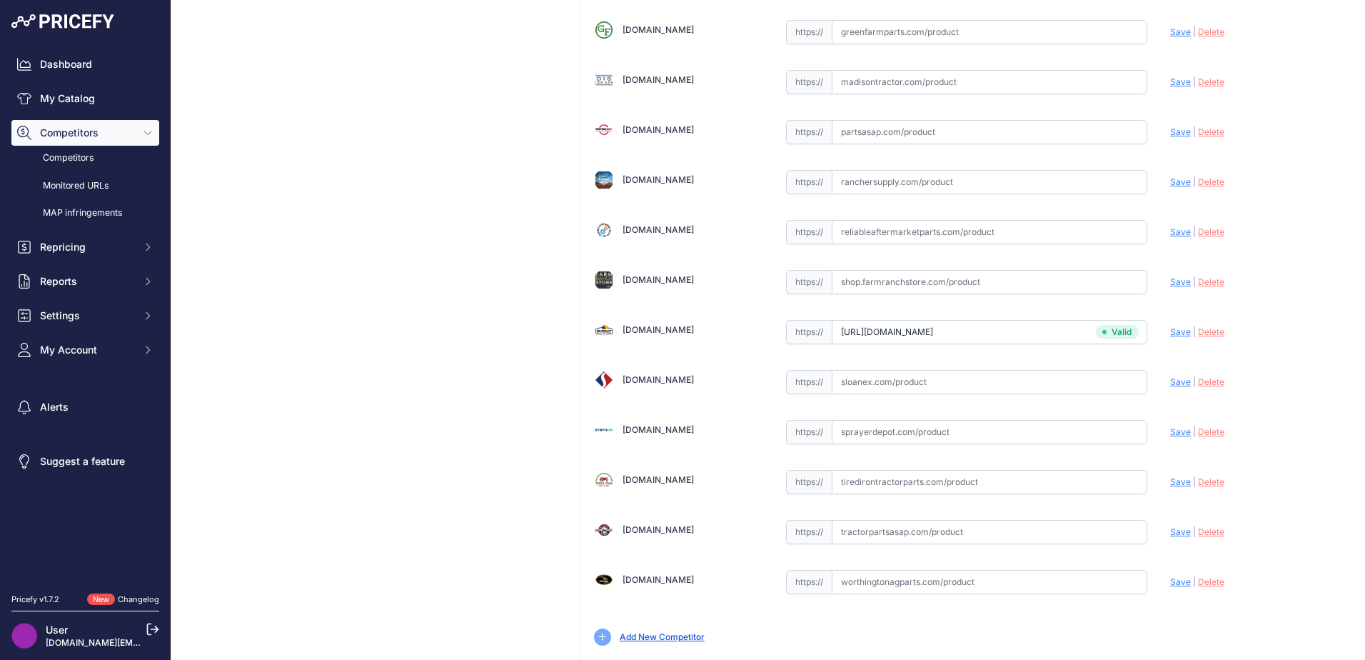
scroll to position [500, 0]
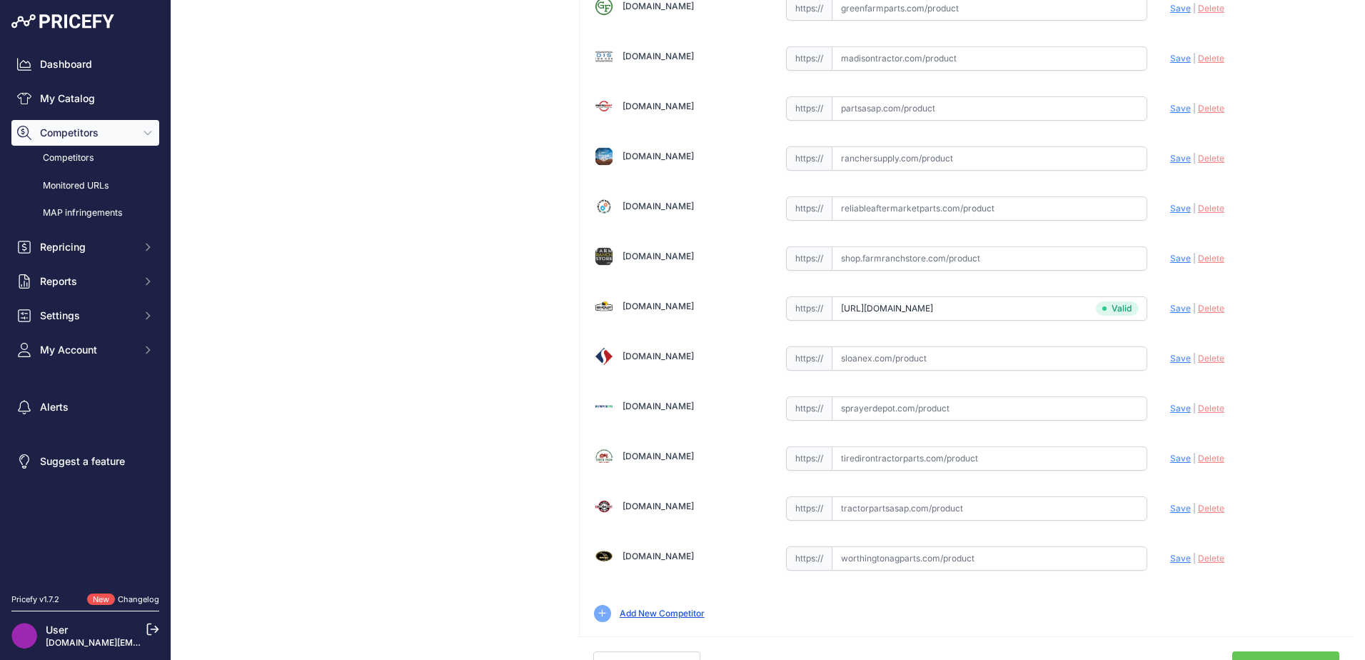
click at [863, 511] on input "text" at bounding box center [990, 508] width 316 height 24
paste input "https://www.tractorpartsasap.com/disc-opener-blade-import-new-john-deere-149800…"
click at [1175, 508] on span "Save" at bounding box center [1180, 508] width 21 height 11
type input "https://www.tractorpartsasap.com/disc-opener-blade-import-new-john-deere-149800…"
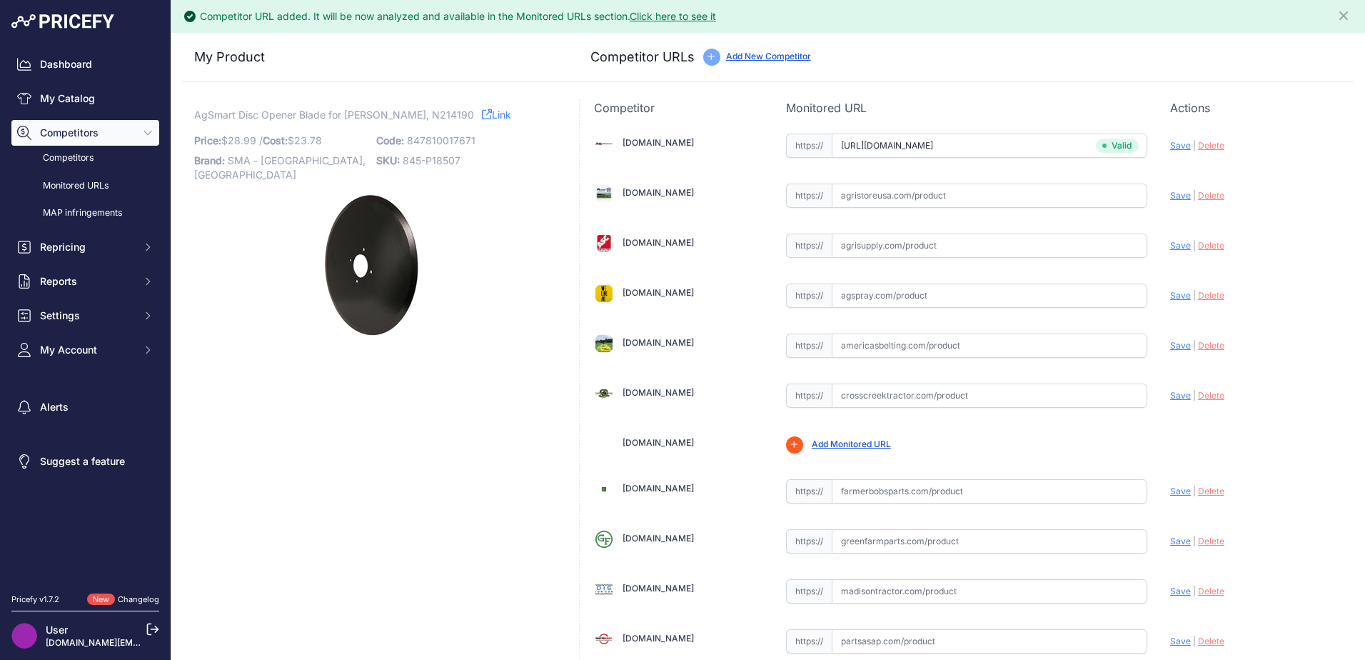
click at [428, 63] on h3 "My Product" at bounding box center [372, 57] width 356 height 20
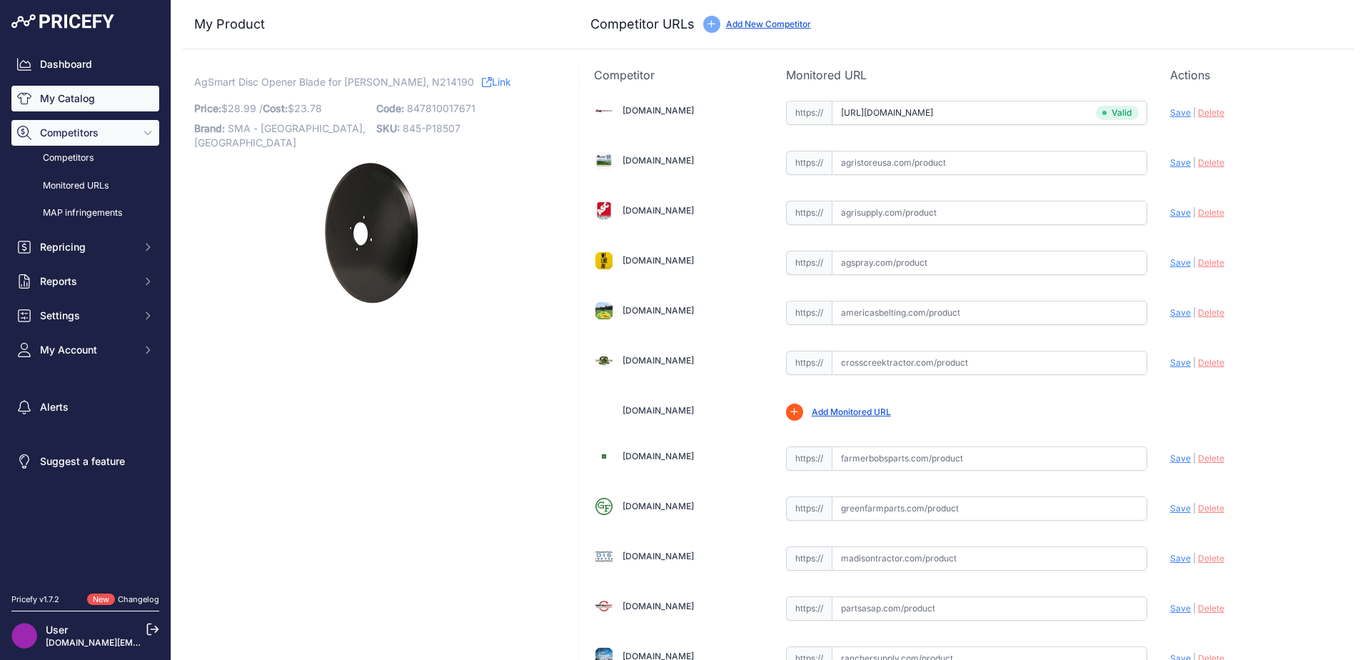
click at [51, 98] on link "My Catalog" at bounding box center [85, 99] width 148 height 26
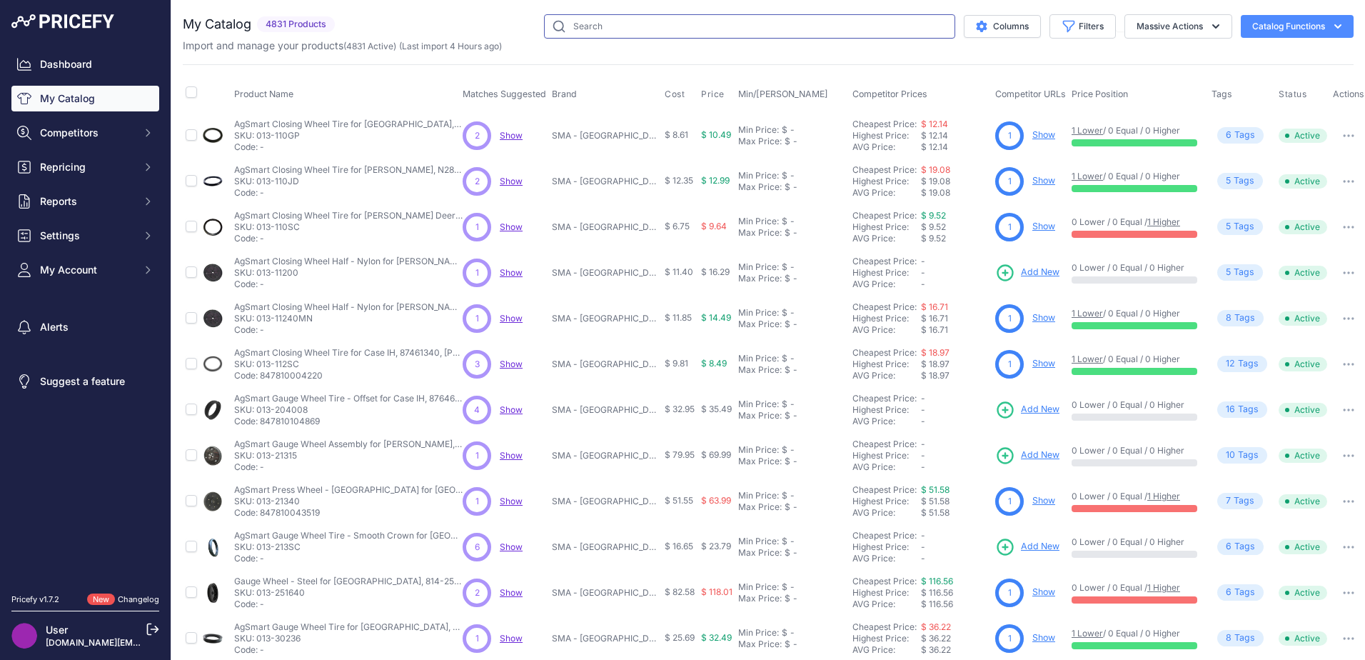
click at [684, 30] on input "text" at bounding box center [749, 26] width 411 height 24
type input "aa53860"
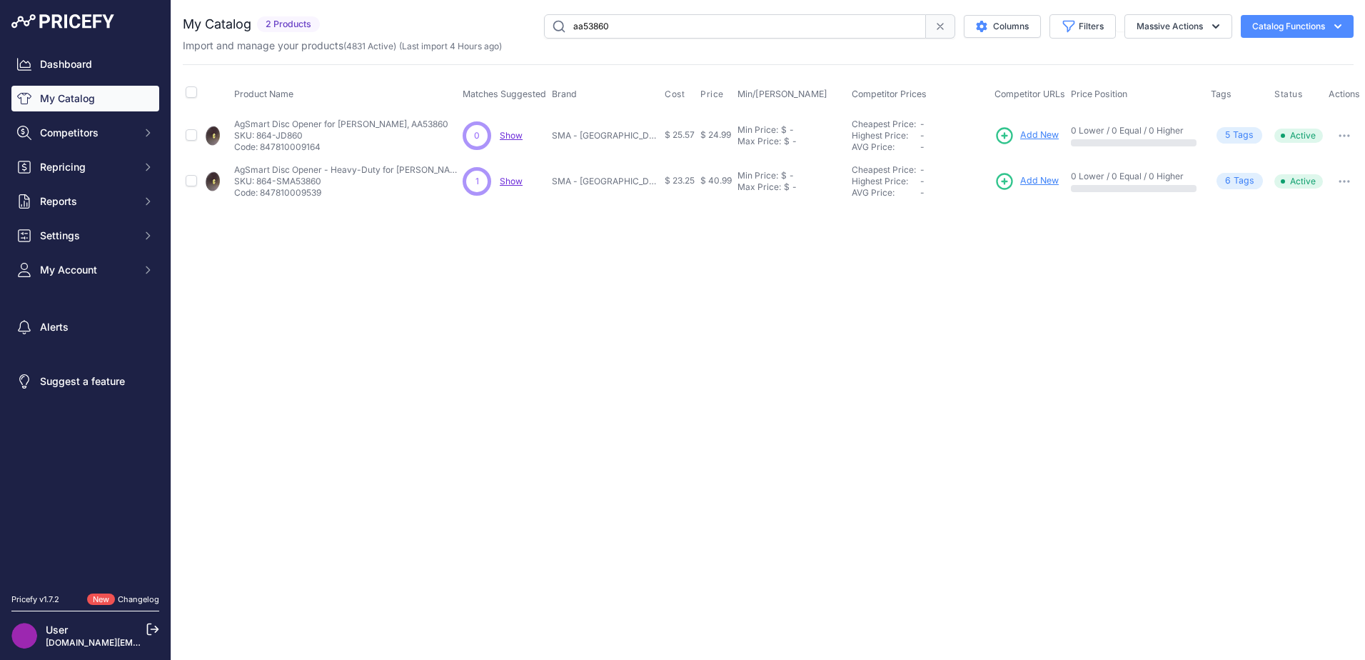
click at [1030, 139] on span "Add New" at bounding box center [1039, 136] width 39 height 14
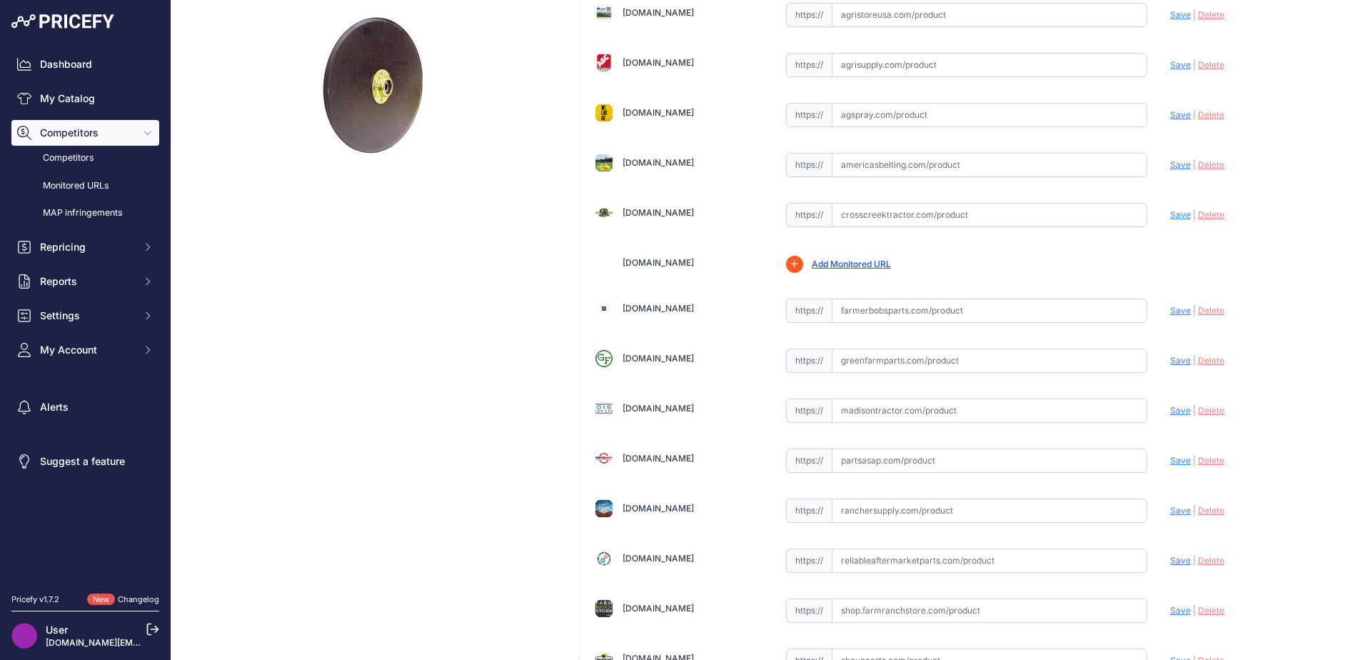
scroll to position [428, 0]
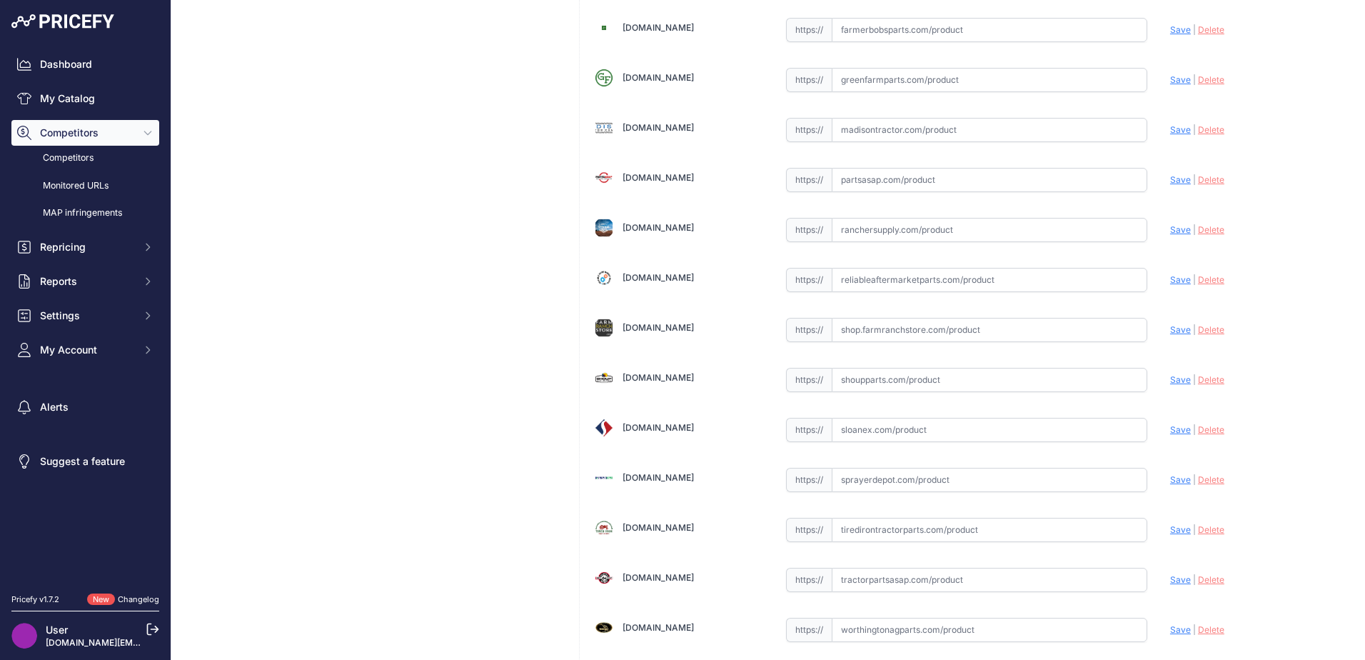
click at [860, 578] on input "text" at bounding box center [990, 580] width 316 height 24
paste input "[URL][DOMAIN_NAME][PERSON_NAME]"
click at [1174, 579] on span "Save" at bounding box center [1180, 579] width 21 height 11
type input "[URL][DOMAIN_NAME][PERSON_NAME]"
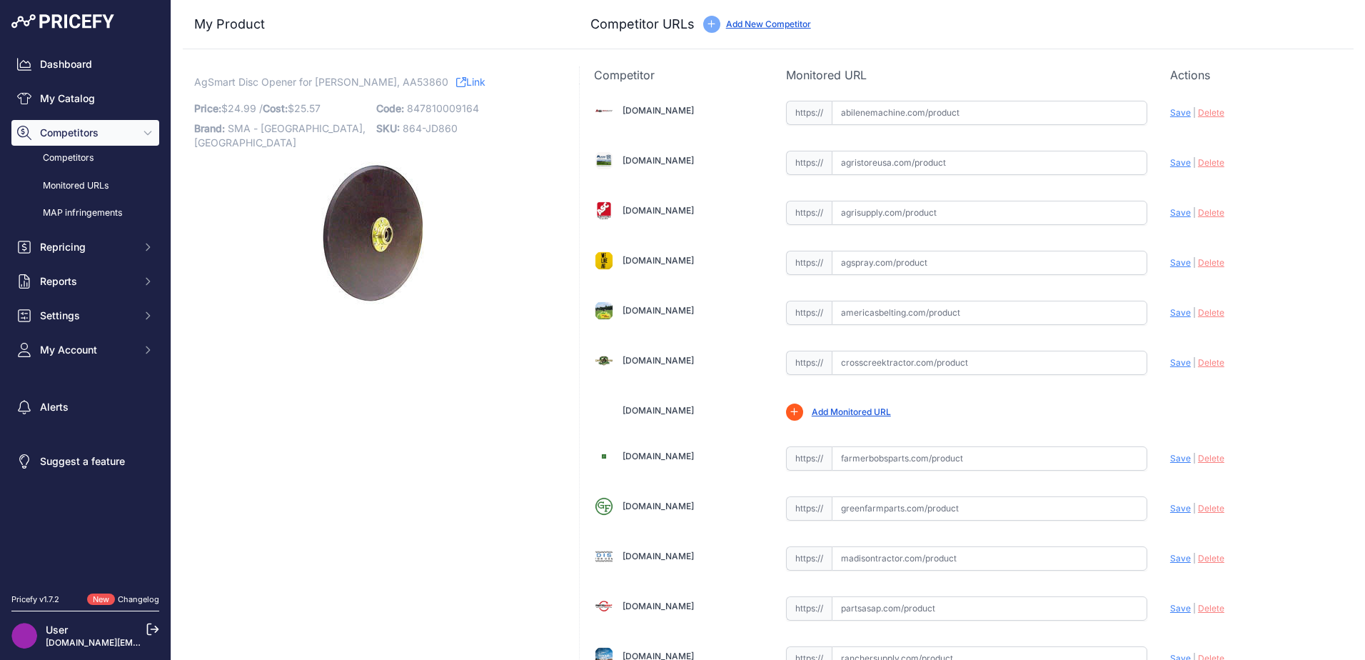
click at [853, 106] on input "text" at bounding box center [990, 113] width 316 height 24
paste input "[URL][DOMAIN_NAME]"
click at [1170, 107] on span "Save" at bounding box center [1180, 112] width 21 height 11
type input "[URL][DOMAIN_NAME]"
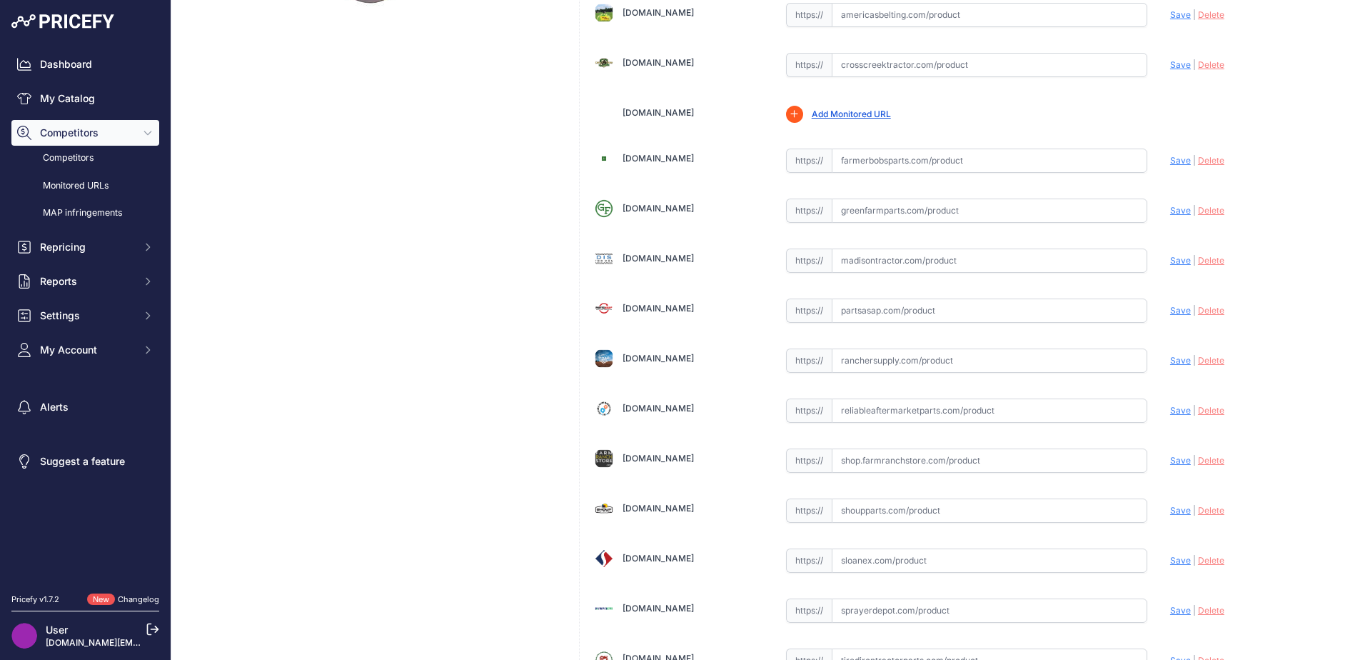
scroll to position [428, 0]
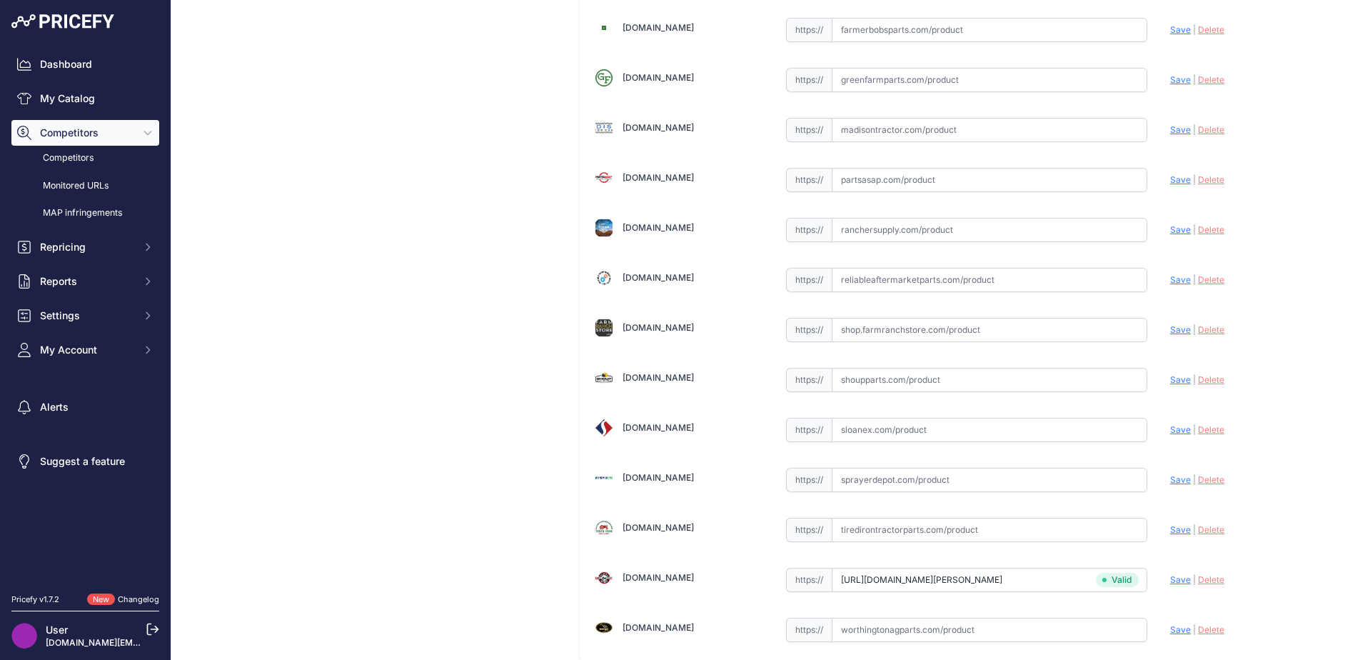
click at [870, 438] on input "text" at bounding box center [990, 430] width 316 height 24
paste input "https://www.sloanex.com/sma-heavy-duty-15-planter-seed-disc-opener-blade.html"
click at [1170, 428] on span "Save" at bounding box center [1180, 429] width 21 height 11
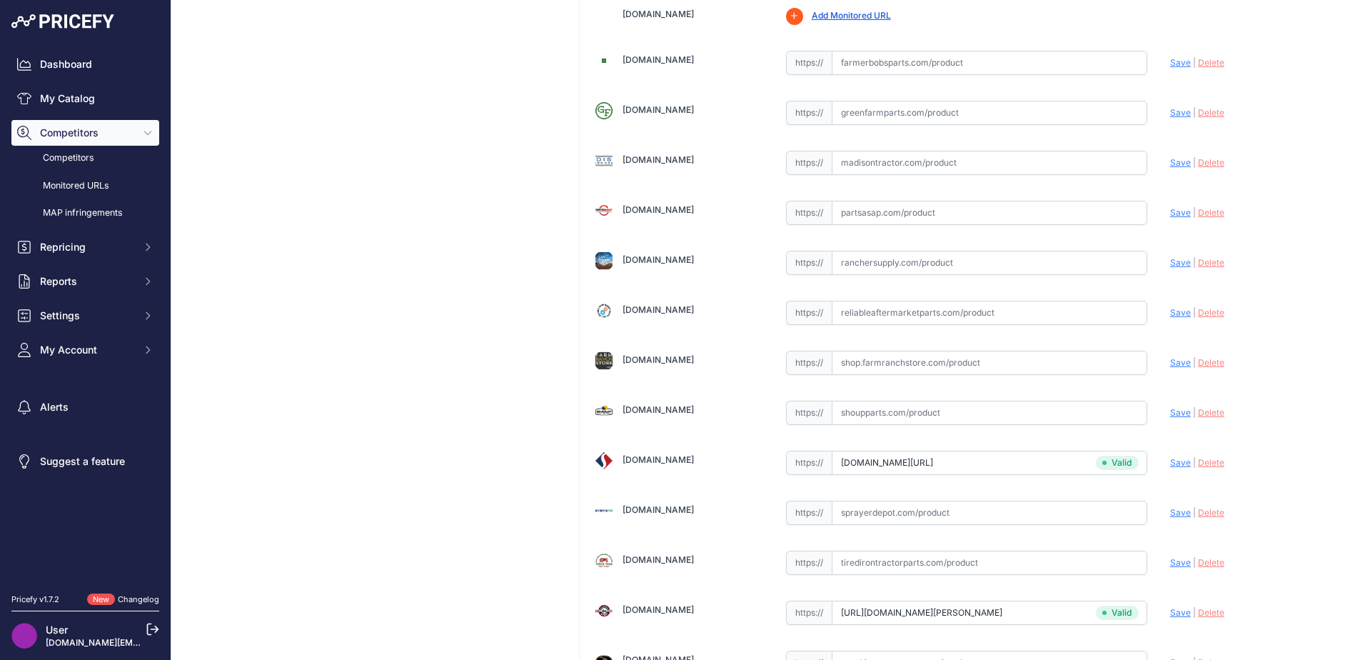
type input "https://www.sloanex.com/sma-heavy-duty-15-planter-seed-disc-opener-blade.html?p…"
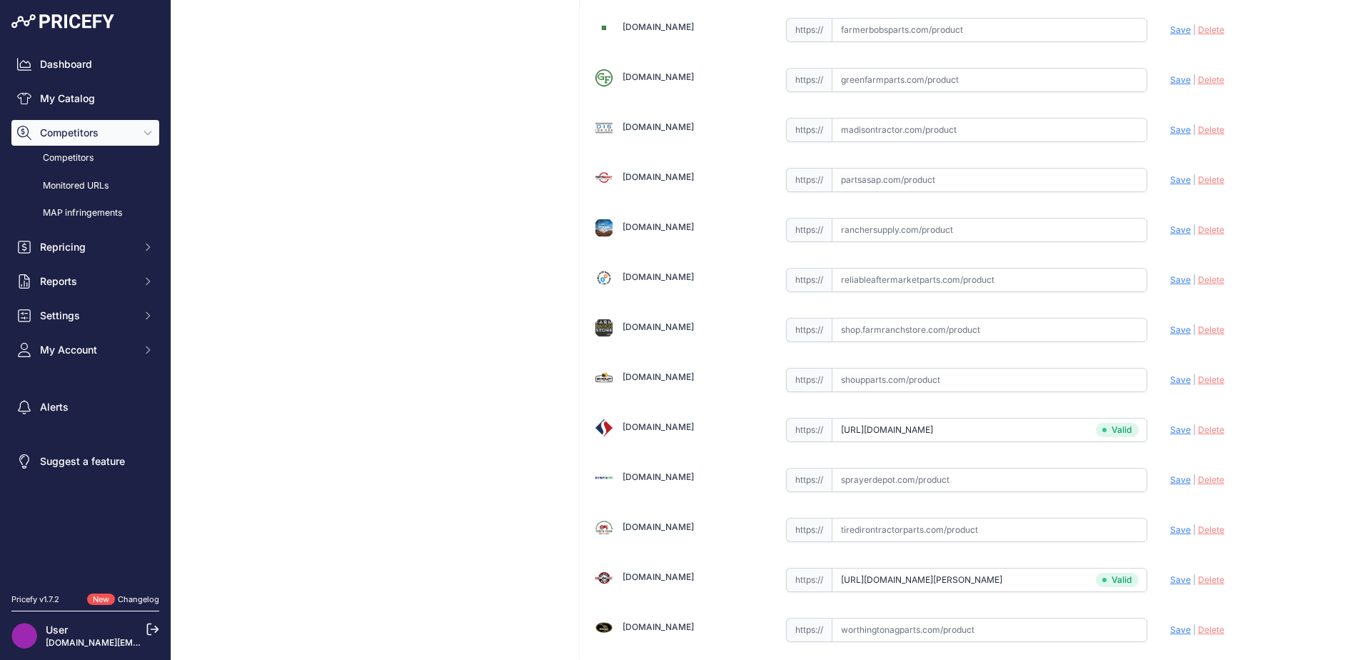
scroll to position [428, 0]
drag, startPoint x: 870, startPoint y: 383, endPoint x: 849, endPoint y: 384, distance: 20.7
click at [849, 384] on input "text" at bounding box center [990, 380] width 316 height 24
paste input "https://www.shoupparts.com/sh08324-seed-opener/"
type input "www.shoupparts.com/sh08324-seed-opener/"
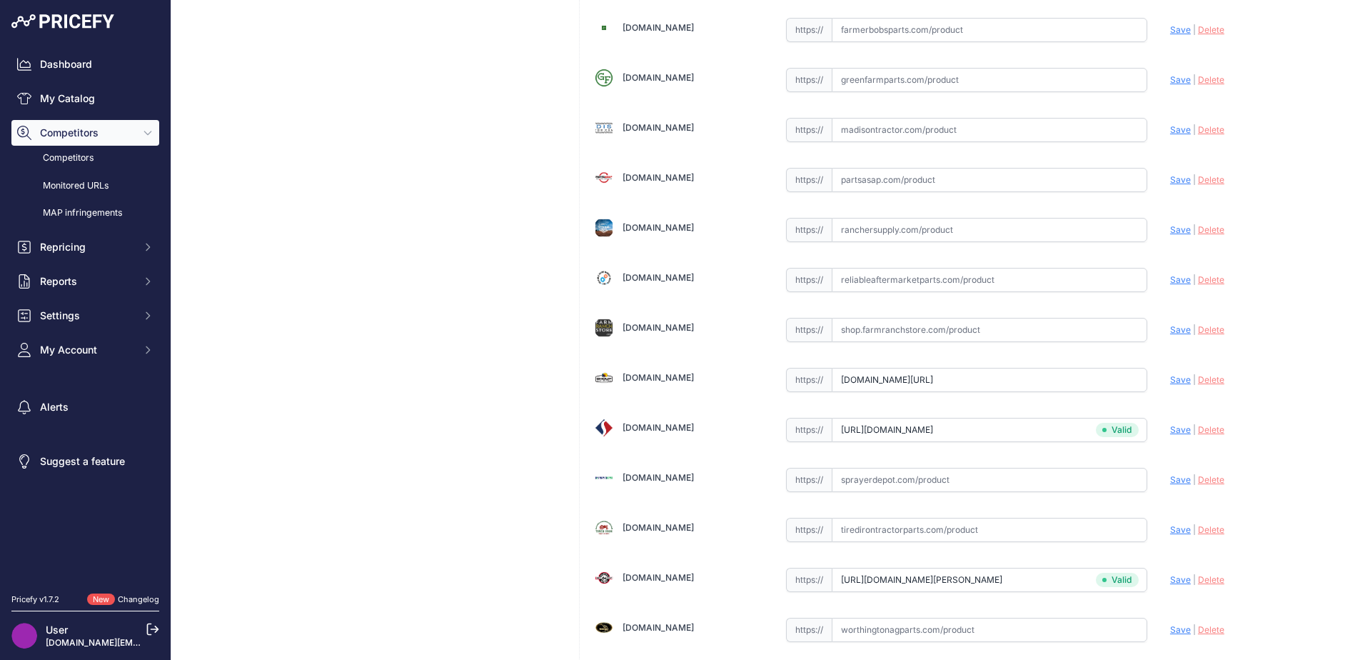
click at [1170, 433] on span "Save" at bounding box center [1180, 429] width 21 height 11
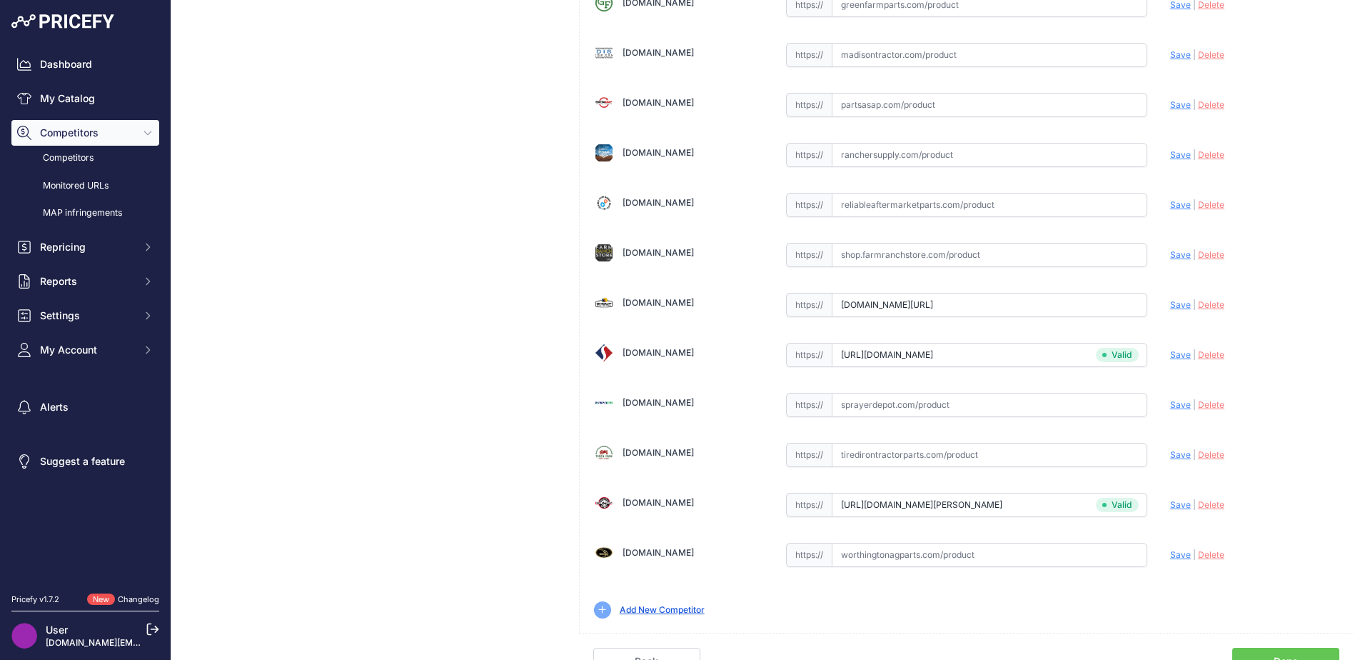
scroll to position [518, 0]
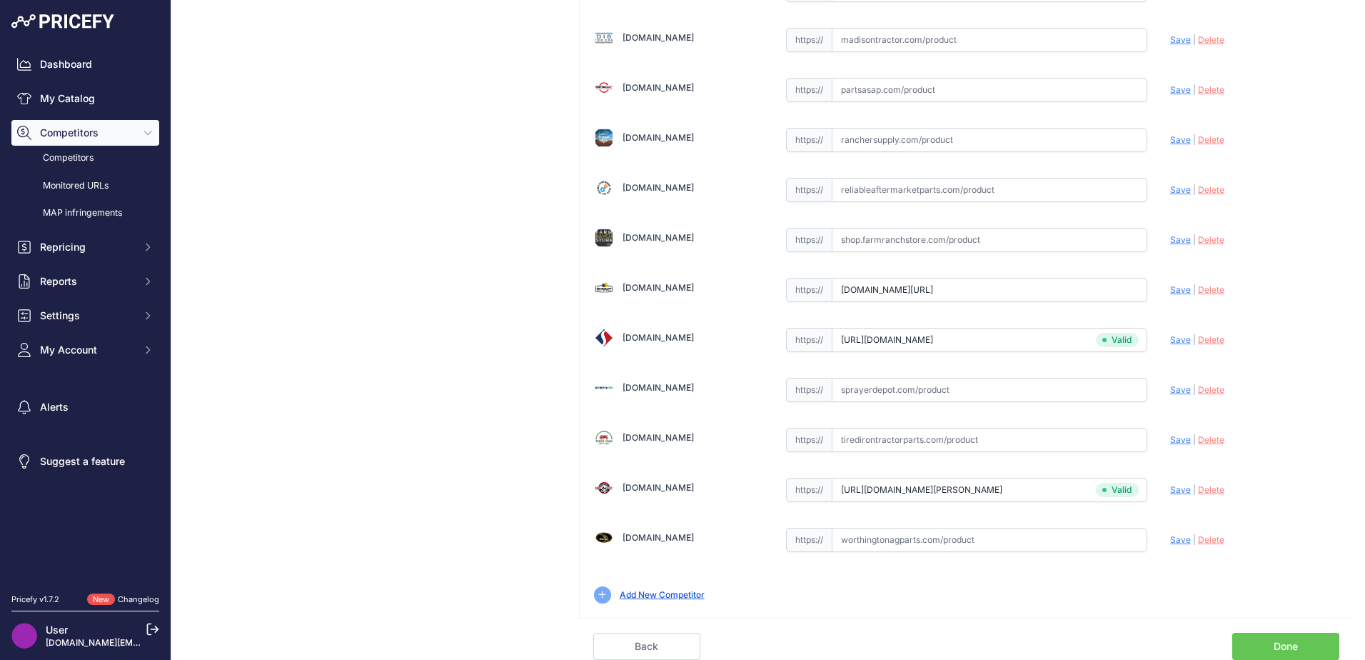
click at [1276, 648] on link "Done" at bounding box center [1285, 646] width 107 height 27
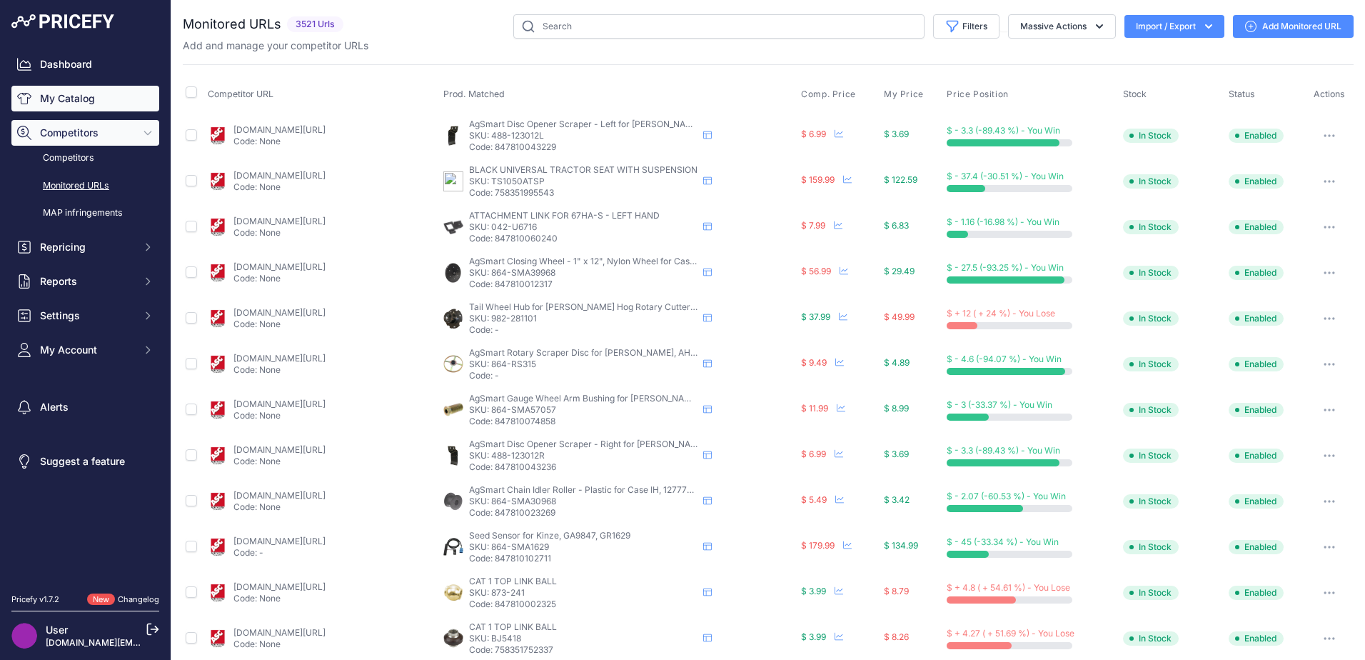
click at [61, 109] on link "My Catalog" at bounding box center [85, 99] width 148 height 26
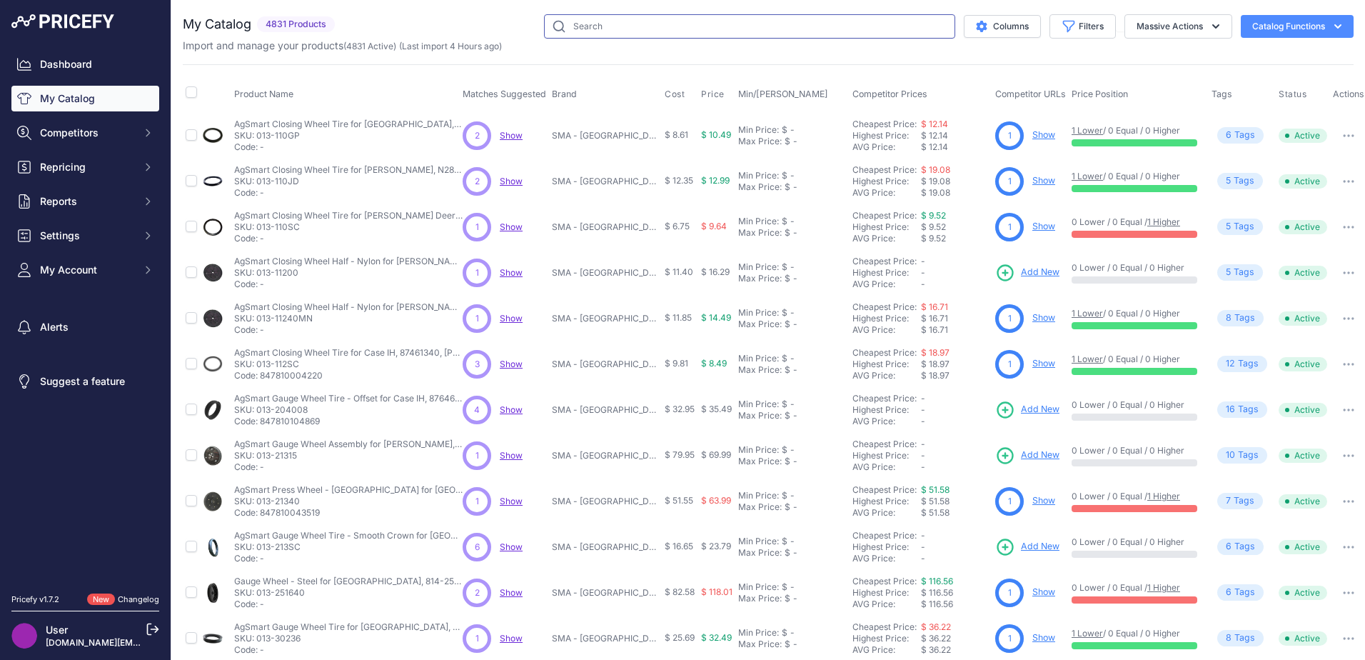
click at [607, 29] on input "text" at bounding box center [749, 26] width 411 height 24
paste input "864-SMA142B"
type input "864-SMA142B"
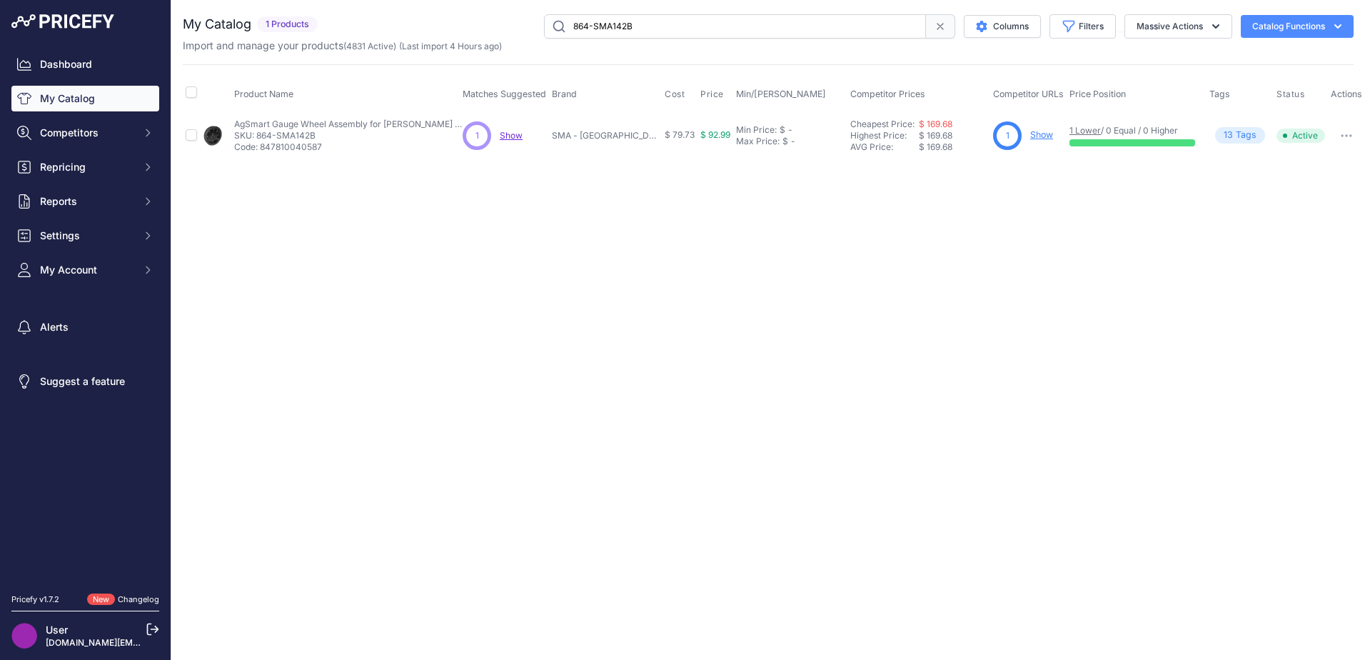
click at [1030, 137] on link "Show" at bounding box center [1041, 134] width 23 height 11
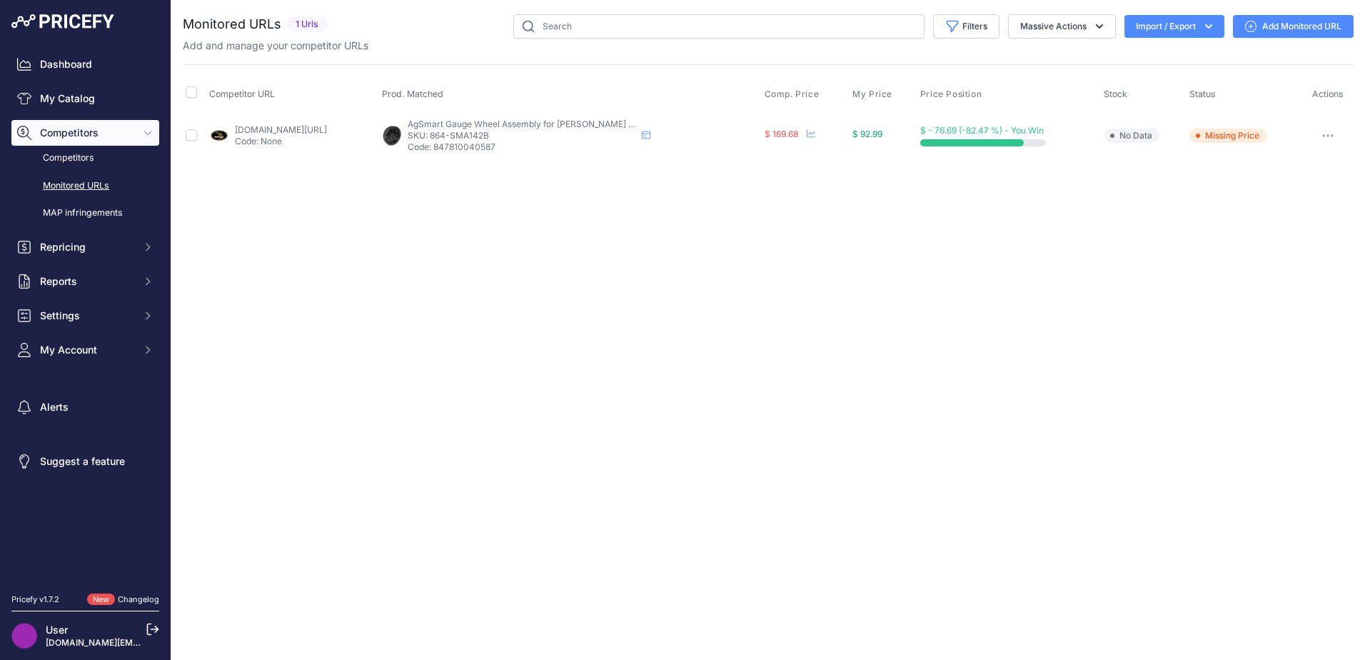
click at [1282, 10] on div "You are not connected to the internet. Monitored URLs" at bounding box center [768, 86] width 1171 height 173
click at [1286, 29] on link "Add Monitored URL" at bounding box center [1293, 26] width 121 height 23
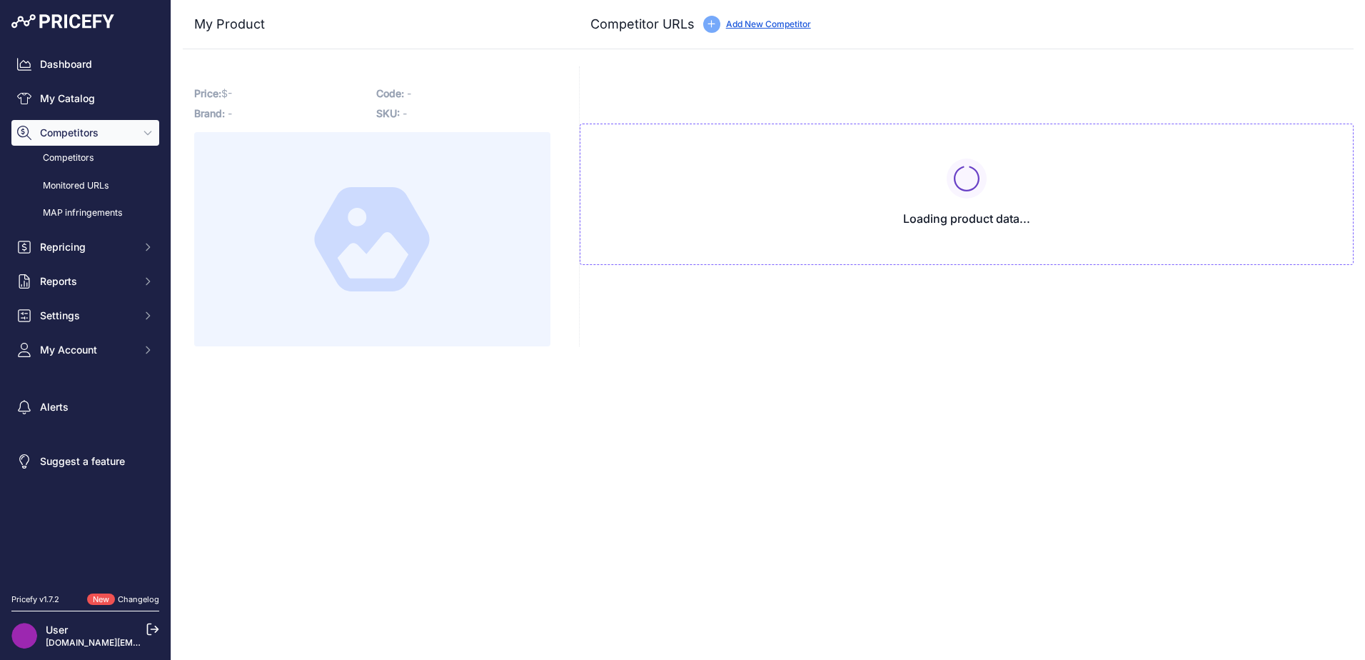
type input "[DOMAIN_NAME][URL]"
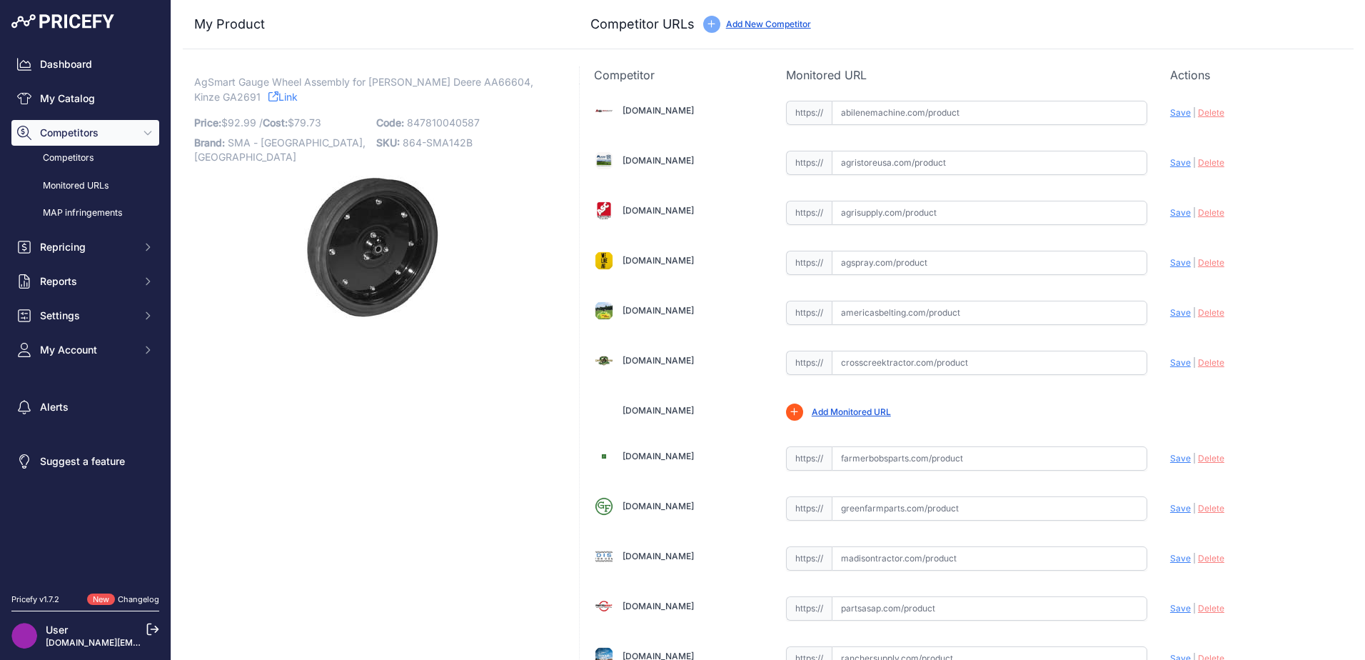
click at [690, 99] on div "[DOMAIN_NAME]" at bounding box center [678, 111] width 169 height 27
click at [898, 114] on input "text" at bounding box center [990, 113] width 316 height 24
paste input "[URL][DOMAIN_NAME]"
click at [1170, 113] on span "Save" at bounding box center [1180, 112] width 21 height 11
type input "[URL][DOMAIN_NAME]"
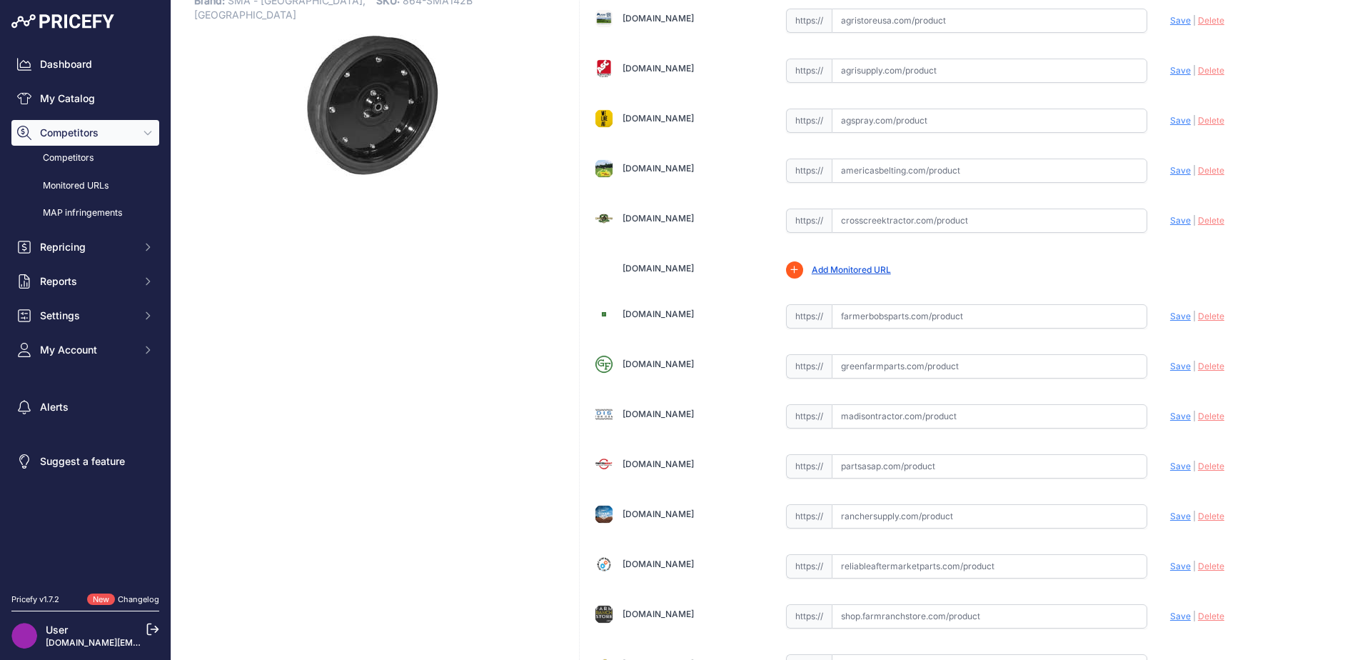
scroll to position [428, 0]
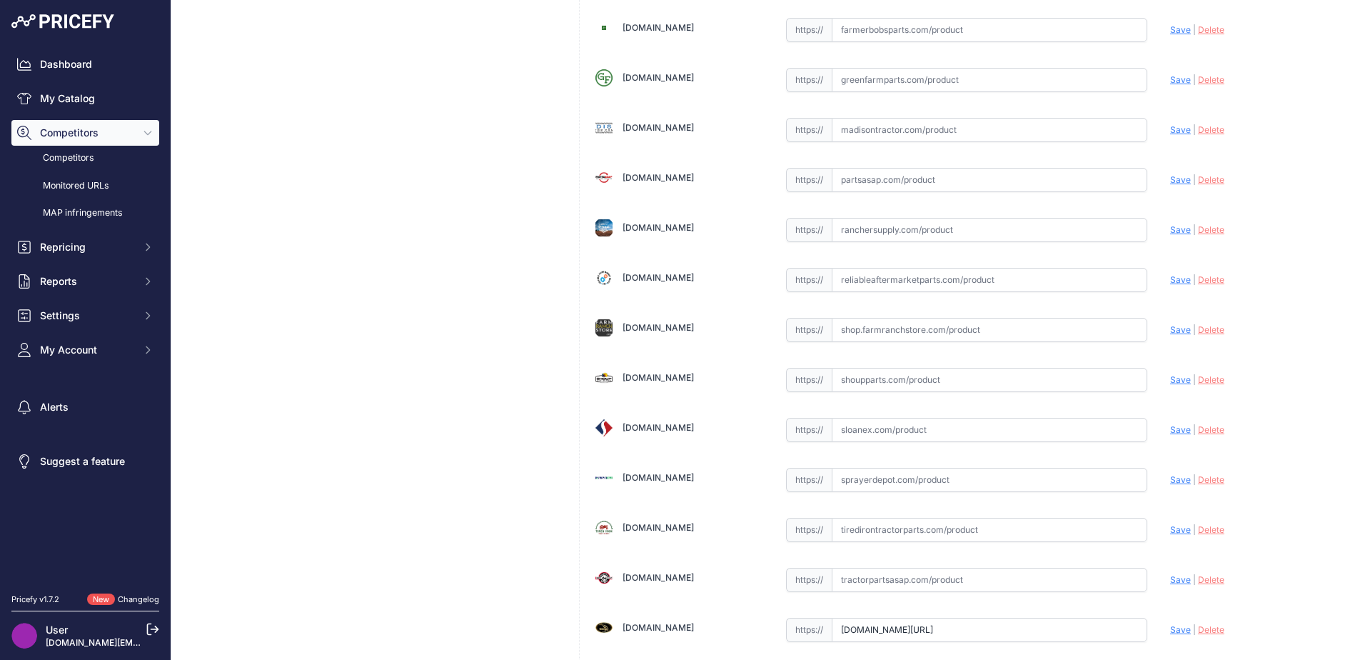
click at [877, 383] on input "text" at bounding box center [990, 380] width 316 height 24
paste input "[URL][DOMAIN_NAME]"
click at [1172, 380] on span "Save" at bounding box center [1180, 379] width 21 height 11
type input "[URL][DOMAIN_NAME]"
click at [866, 433] on input "text" at bounding box center [990, 430] width 316 height 24
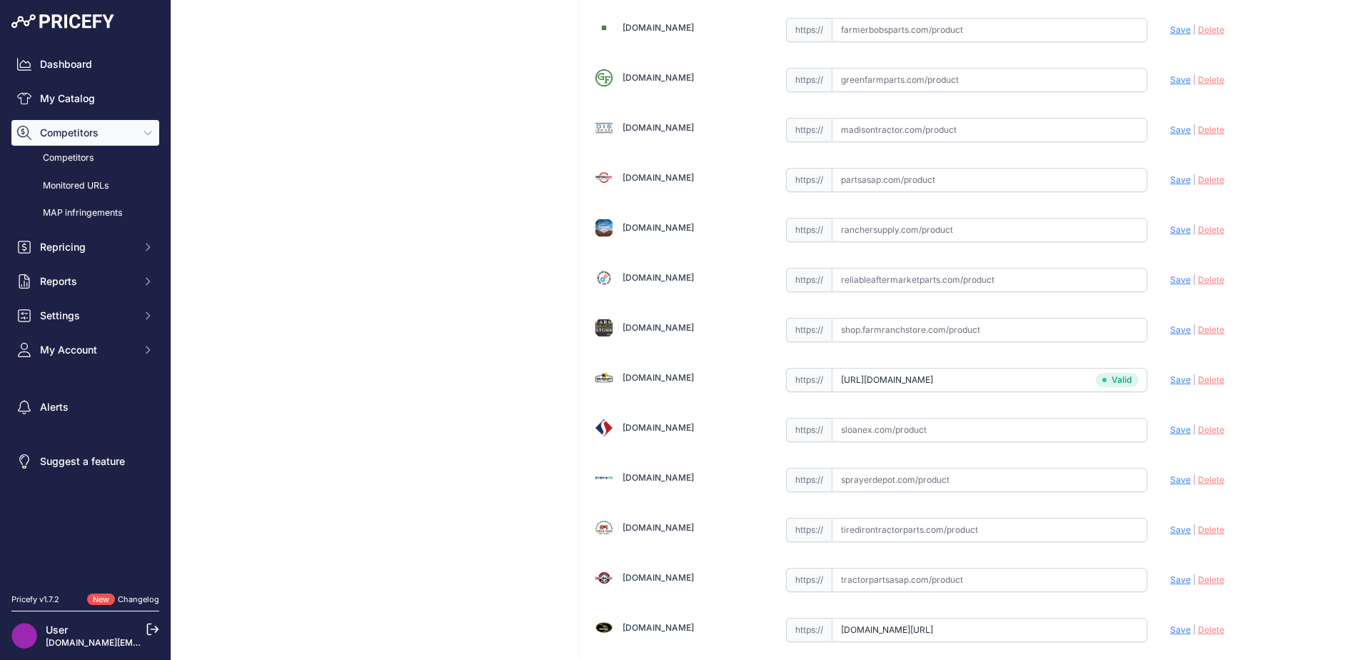
paste input "[URL][DOMAIN_NAME][PERSON_NAME]"
click at [1170, 430] on span "Save" at bounding box center [1180, 429] width 21 height 11
type input "[URL][DOMAIN_NAME][PERSON_NAME]"
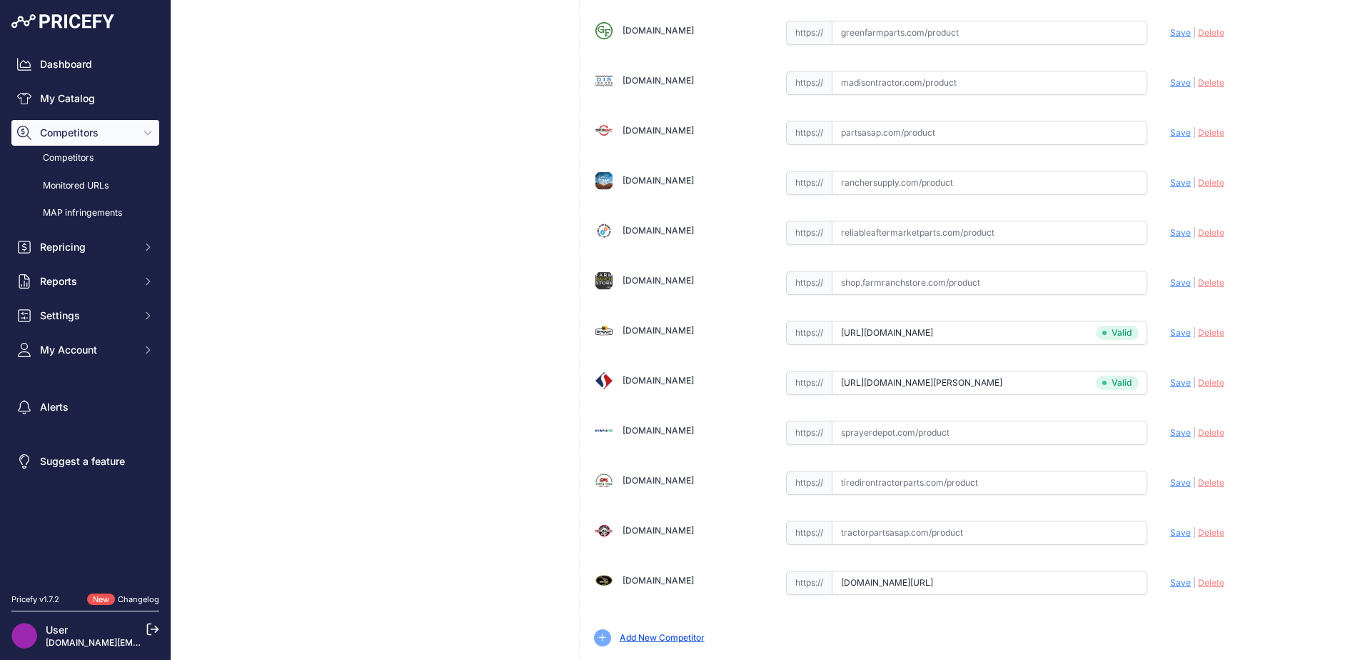
scroll to position [518, 0]
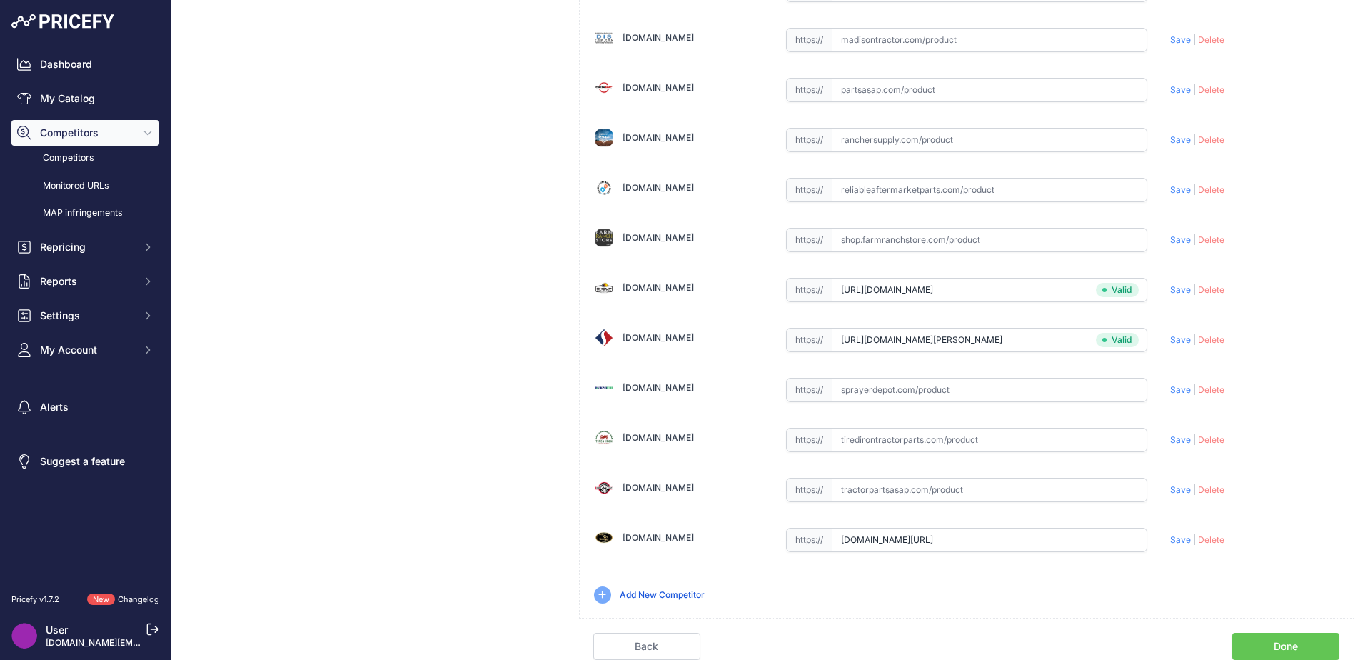
click at [859, 483] on input "text" at bounding box center [990, 490] width 316 height 24
paste input "https://www.tractorpartsasap.com/gauge-wheel-assembly-new-case-ih-21618-kinze-1…"
click at [1170, 491] on span "Save" at bounding box center [1180, 489] width 21 height 11
type input "https://www.tractorpartsasap.com/gauge-wheel-assembly-new-case-ih-21618-kinze-1…"
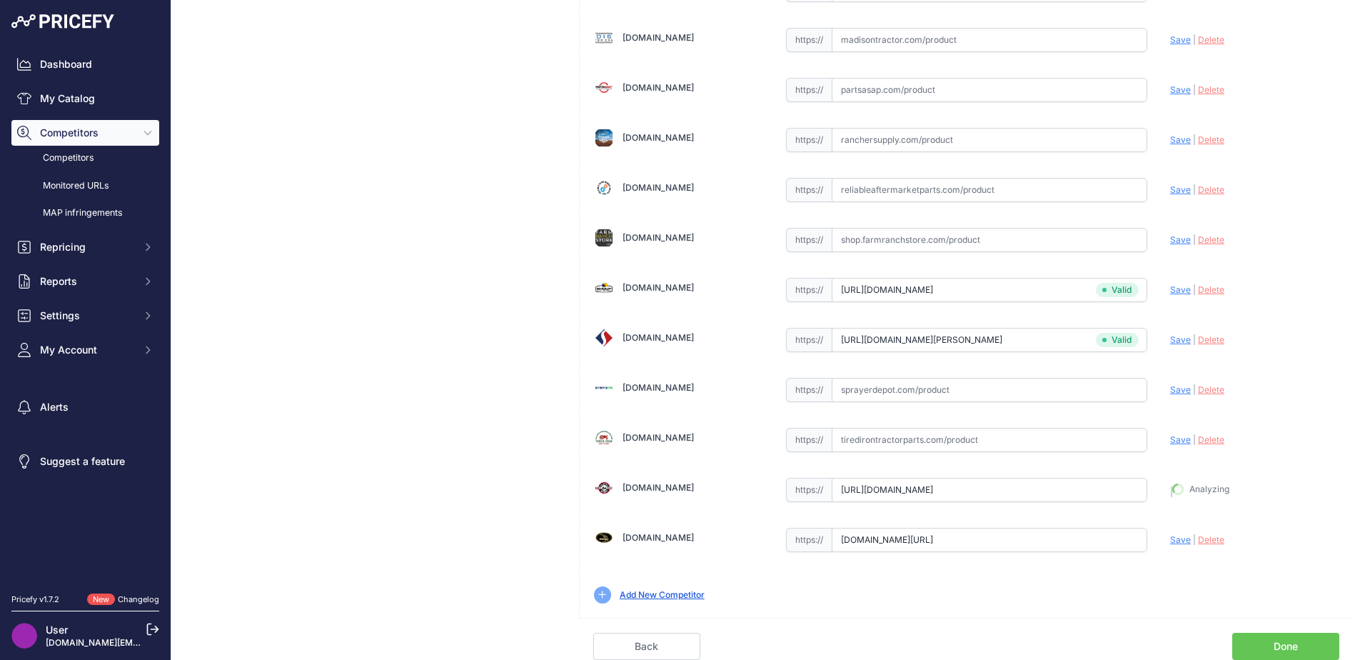
scroll to position [551, 0]
click at [1277, 643] on link "Done" at bounding box center [1285, 646] width 107 height 27
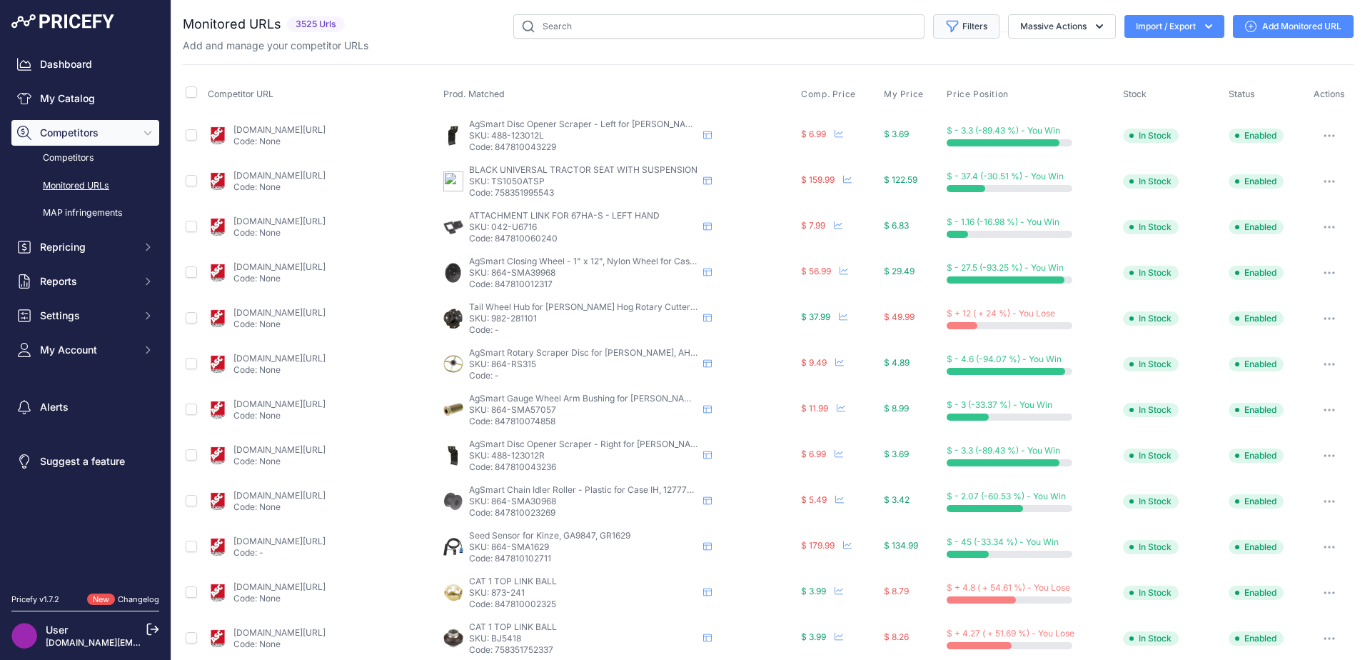
click at [975, 27] on button "Filters" at bounding box center [966, 26] width 66 height 24
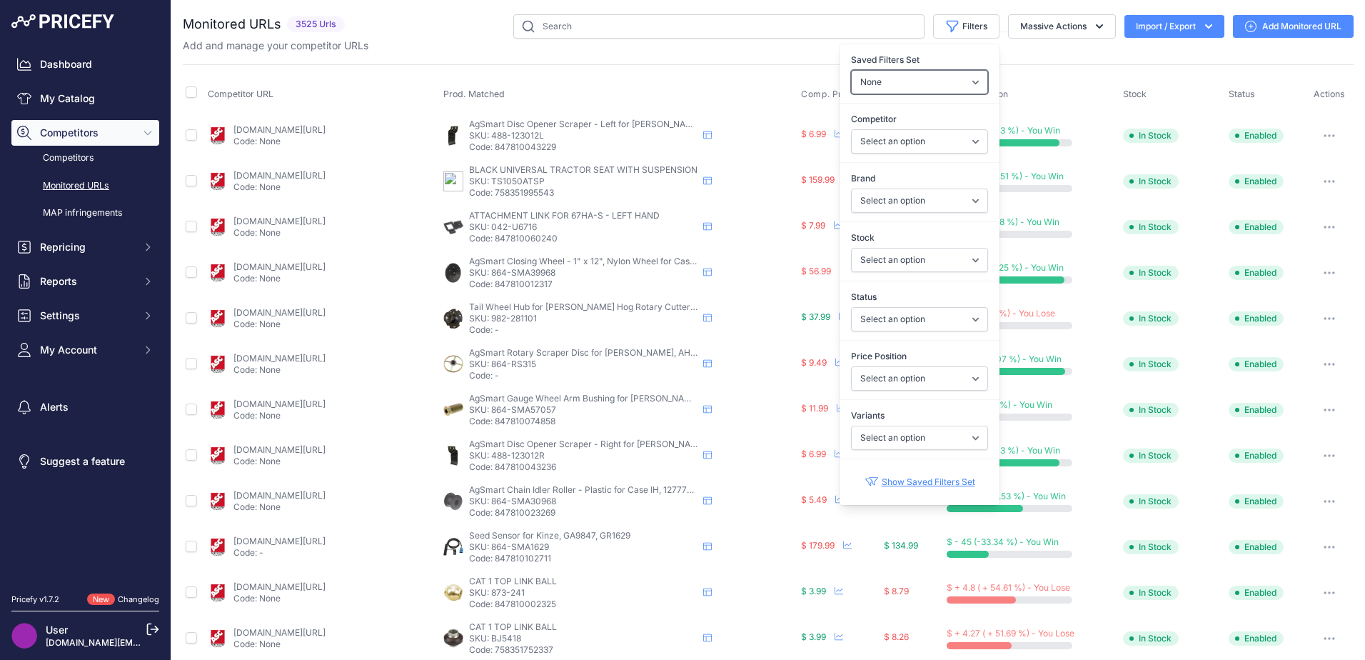
click at [924, 82] on select "None Competitors Cheaper Than Me Competitors Products Out Of Stock Competitors …" at bounding box center [919, 82] width 137 height 24
drag, startPoint x: 924, startPoint y: 82, endPoint x: 890, endPoint y: 137, distance: 64.8
click at [890, 137] on select "Select an option abilenemachine.com agristoreusa.com agrisupply.com agspray.com…" at bounding box center [919, 141] width 137 height 24
click at [900, 199] on select "Select an option BMF Hydraulics GEOMAR INCORPORATED Rabco Products Group RELIAN…" at bounding box center [919, 201] width 137 height 24
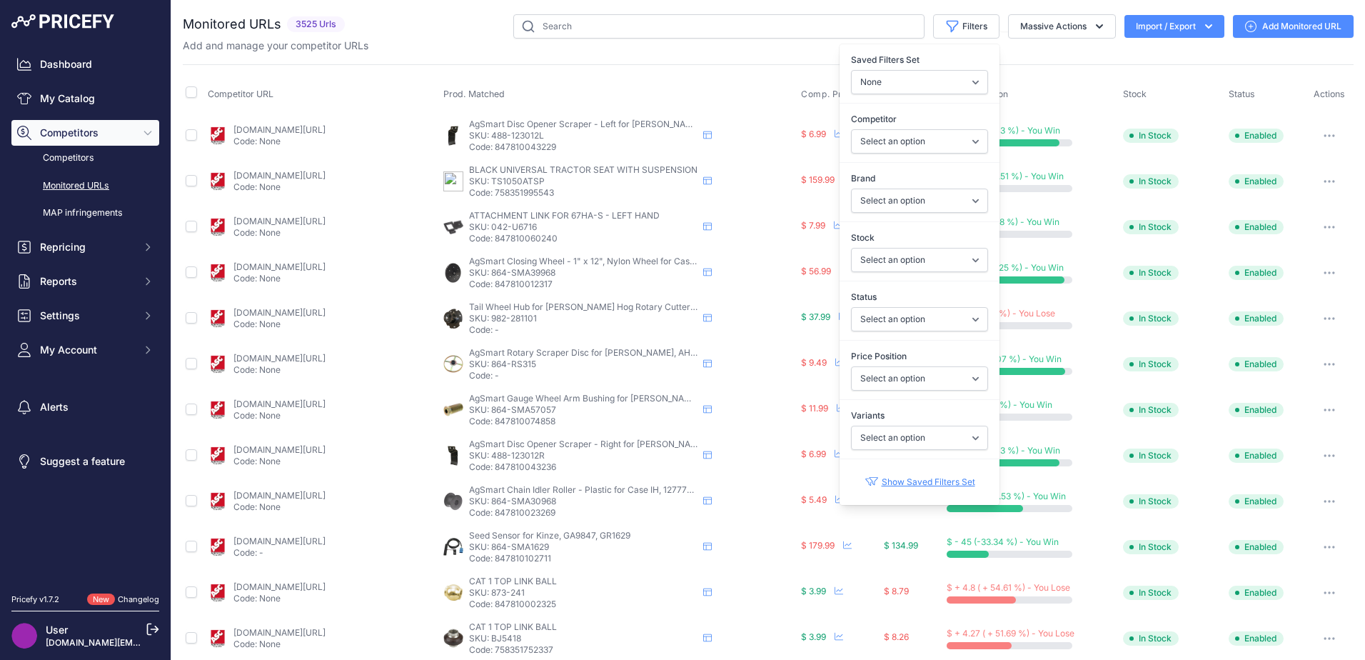
drag, startPoint x: 900, startPoint y: 199, endPoint x: 877, endPoint y: 241, distance: 48.3
click at [877, 241] on label "Stock" at bounding box center [919, 238] width 137 height 14
click at [877, 248] on select "Select an option In Stock Out Of Stock" at bounding box center [919, 260] width 137 height 24
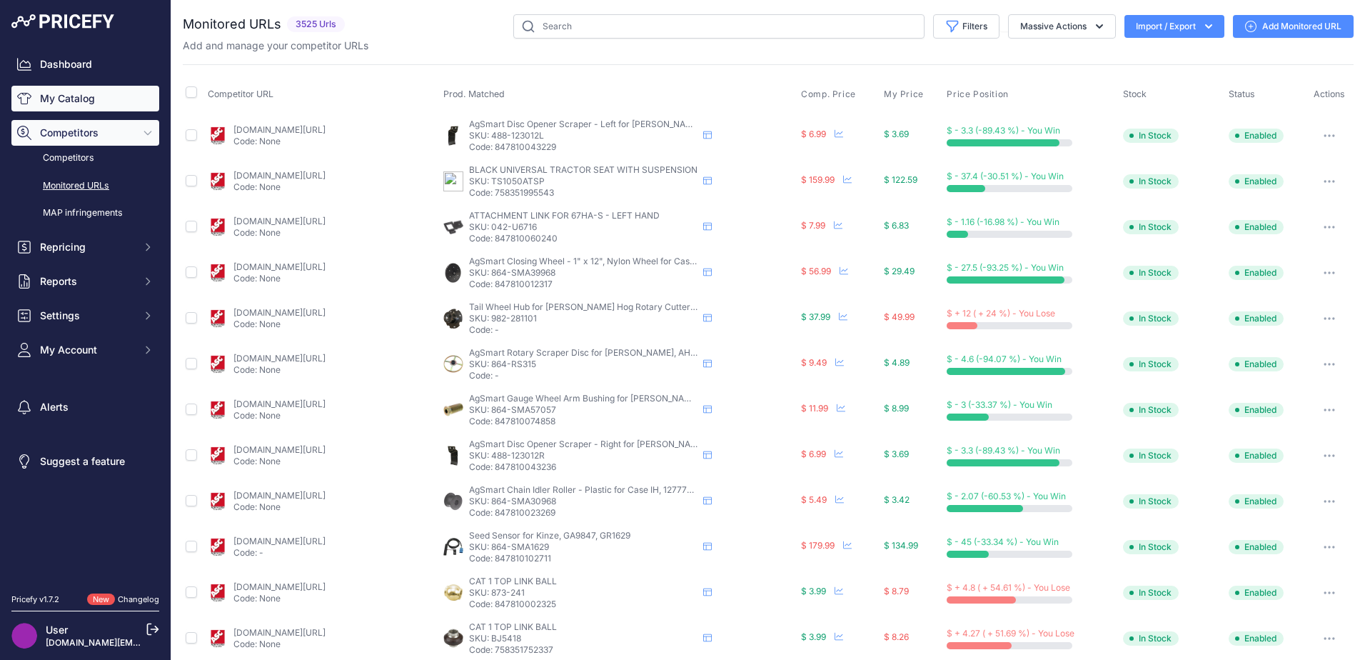
click at [50, 104] on link "My Catalog" at bounding box center [85, 99] width 148 height 26
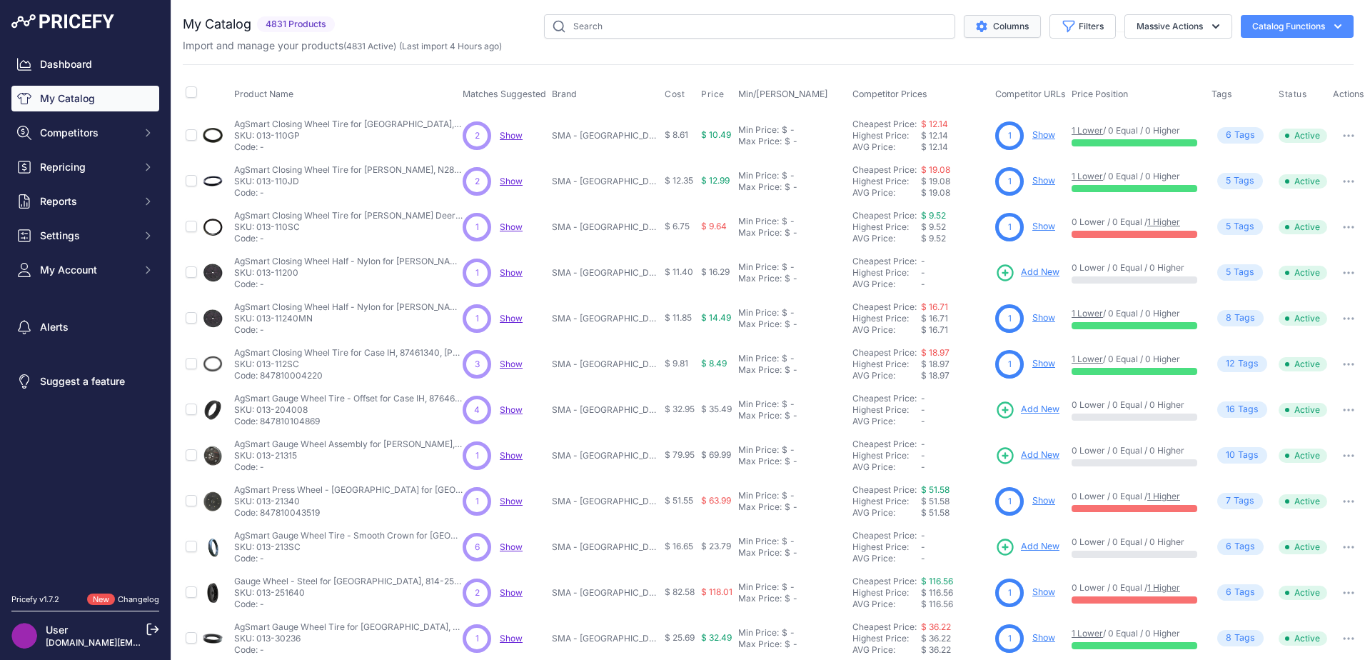
click at [996, 24] on button "Columns" at bounding box center [1002, 26] width 77 height 23
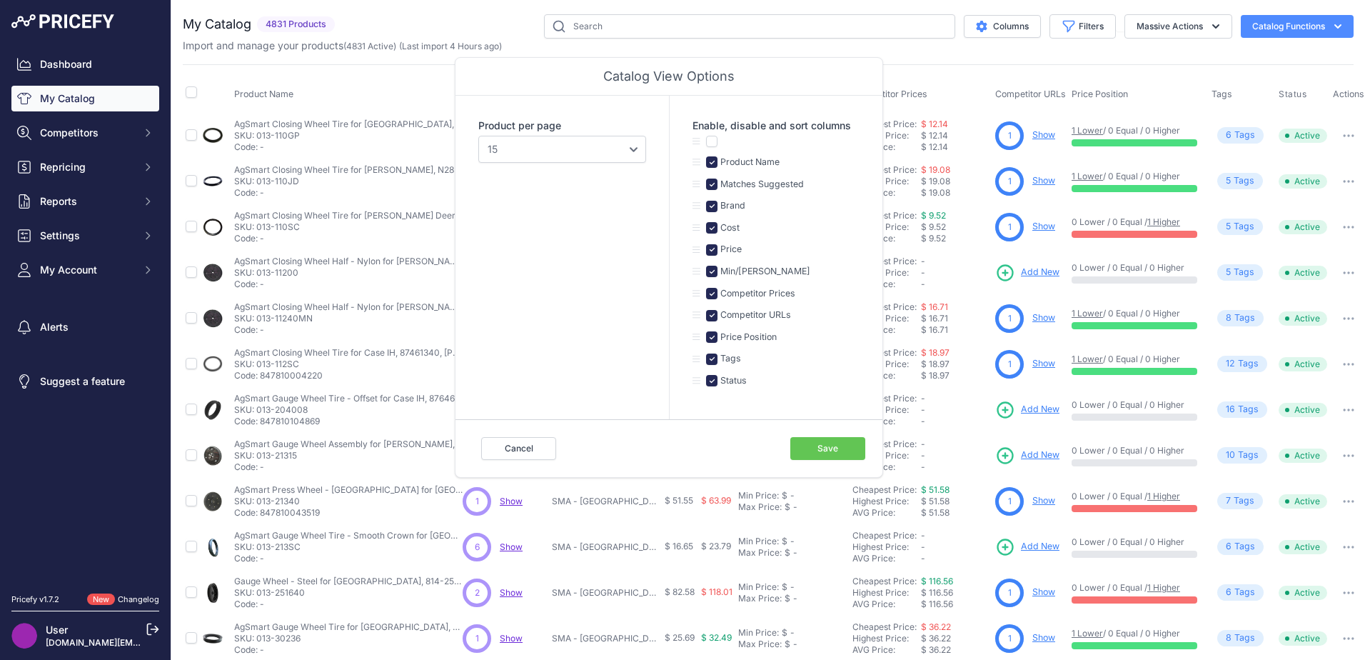
drag, startPoint x: 1002, startPoint y: 27, endPoint x: 879, endPoint y: 62, distance: 127.7
click at [879, 62] on div "Catalog View Options" at bounding box center [669, 77] width 427 height 38
click at [520, 451] on button "Cancel" at bounding box center [518, 448] width 75 height 23
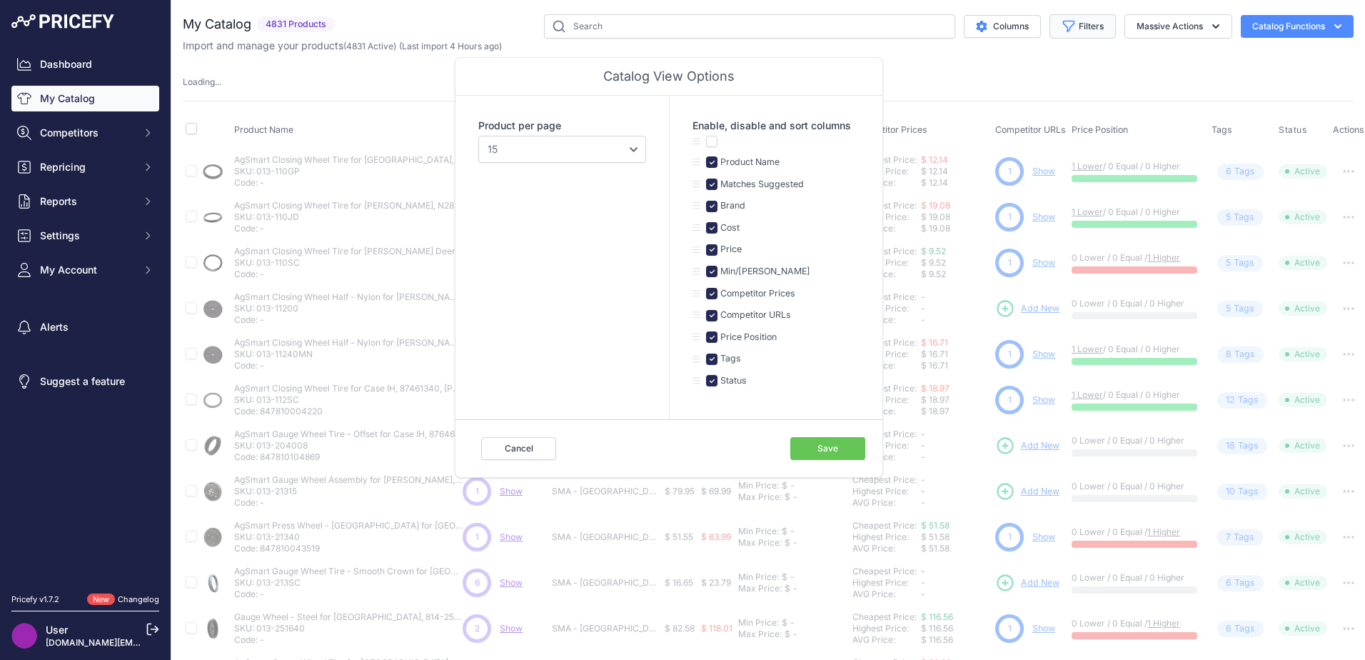
click at [1093, 32] on button "Filters" at bounding box center [1083, 26] width 66 height 24
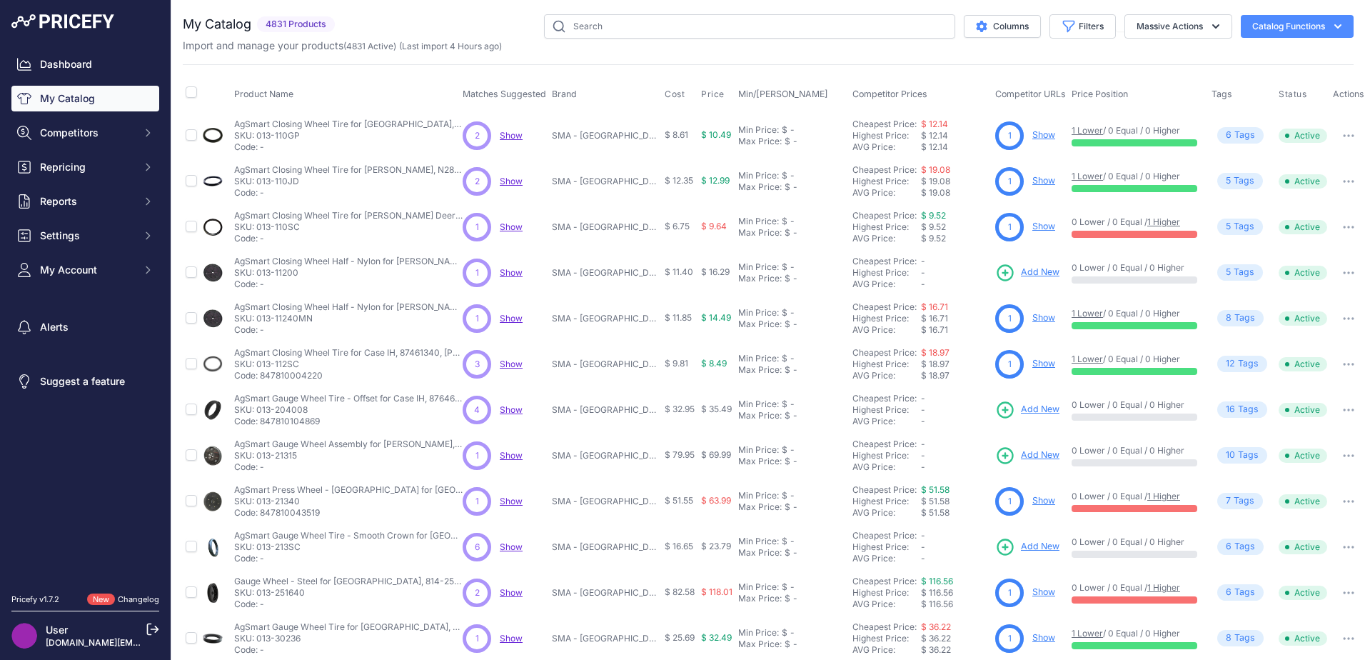
click at [1220, 98] on span "Tags" at bounding box center [1222, 94] width 21 height 11
drag, startPoint x: 1220, startPoint y: 99, endPoint x: 1203, endPoint y: 54, distance: 47.9
click at [1203, 54] on div "My Catalog 4831 Products" at bounding box center [768, 428] width 1171 height 829
click at [1212, 26] on icon "button" at bounding box center [1215, 26] width 7 height 4
click at [1061, 46] on div "Import and manage your products ( 4831 Active ) (Last import 4 Hours ago)" at bounding box center [768, 46] width 1171 height 14
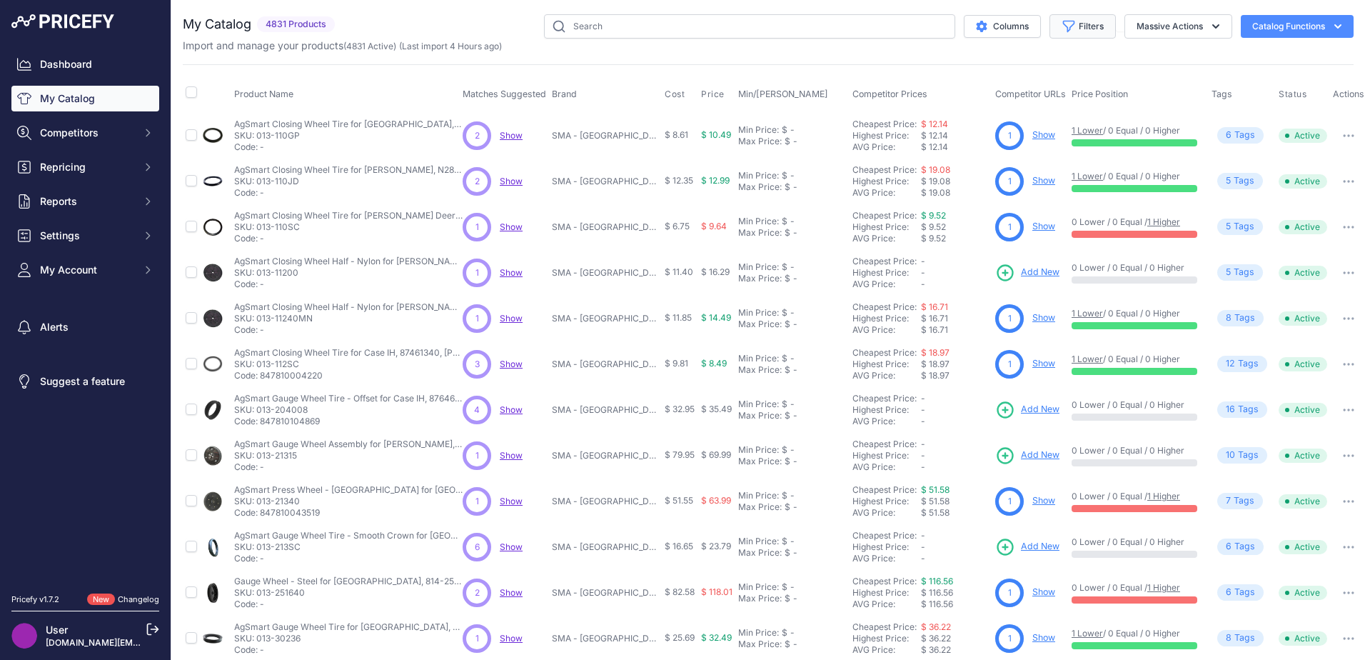
click at [1068, 29] on button "Filters" at bounding box center [1083, 26] width 66 height 24
drag, startPoint x: 1068, startPoint y: 29, endPoint x: 786, endPoint y: 59, distance: 283.7
click at [786, 59] on div "My Catalog 4831 Products" at bounding box center [768, 428] width 1171 height 829
click at [1250, 136] on span "s" at bounding box center [1252, 136] width 5 height 14
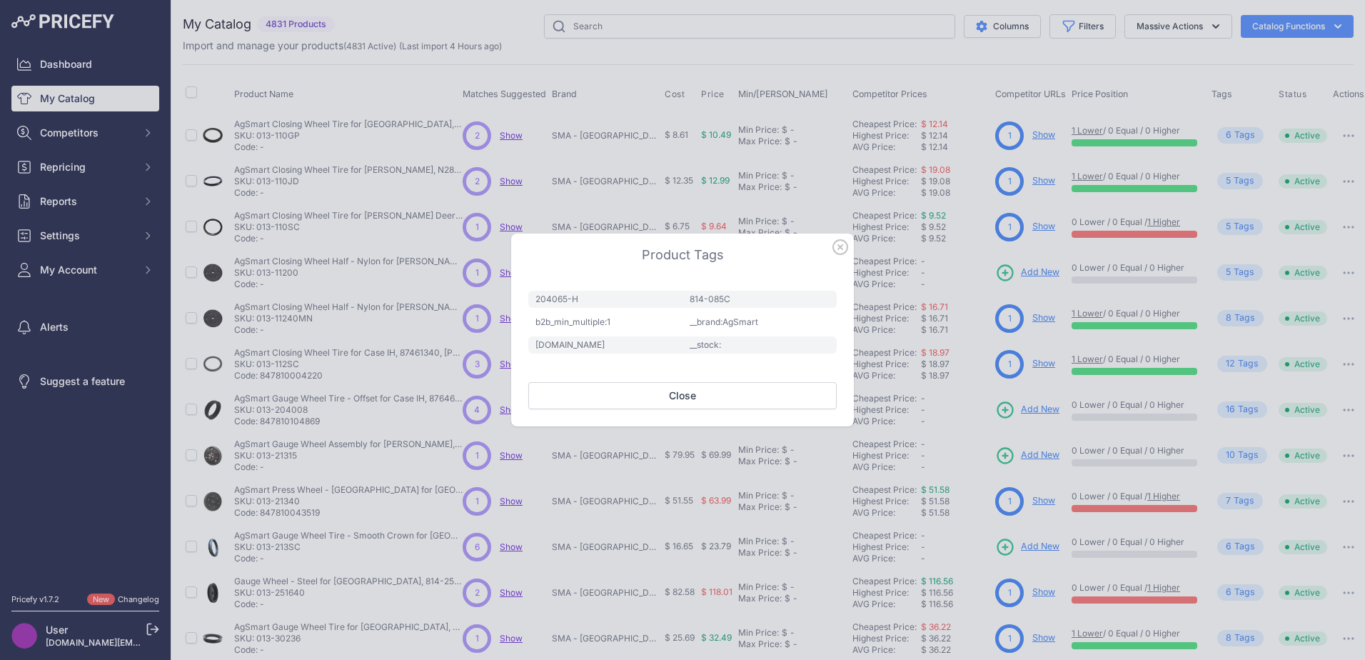
click at [839, 247] on icon "button" at bounding box center [841, 247] width 16 height 16
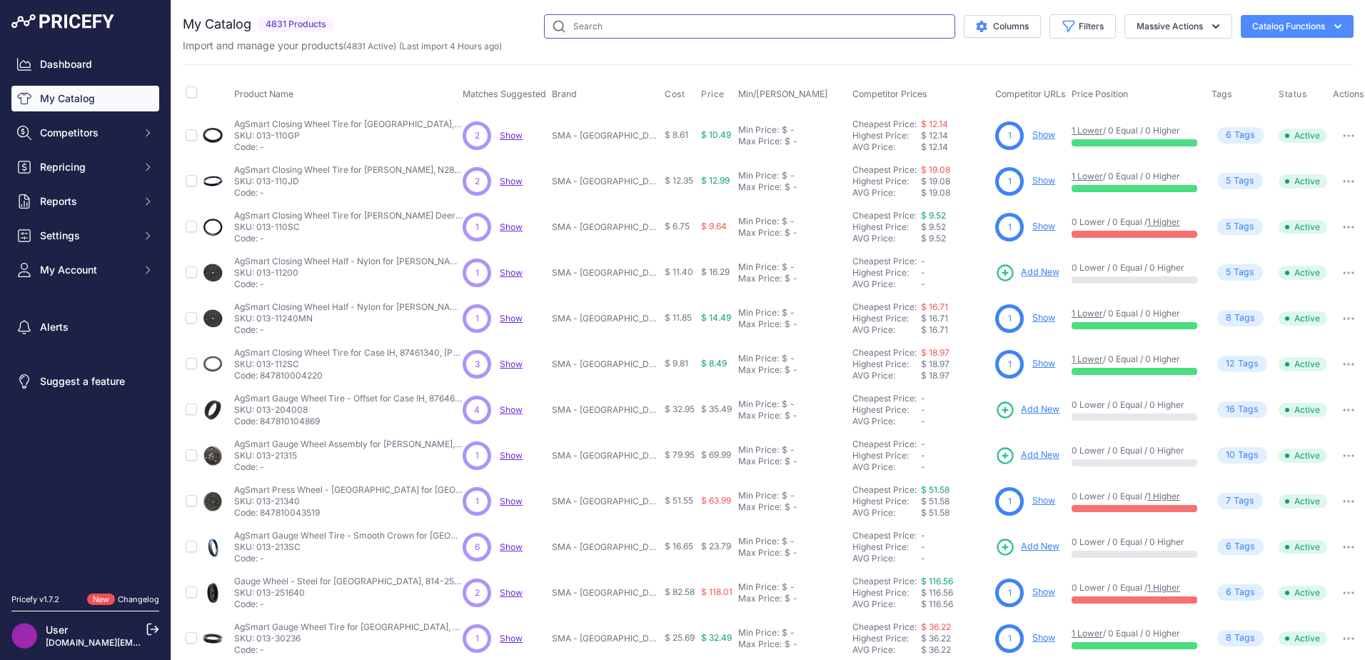
click at [648, 26] on input "text" at bounding box center [749, 26] width 411 height 24
paste input "n283805"
type input "n283805"
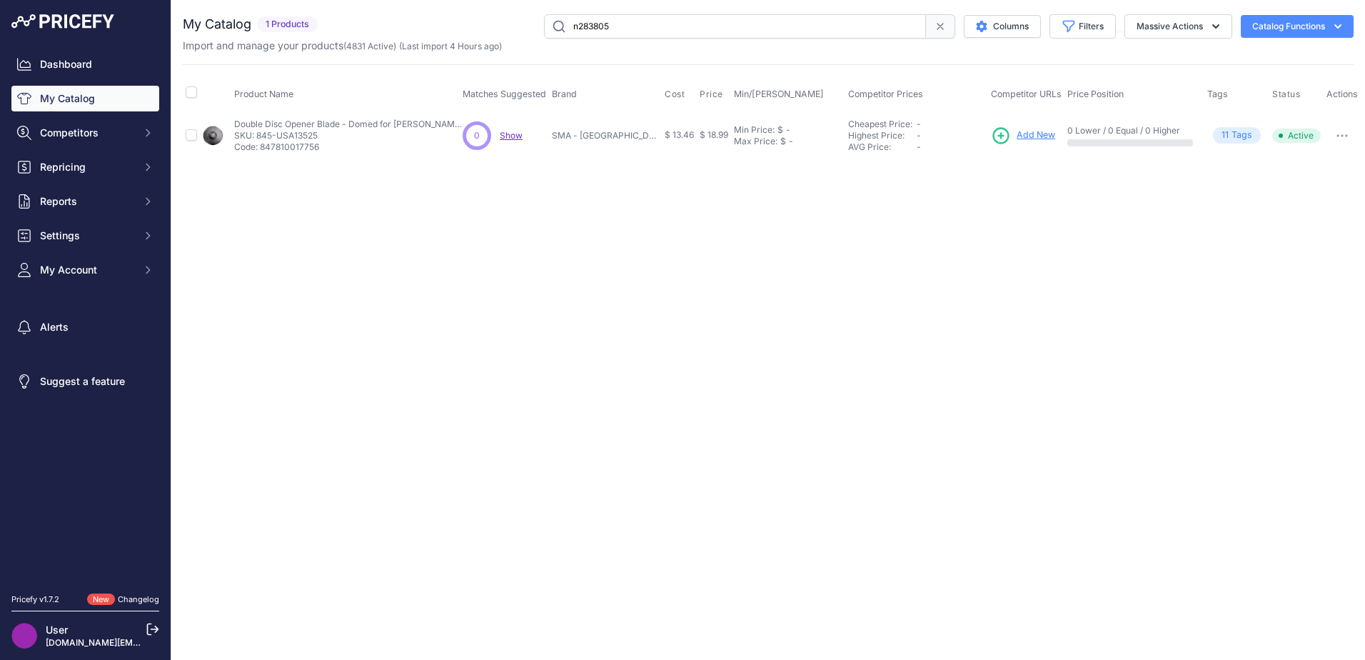
click at [1031, 130] on span "Add New" at bounding box center [1036, 136] width 39 height 14
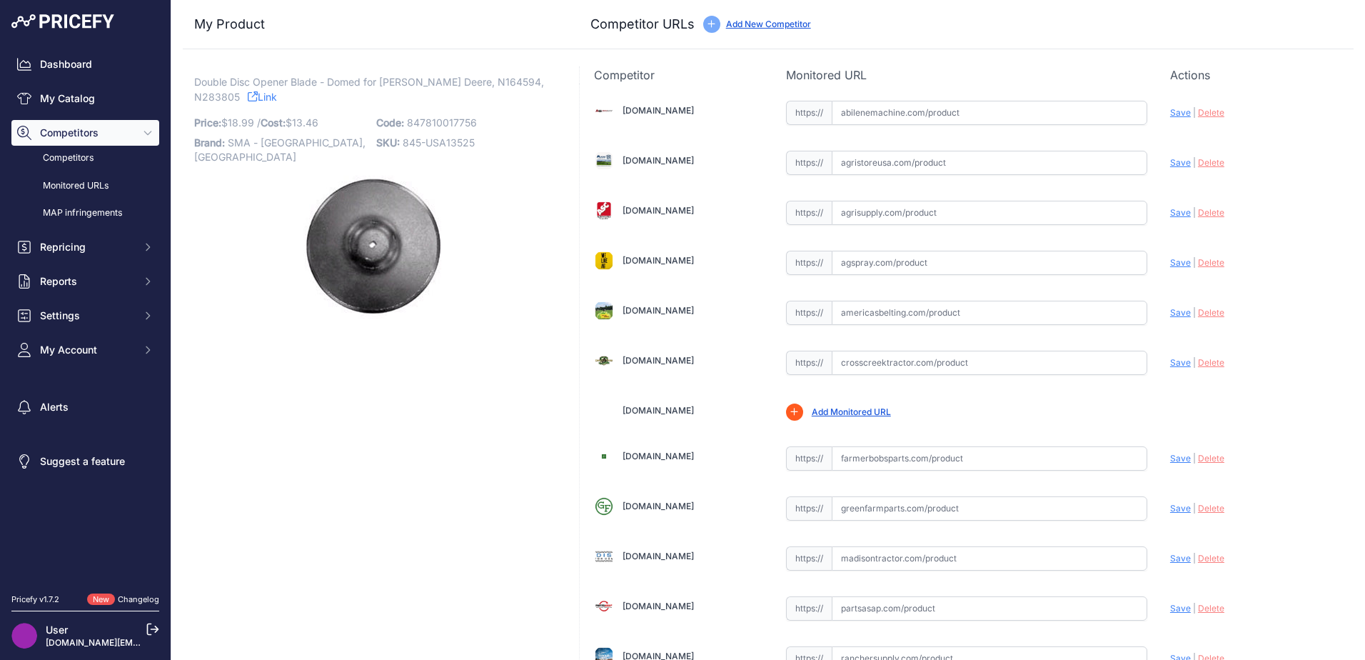
click at [840, 118] on input "text" at bounding box center [990, 113] width 316 height 24
paste input "[URL][DOMAIN_NAME]"
click at [1170, 113] on span "Save" at bounding box center [1180, 112] width 21 height 11
type input "[URL][DOMAIN_NAME]"
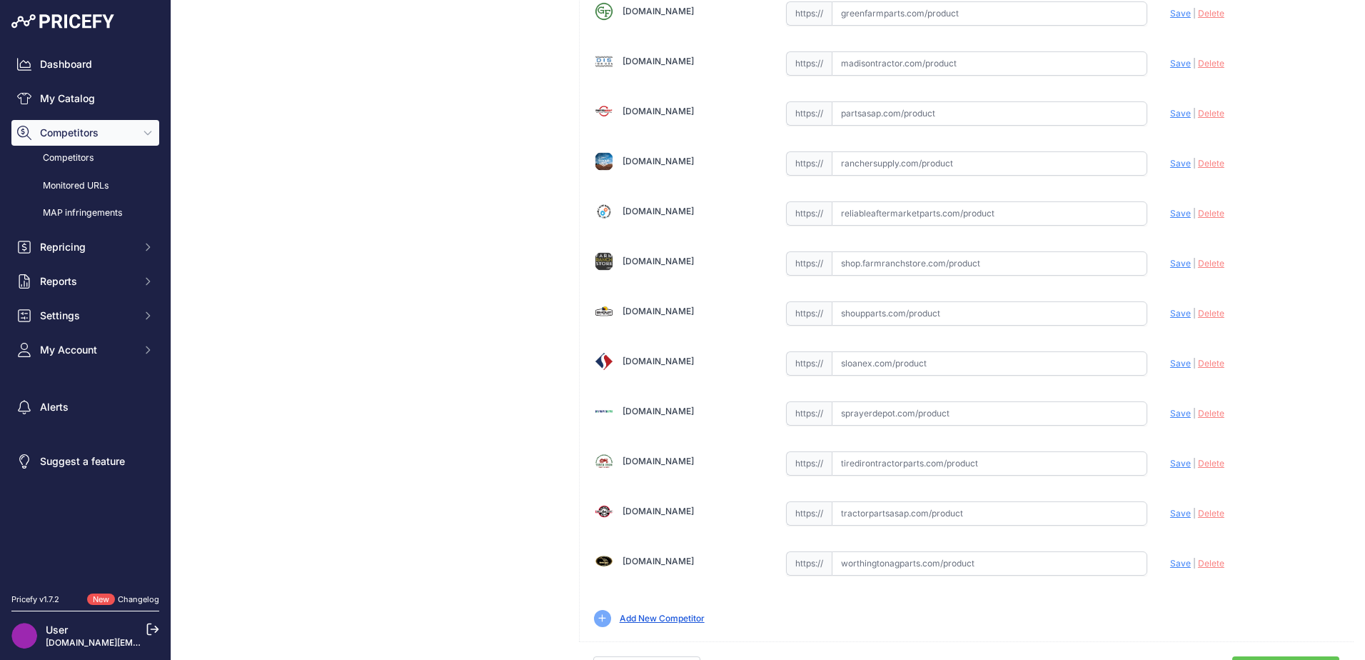
scroll to position [518, 0]
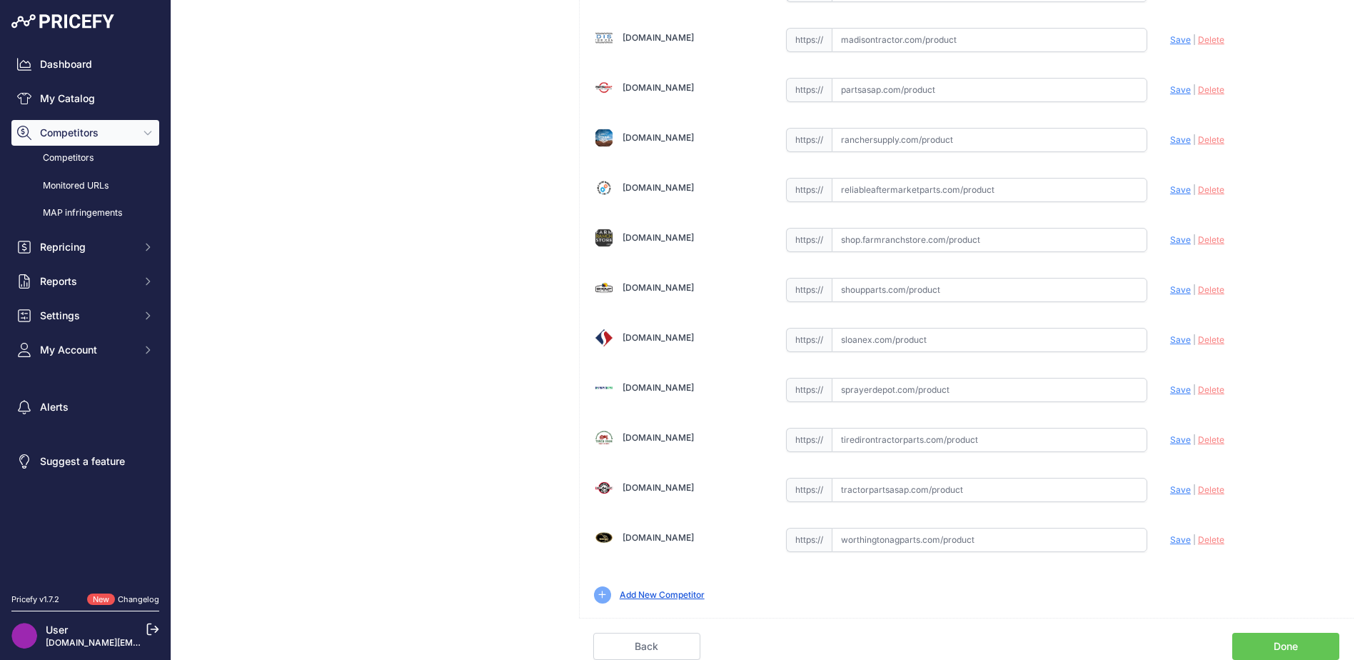
click at [835, 486] on input "text" at bounding box center [990, 490] width 316 height 24
paste input "ml"
click at [1171, 486] on span "Save" at bounding box center [1180, 489] width 21 height 11
click at [954, 448] on input "text" at bounding box center [990, 440] width 316 height 24
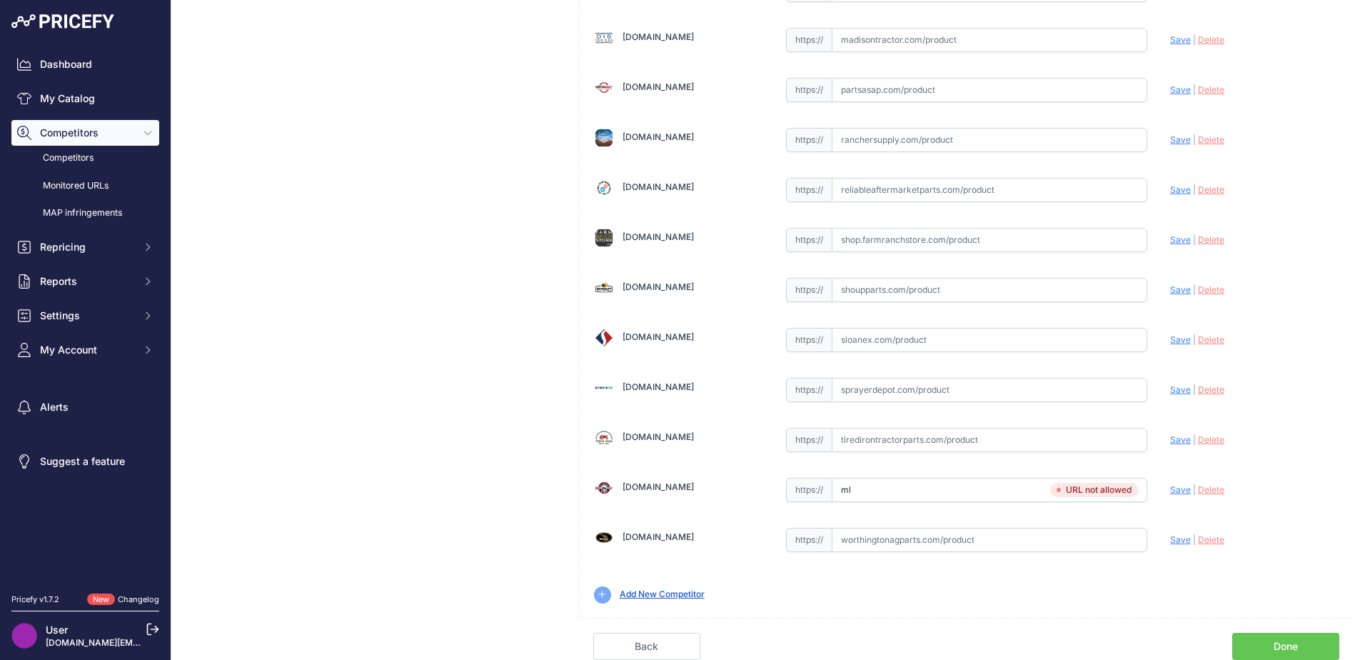
click at [838, 439] on input "text" at bounding box center [990, 440] width 316 height 24
drag, startPoint x: 858, startPoint y: 495, endPoint x: 806, endPoint y: 503, distance: 52.8
click at [806, 503] on div "[DOMAIN_NAME] Valid | |" at bounding box center [967, 91] width 774 height 1052
paste input "[URL][DOMAIN_NAME][DOMAIN_NAME][PERSON_NAME]"
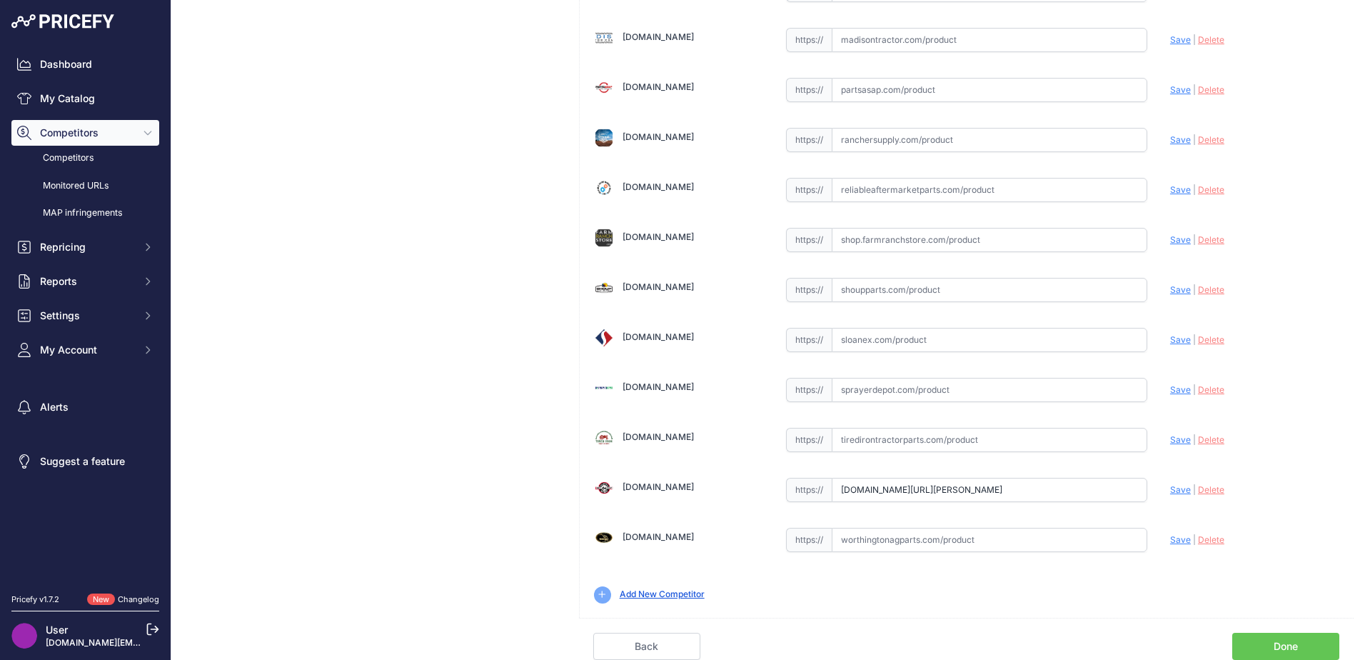
click at [1170, 491] on span "Save" at bounding box center [1180, 489] width 21 height 11
type input "[URL][DOMAIN_NAME][PERSON_NAME]"
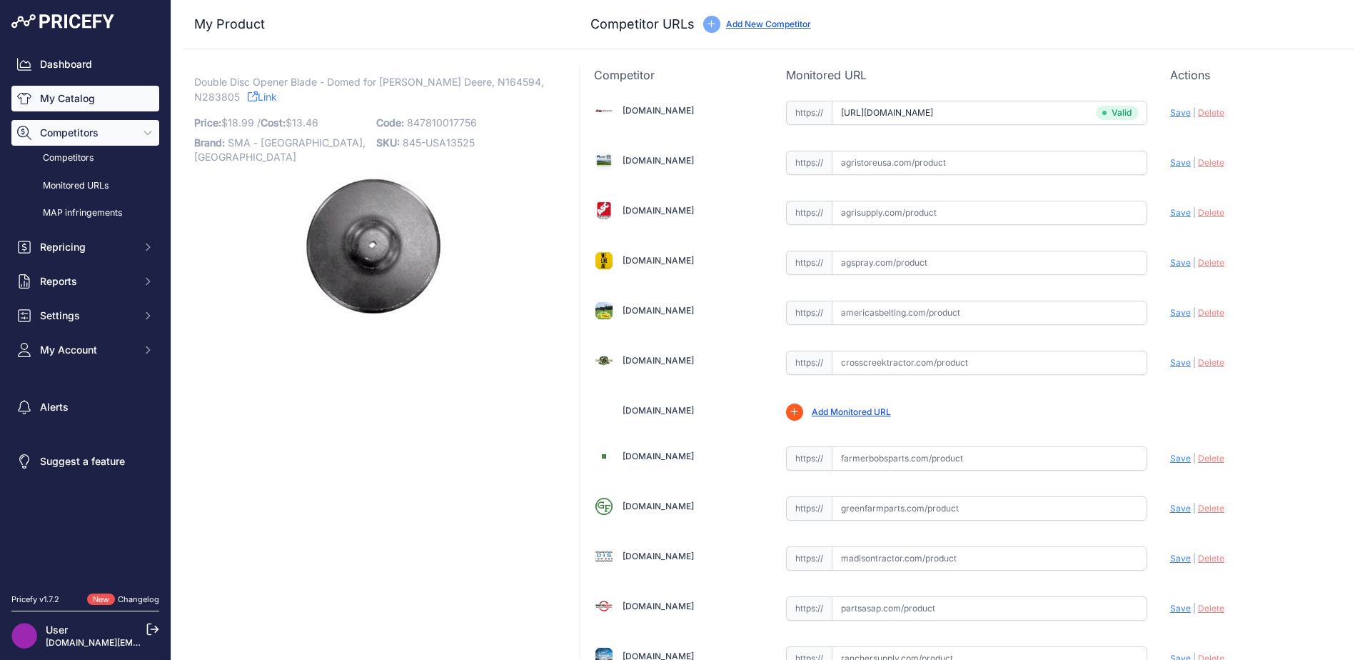
click at [47, 91] on link "My Catalog" at bounding box center [85, 99] width 148 height 26
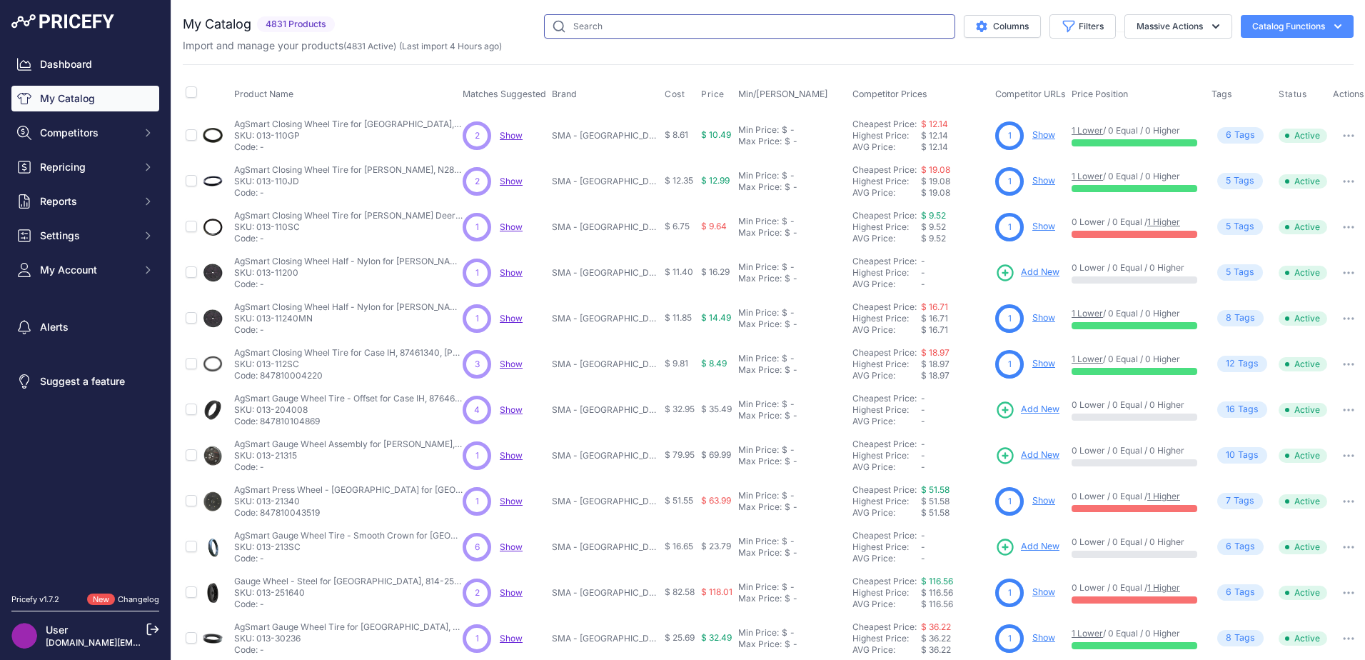
drag, startPoint x: 0, startPoint y: 0, endPoint x: 910, endPoint y: 29, distance: 910.1
click at [910, 29] on input "text" at bounding box center [749, 26] width 411 height 24
paste input "aa39968"
type input "aa39968"
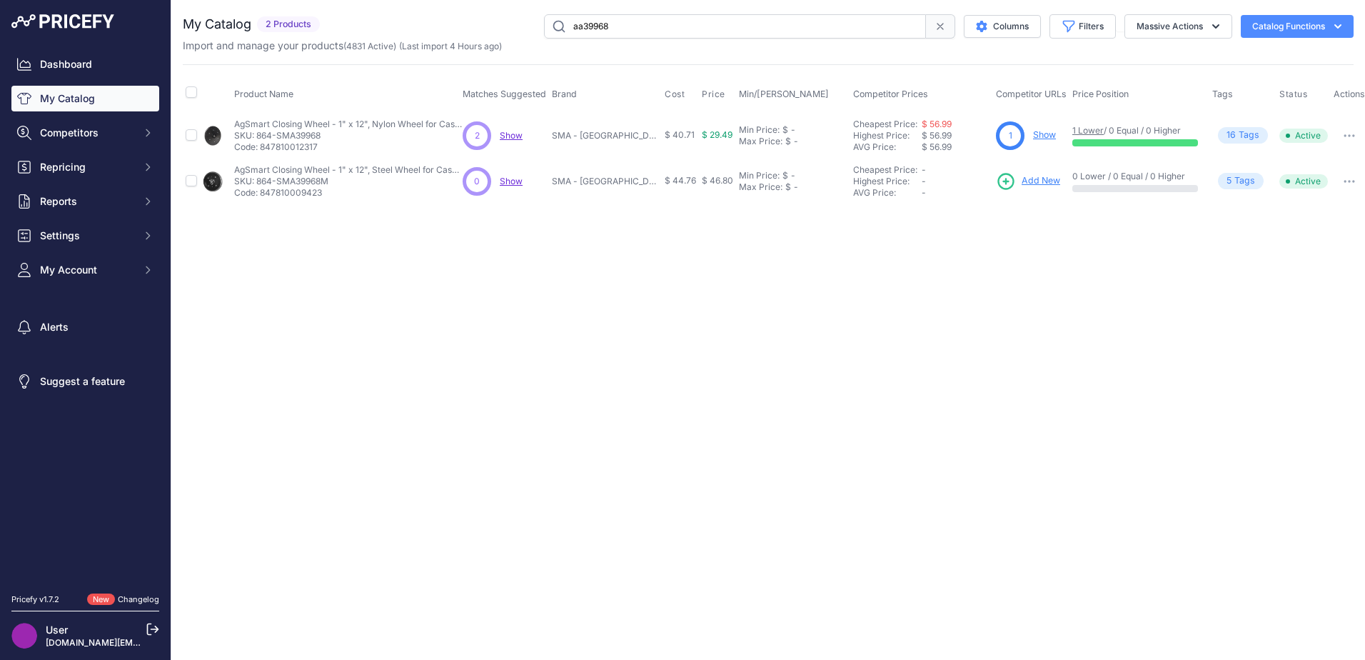
drag, startPoint x: 421, startPoint y: 180, endPoint x: 282, endPoint y: 282, distance: 172.7
click at [283, 282] on div "Close You are not connected to the internet." at bounding box center [768, 330] width 1194 height 660
drag, startPoint x: 1020, startPoint y: 133, endPoint x: 1039, endPoint y: 129, distance: 19.1
click at [1023, 133] on div "1 Show" at bounding box center [1031, 135] width 71 height 29
click at [1040, 129] on p "Show" at bounding box center [1044, 136] width 23 height 14
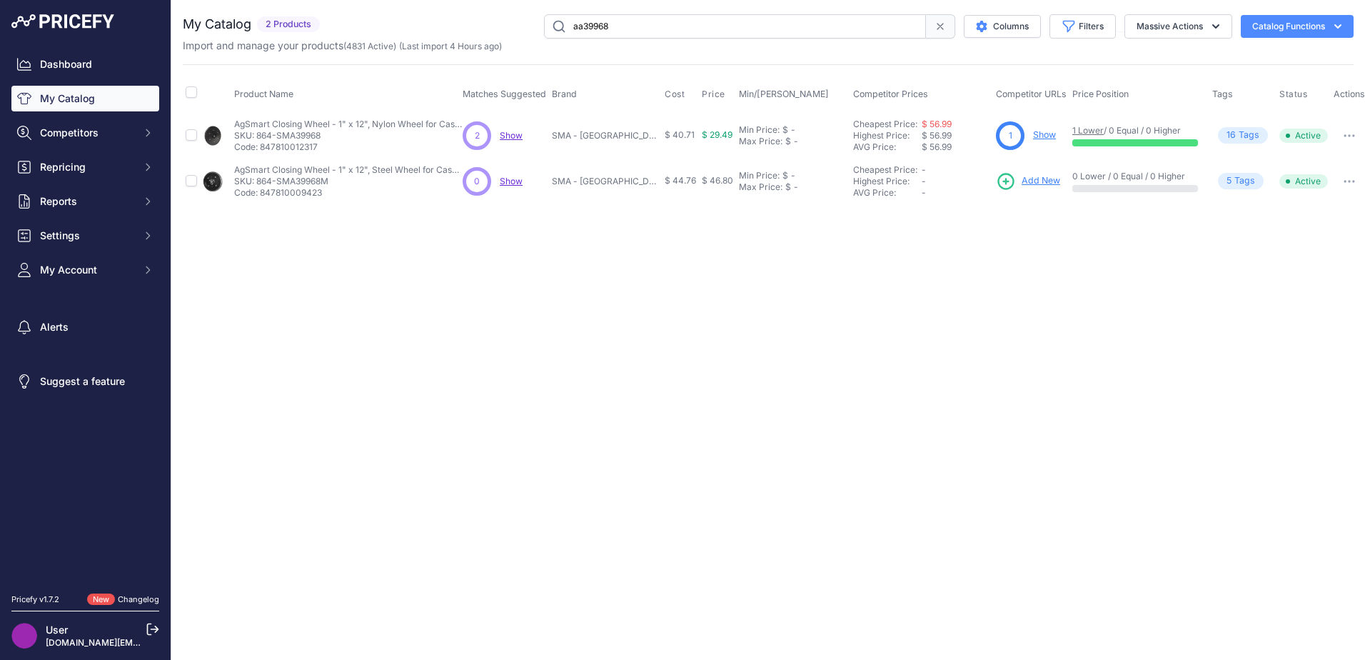
click at [1037, 131] on link "Show" at bounding box center [1044, 134] width 23 height 11
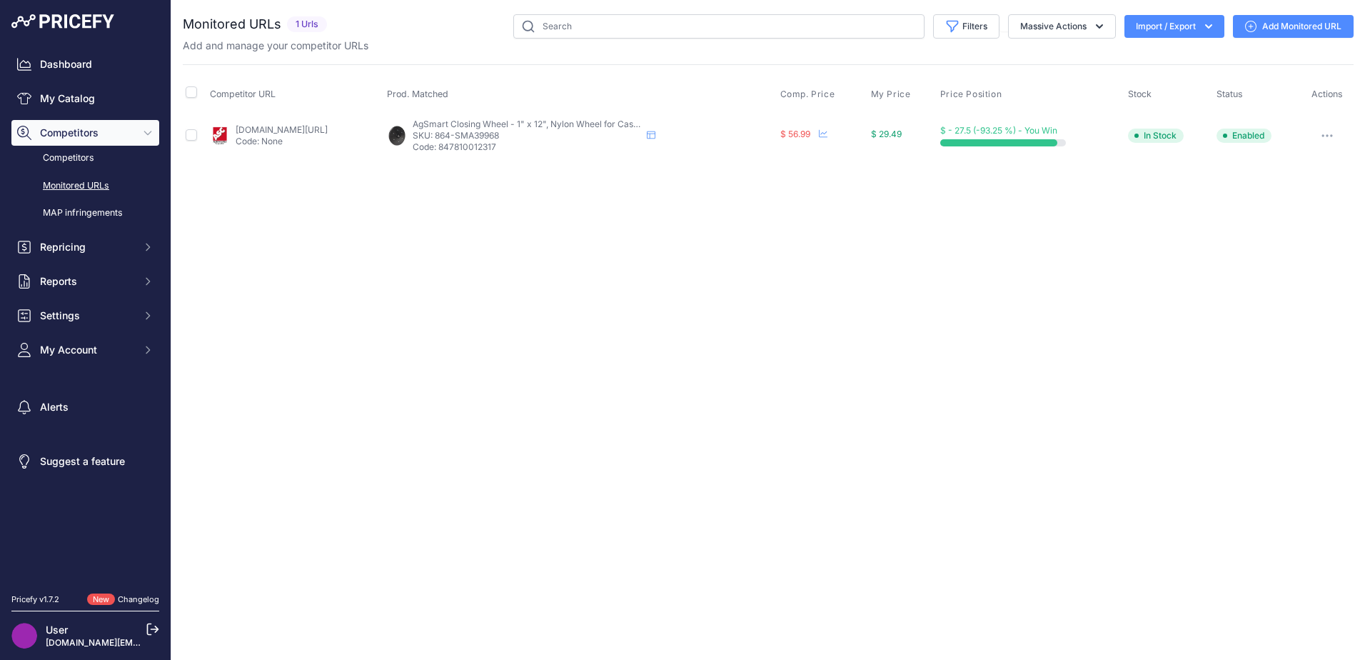
click at [1280, 26] on link "Add Monitored URL" at bounding box center [1293, 26] width 121 height 23
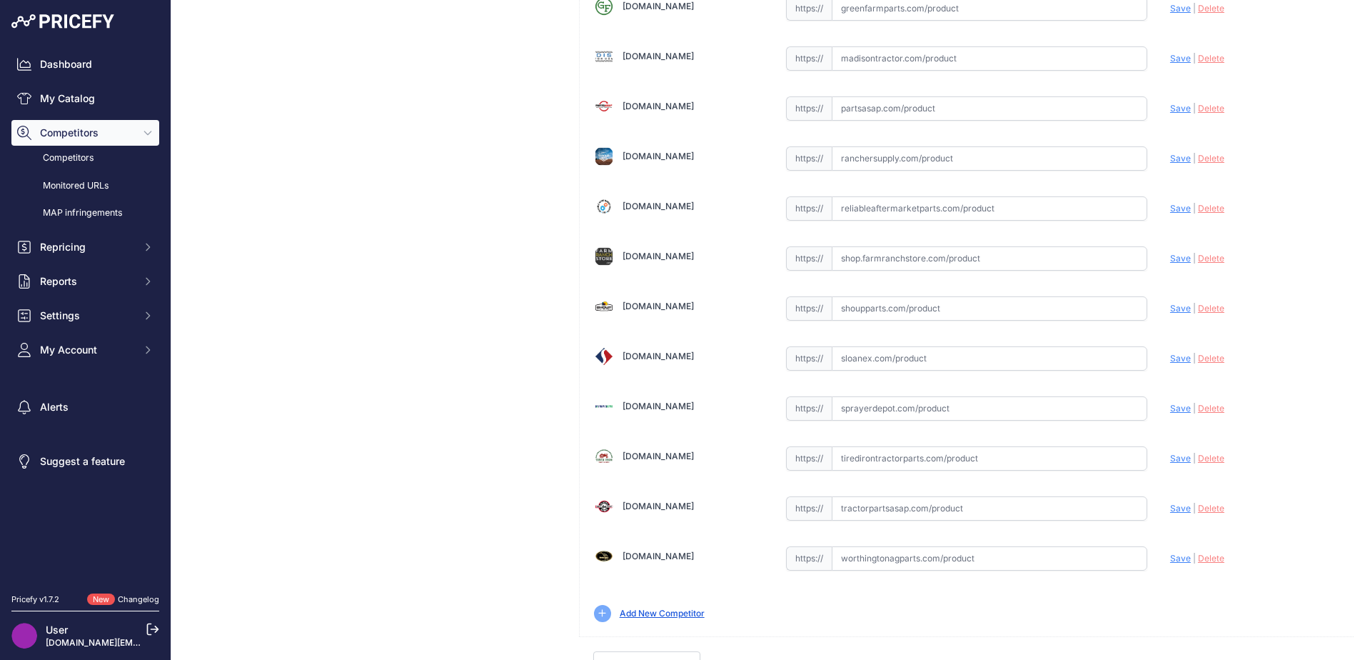
scroll to position [518, 0]
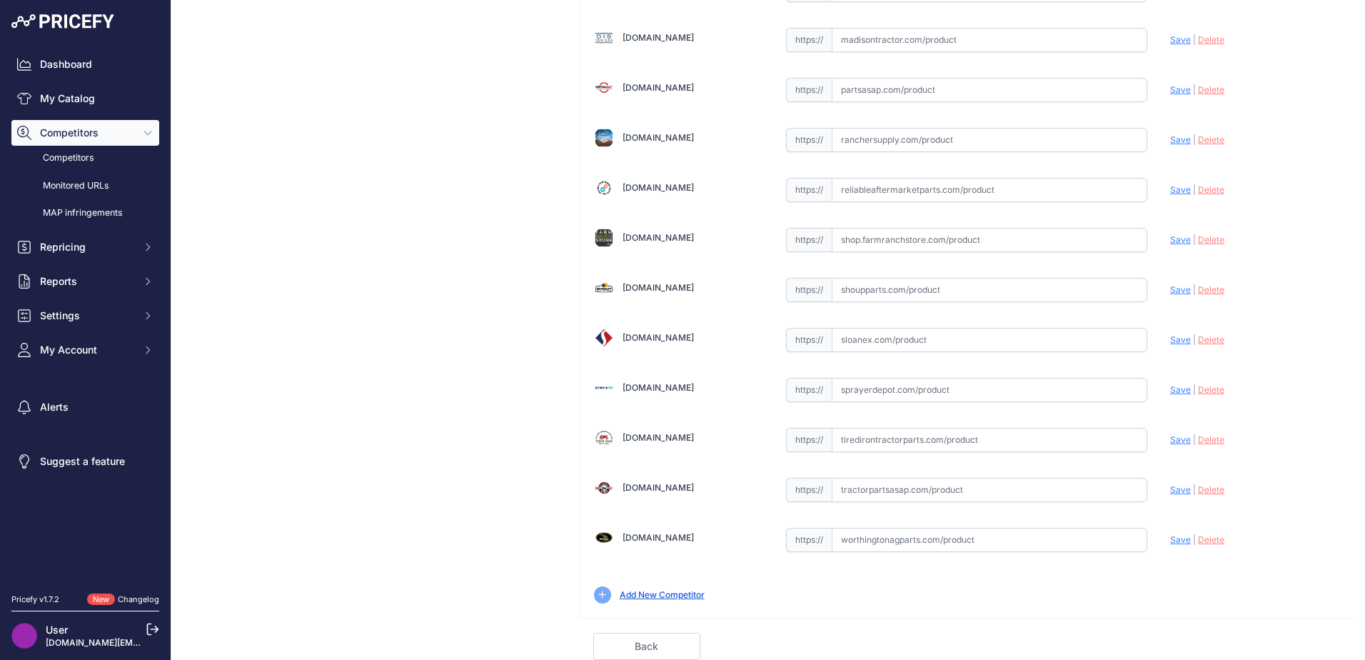
click at [870, 488] on input "text" at bounding box center [990, 490] width 316 height 24
paste input "[URL][DOMAIN_NAME]"
click at [1170, 491] on span "Save" at bounding box center [1180, 489] width 21 height 11
type input "[URL][DOMAIN_NAME]"
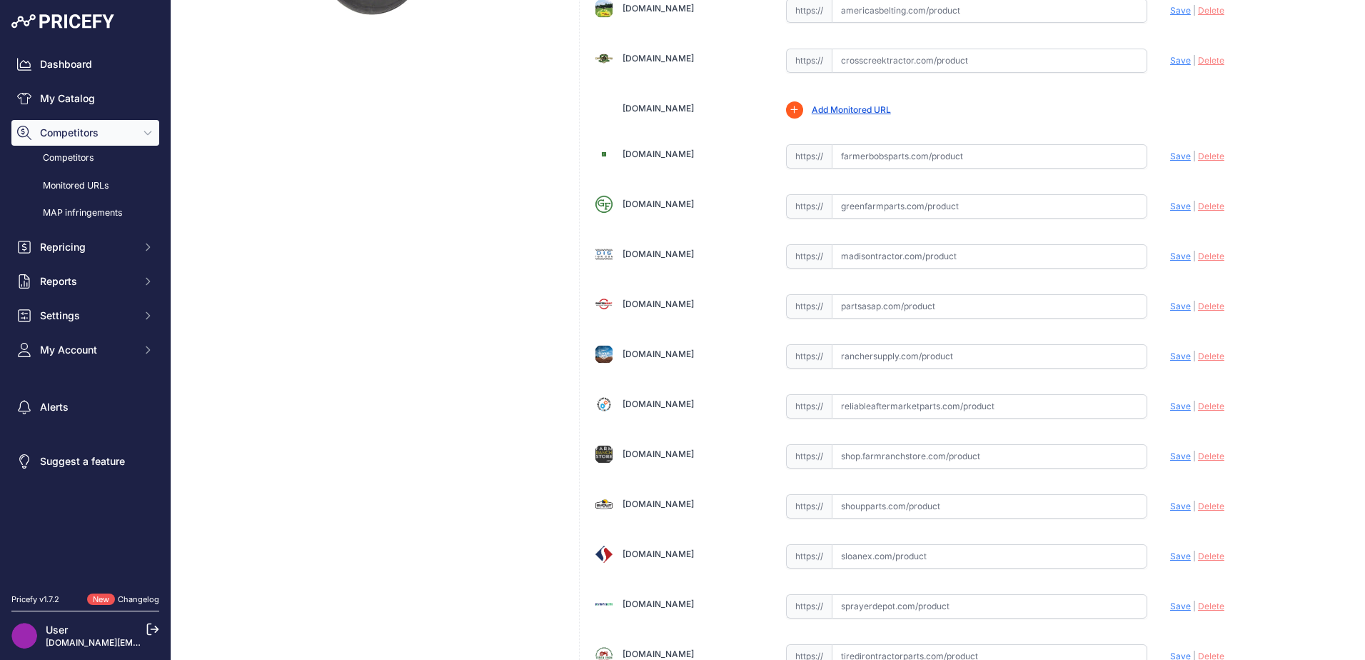
scroll to position [19, 0]
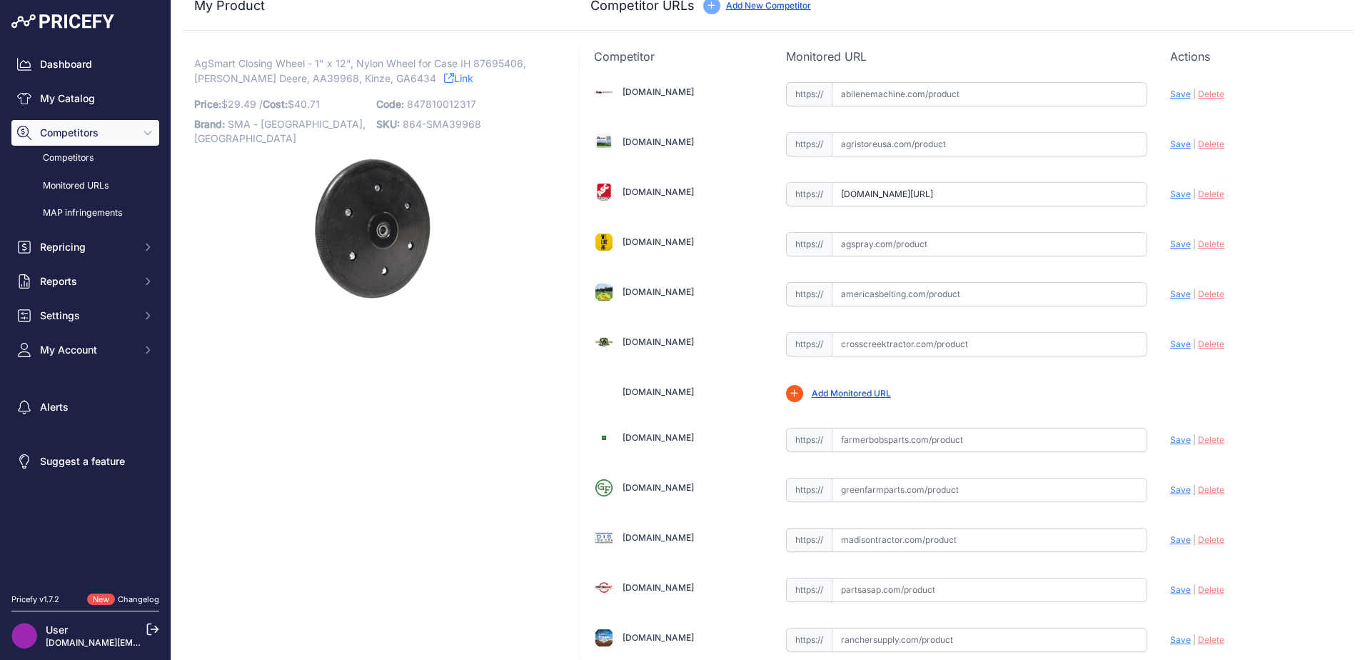
click at [833, 83] on input "text" at bounding box center [990, 94] width 316 height 24
drag, startPoint x: 833, startPoint y: 83, endPoint x: 805, endPoint y: 100, distance: 32.7
click at [805, 100] on span "https://" at bounding box center [809, 94] width 46 height 24
click at [849, 99] on input "text" at bounding box center [990, 94] width 316 height 24
paste input "[URL][DOMAIN_NAME]"
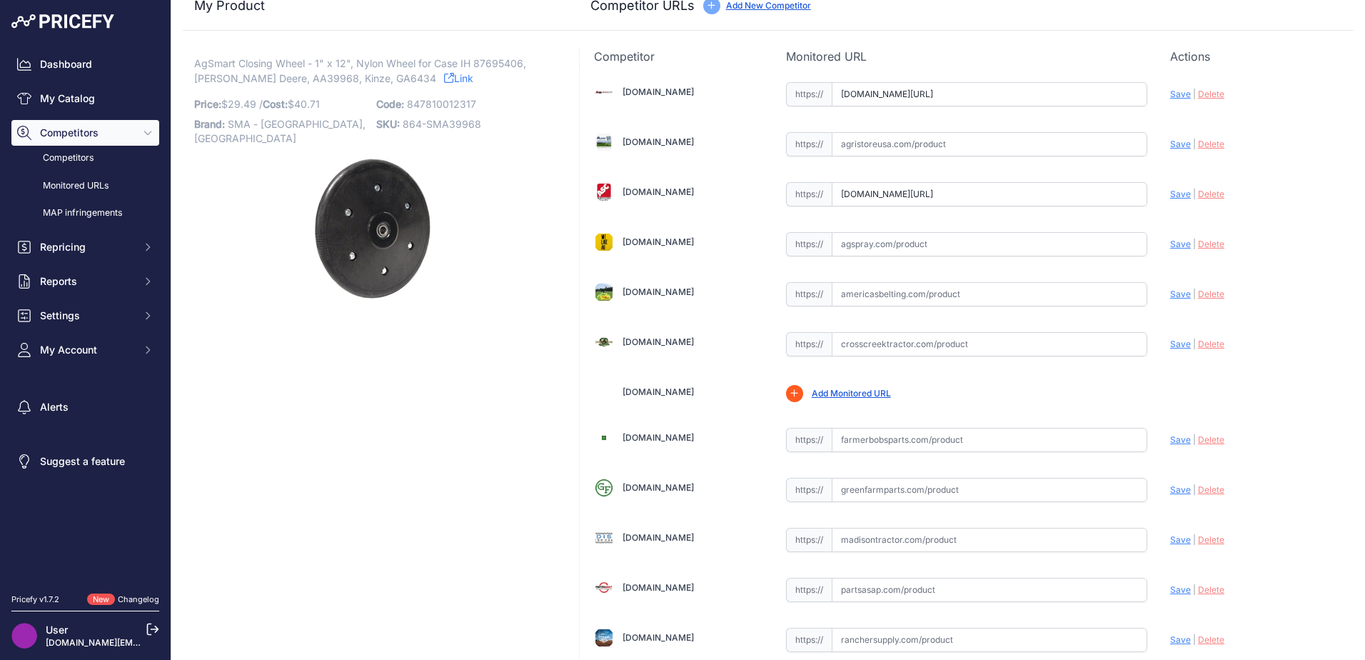
scroll to position [0, 0]
click at [1170, 94] on span "Save" at bounding box center [1180, 94] width 21 height 11
type input "[URL][DOMAIN_NAME]"
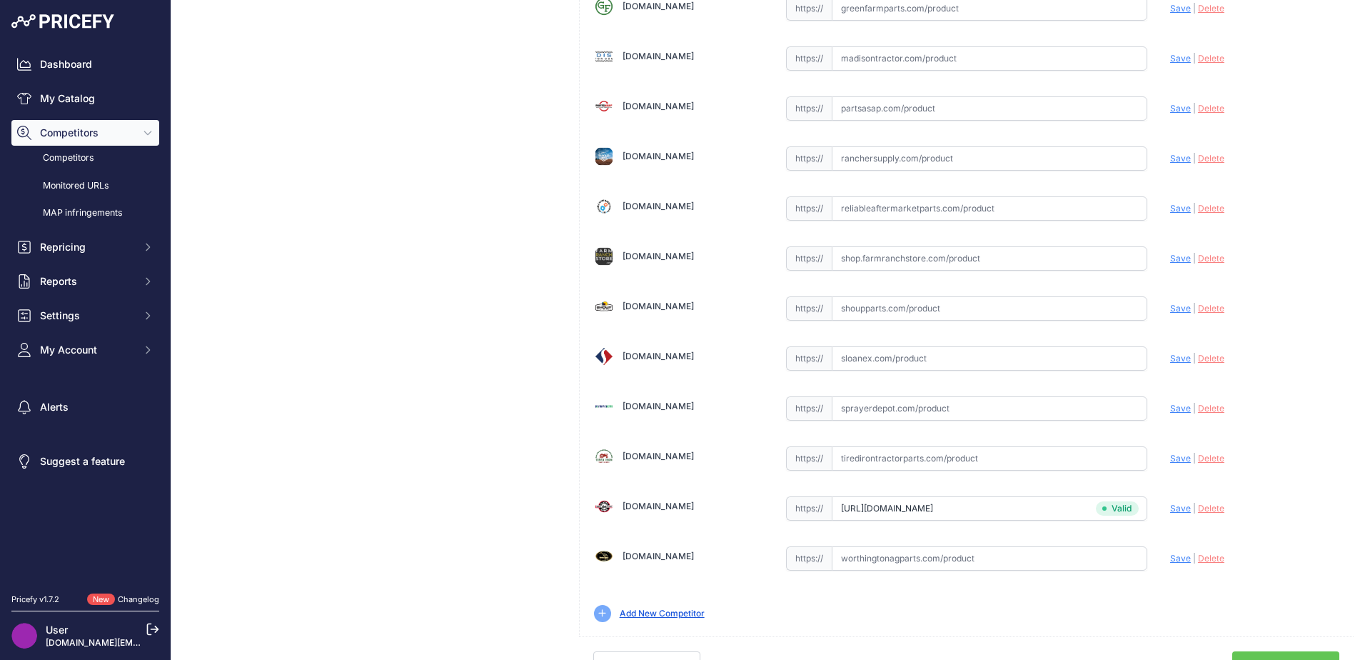
scroll to position [518, 0]
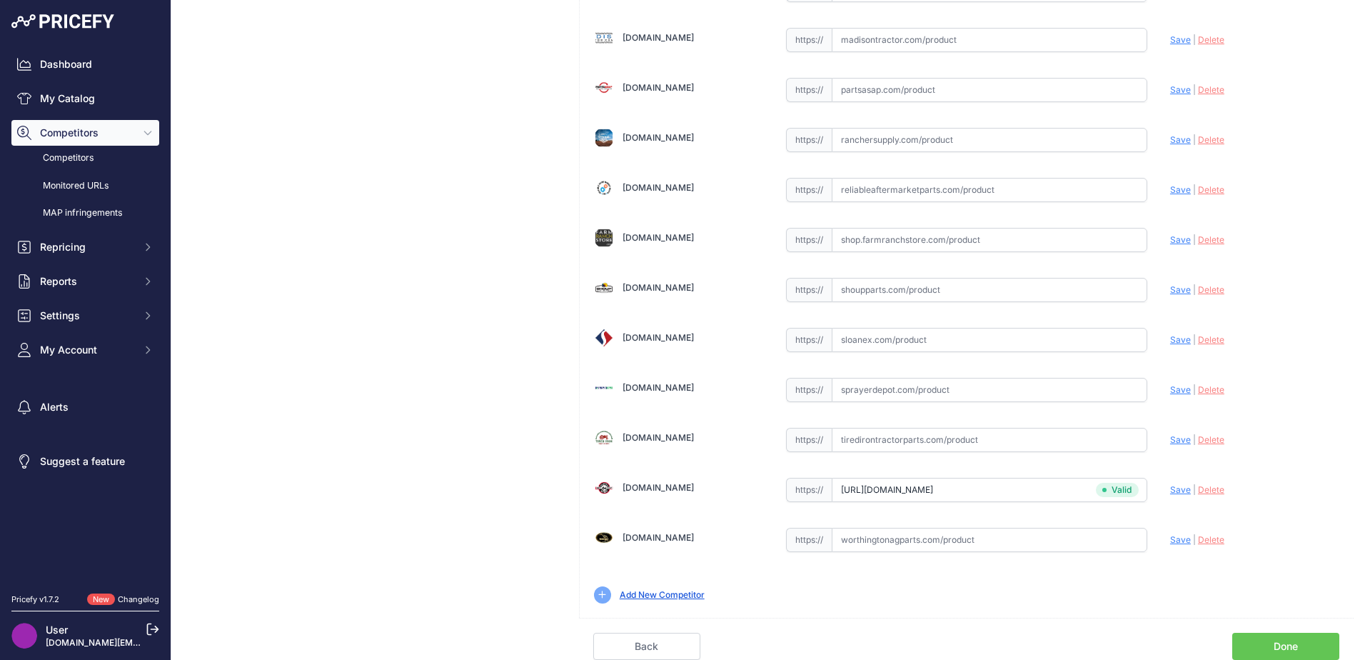
click at [850, 291] on input "text" at bounding box center [990, 290] width 316 height 24
paste input "[URL][DOMAIN_NAME]"
click at [1170, 288] on span "Save" at bounding box center [1180, 289] width 21 height 11
type input "[URL][DOMAIN_NAME]"
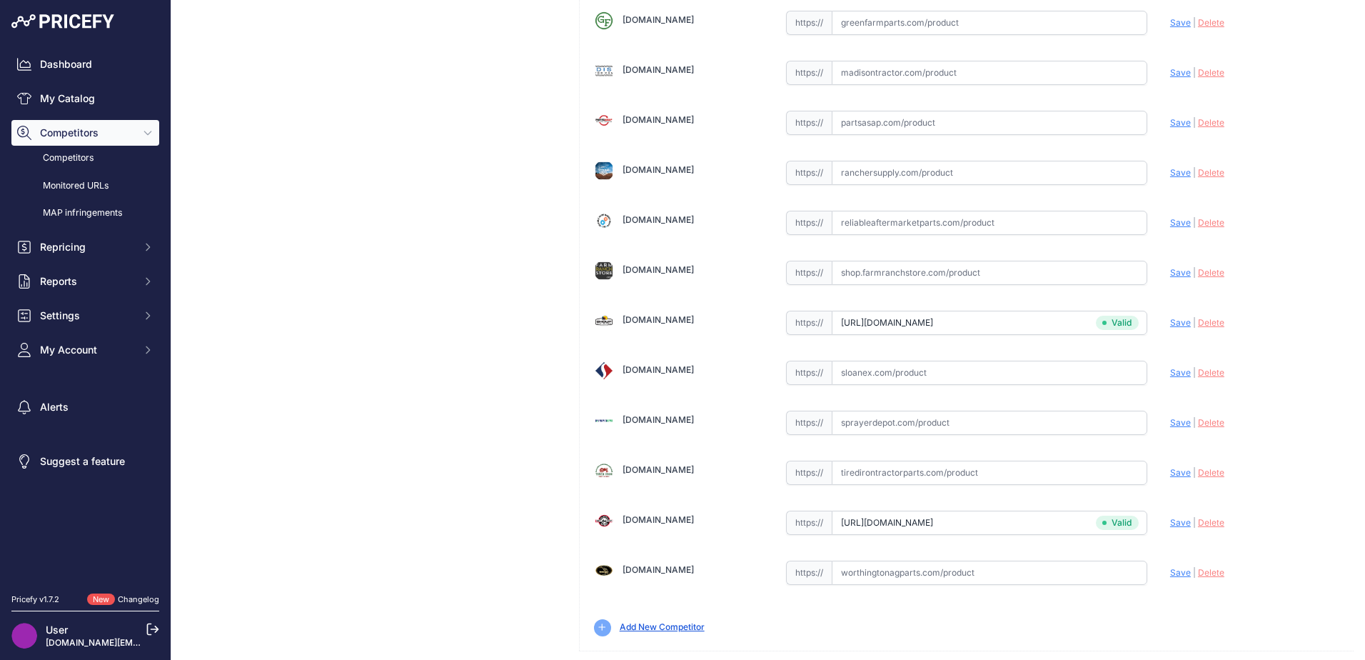
scroll to position [551, 0]
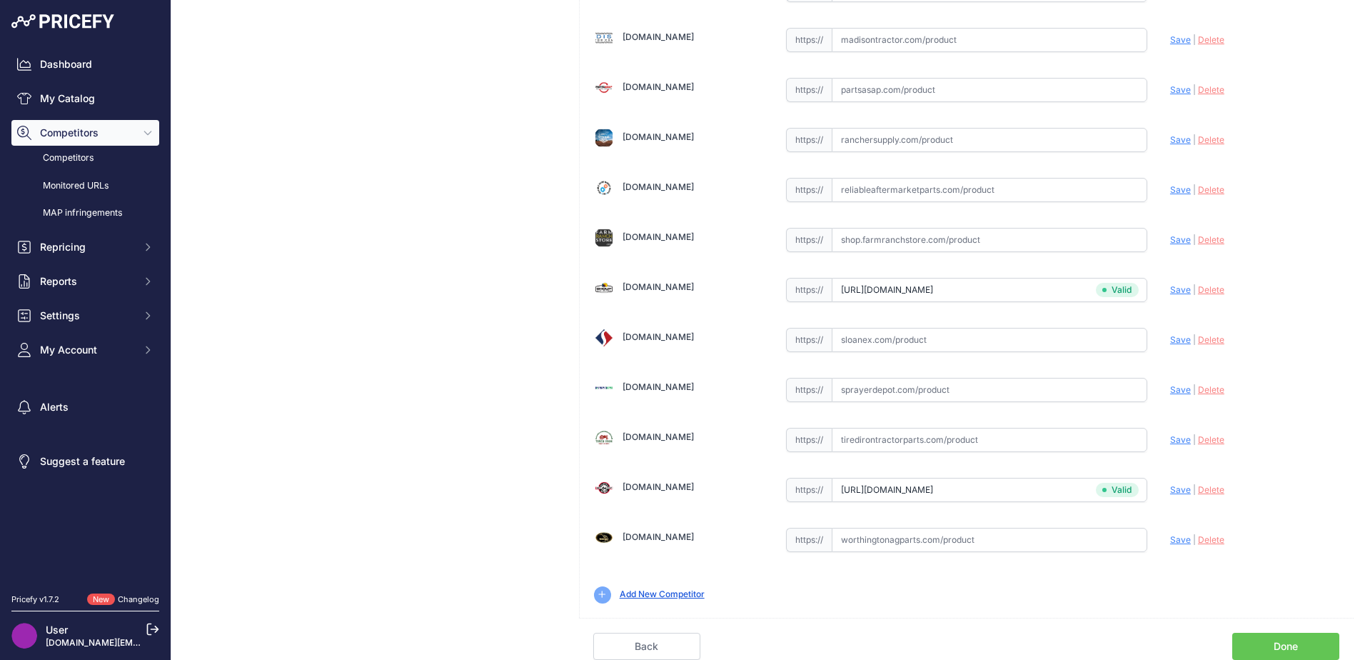
click at [1270, 641] on link "Done" at bounding box center [1285, 646] width 107 height 27
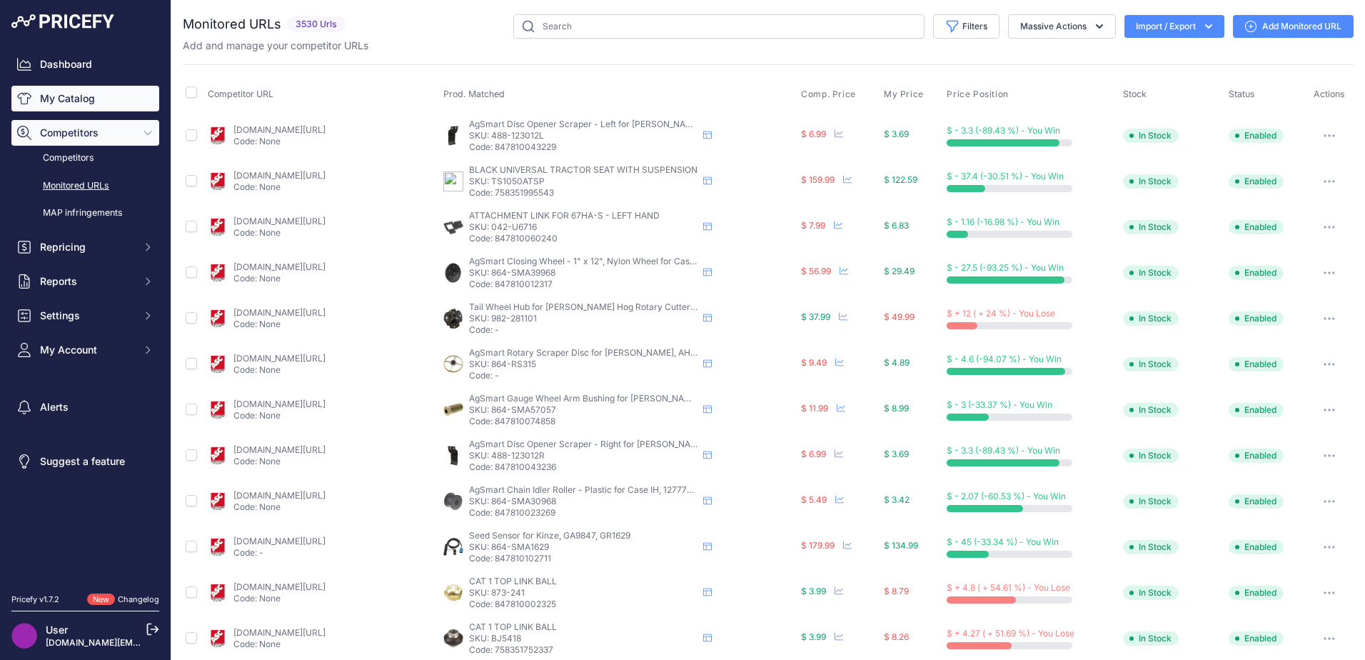
click at [83, 107] on link "My Catalog" at bounding box center [85, 99] width 148 height 26
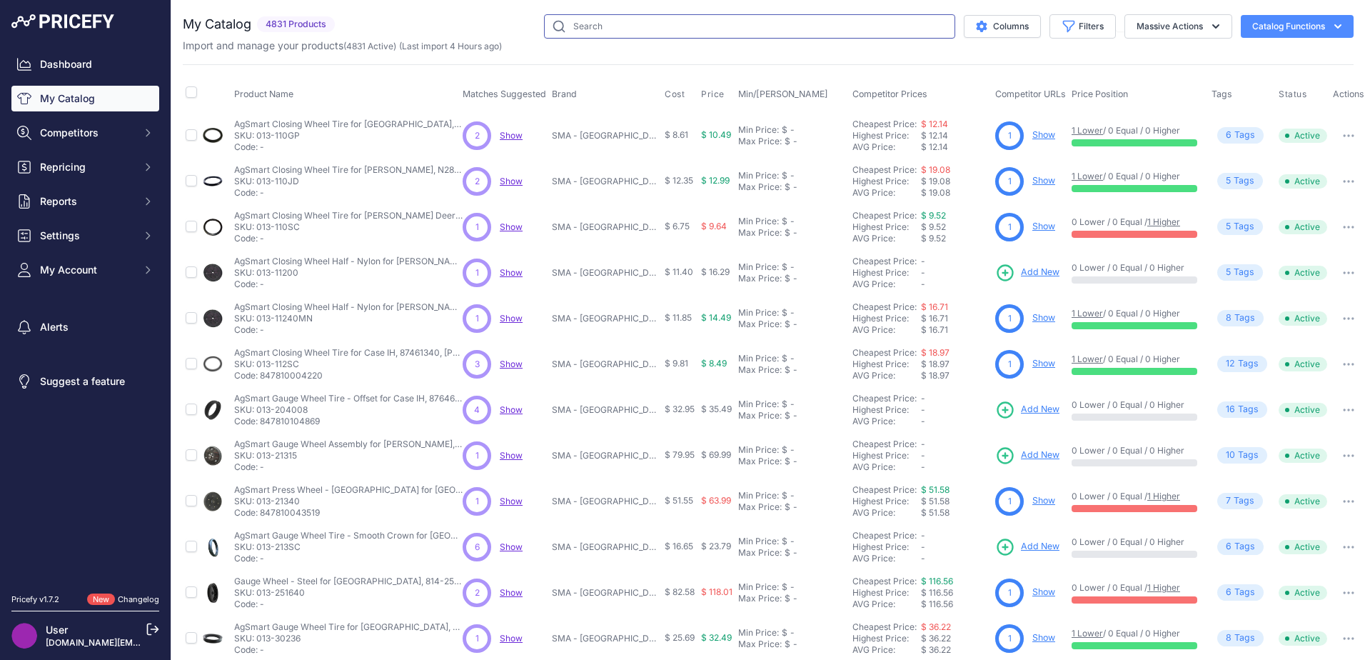
click at [635, 25] on input "text" at bounding box center [749, 26] width 411 height 24
paste input "SN9753"
type input "SN9753"
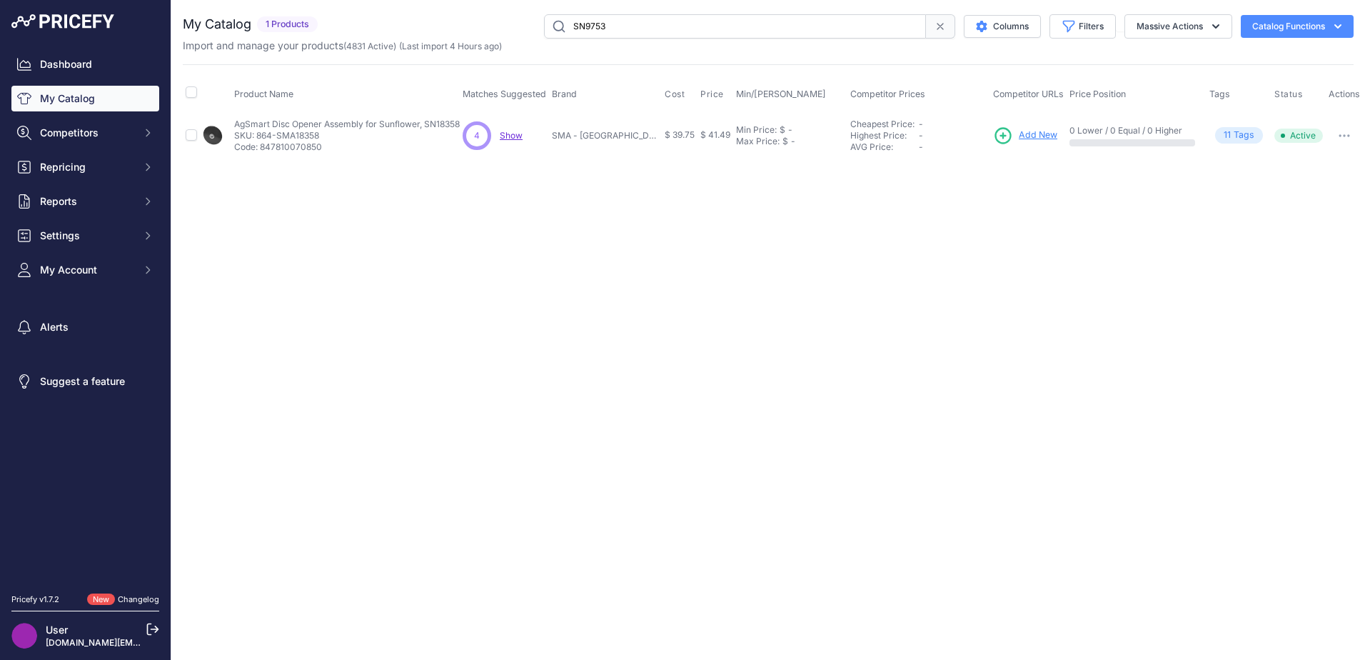
click at [1029, 135] on span "Add New" at bounding box center [1038, 136] width 39 height 14
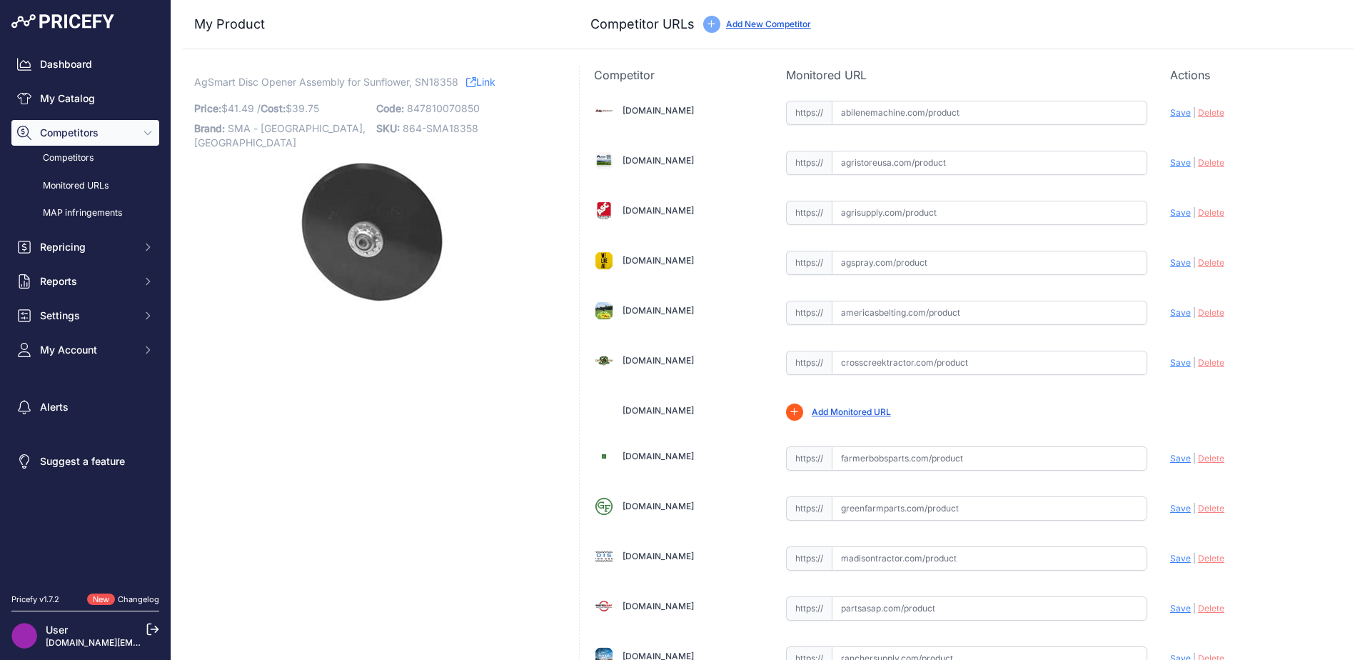
click at [863, 113] on input "text" at bounding box center [990, 113] width 316 height 24
paste input "[URL][DOMAIN_NAME]"
click at [1170, 113] on span "Save" at bounding box center [1180, 112] width 21 height 11
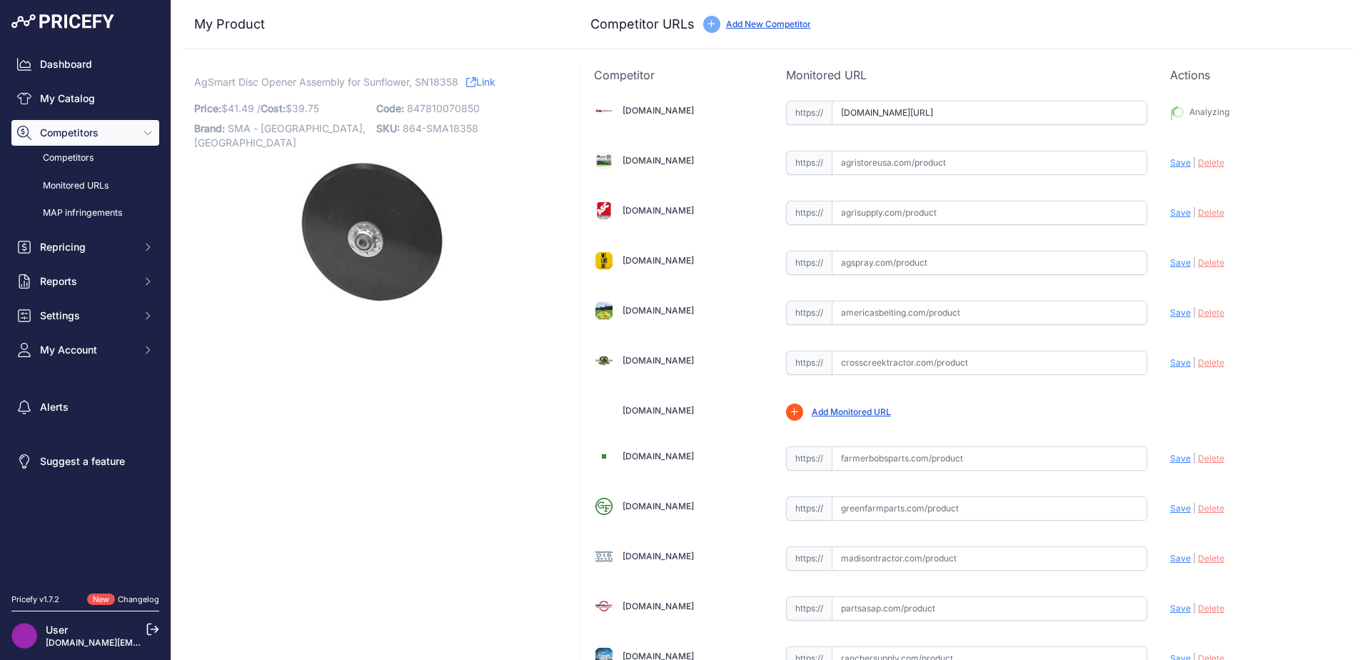
type input "[URL][DOMAIN_NAME]"
